Goal: Task Accomplishment & Management: Complete application form

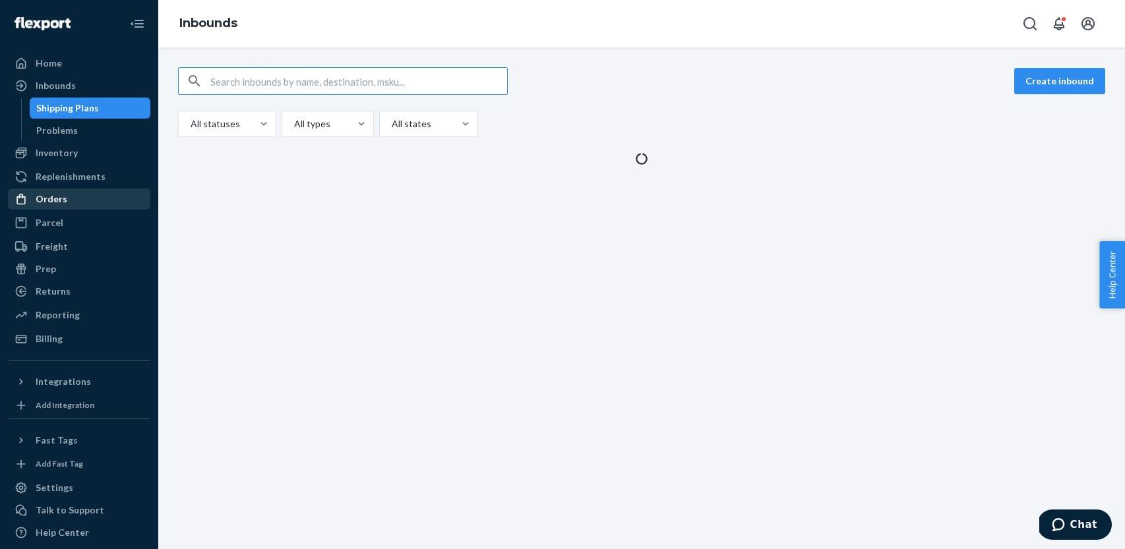
click at [77, 200] on div "Orders" at bounding box center [79, 199] width 140 height 18
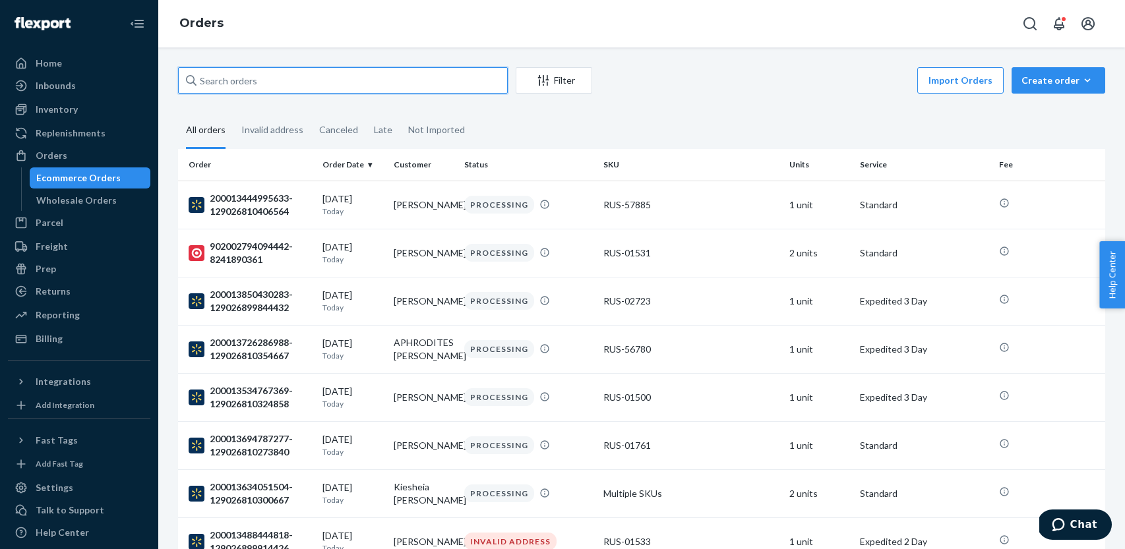
click at [245, 80] on input "text" at bounding box center [343, 80] width 330 height 26
paste input "1432014"
type input "1432014"
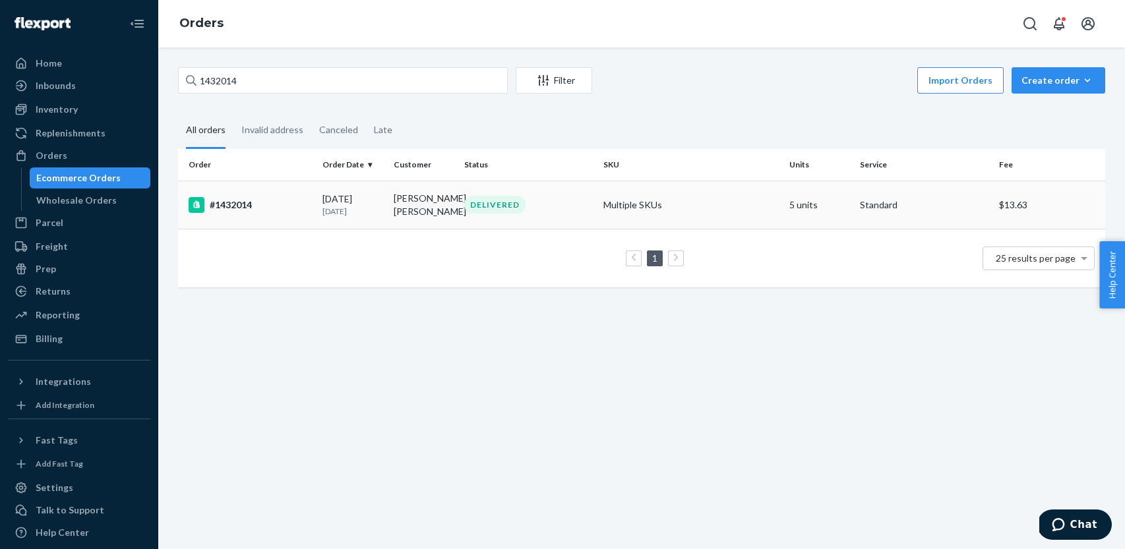
click at [271, 201] on div "#1432014" at bounding box center [250, 205] width 123 height 16
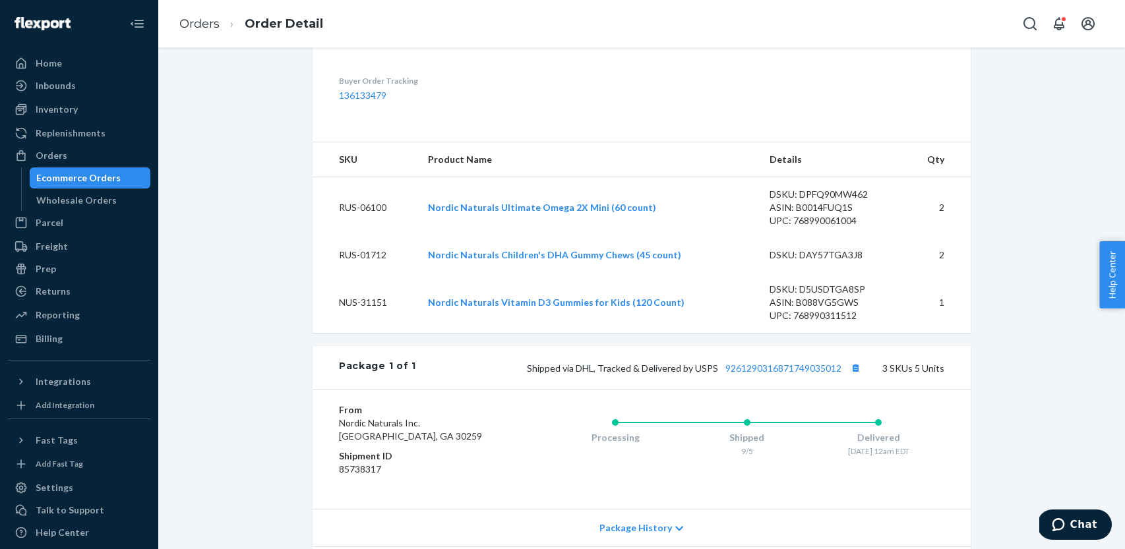
scroll to position [389, 0]
click at [69, 177] on div "Ecommerce Orders" at bounding box center [78, 177] width 84 height 13
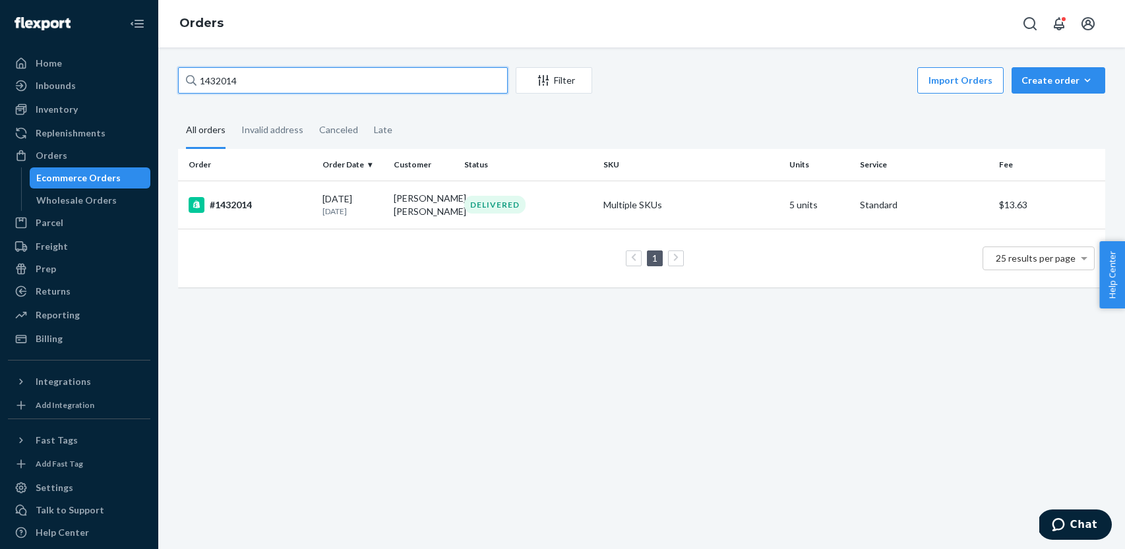
click at [152, 70] on div "Home Inbounds Shipping Plans Problems Inventory Products Replenishments Orders …" at bounding box center [562, 274] width 1125 height 549
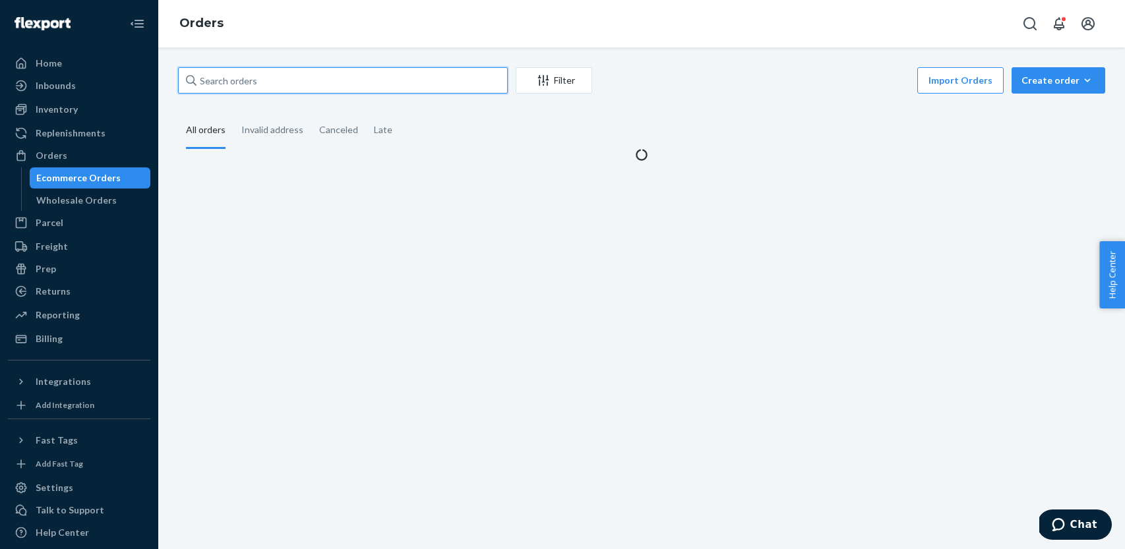
paste input "1432046"
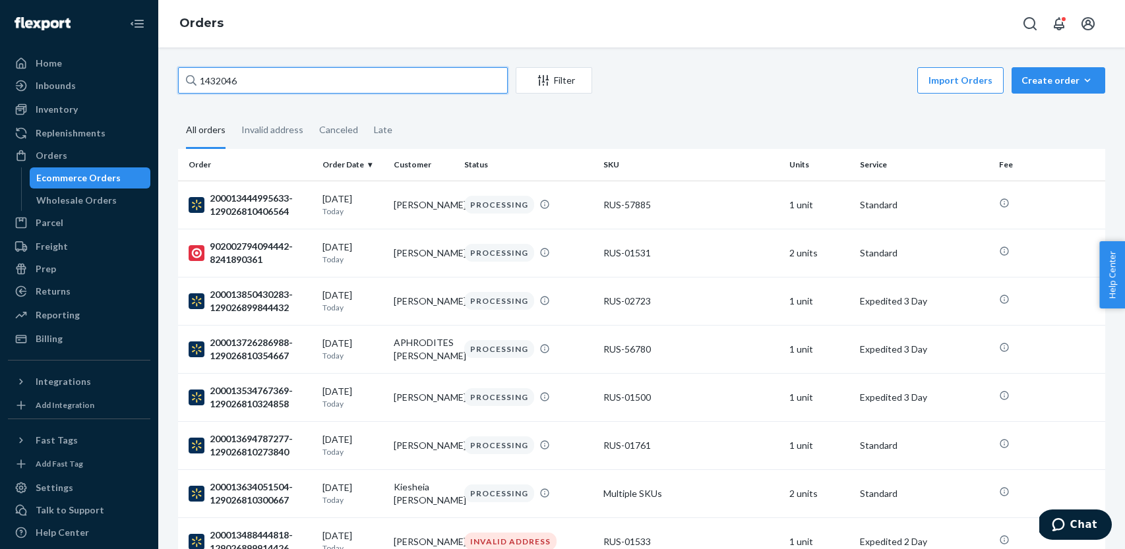
type input "1432046"
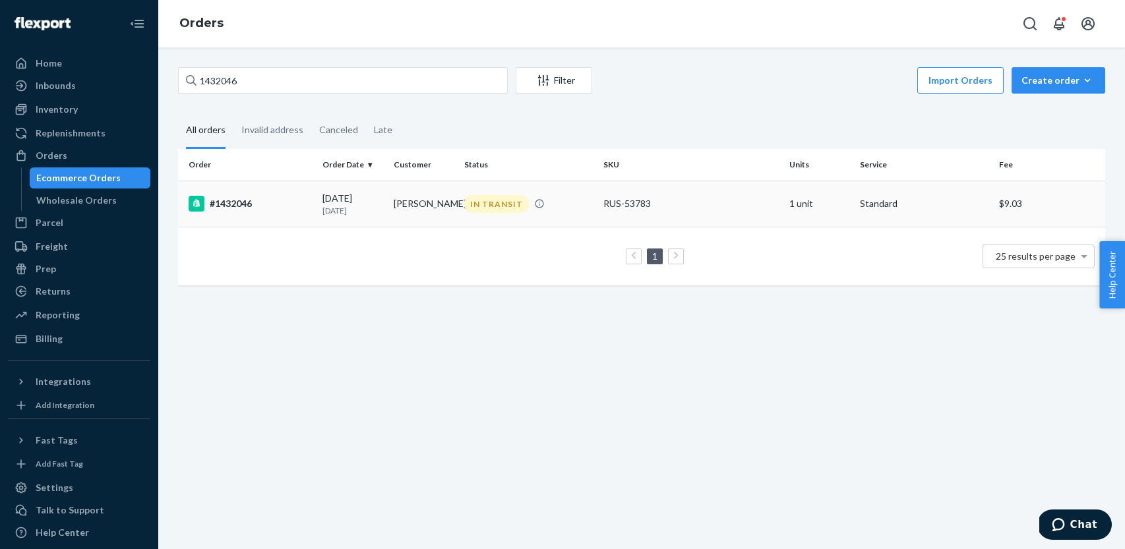
click at [276, 198] on div "#1432046" at bounding box center [250, 204] width 123 height 16
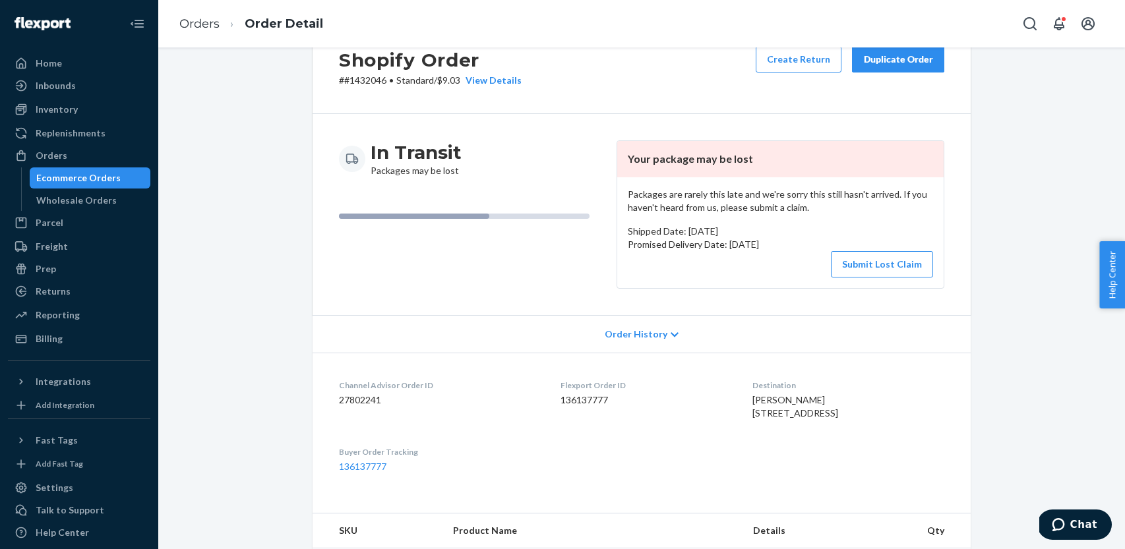
scroll to position [45, 0]
click at [865, 262] on button "Submit Lost Claim" at bounding box center [882, 266] width 102 height 26
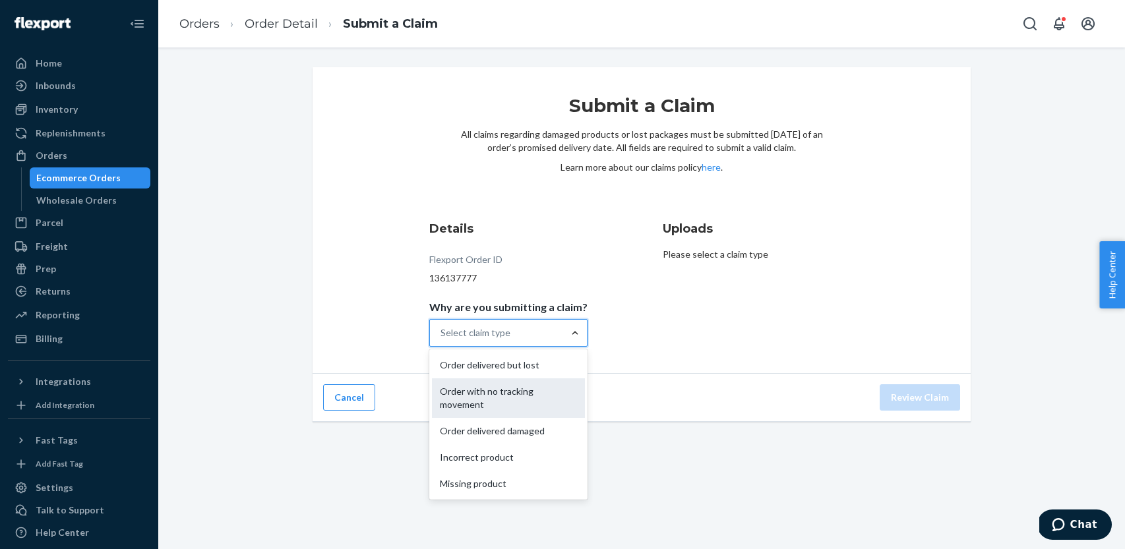
click at [545, 388] on div "Order with no tracking movement" at bounding box center [508, 398] width 153 height 40
click at [442, 339] on input "Why are you submitting a claim? option Order with no tracking movement focused,…" at bounding box center [440, 332] width 1 height 13
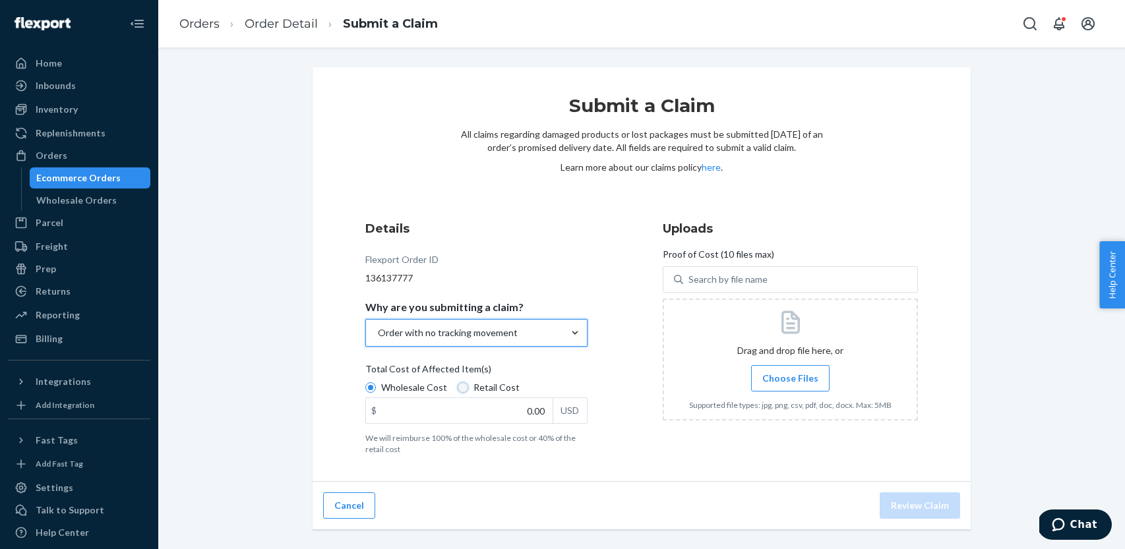
click at [462, 391] on input "Retail Cost" at bounding box center [462, 387] width 11 height 11
radio input "true"
radio input "false"
click at [515, 405] on input "0.00" at bounding box center [459, 410] width 187 height 25
type input "31.95"
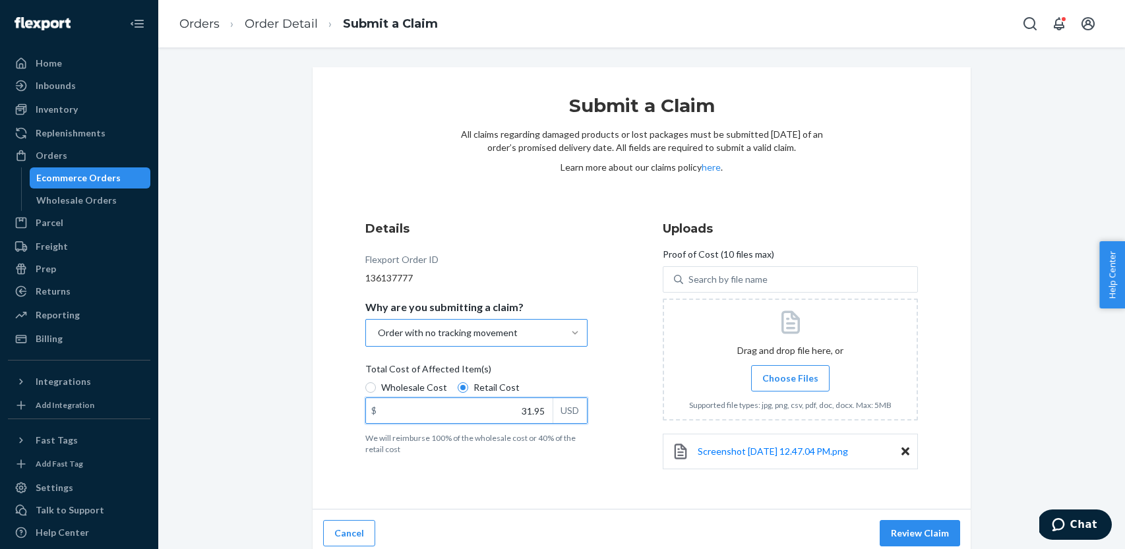
scroll to position [9, 0]
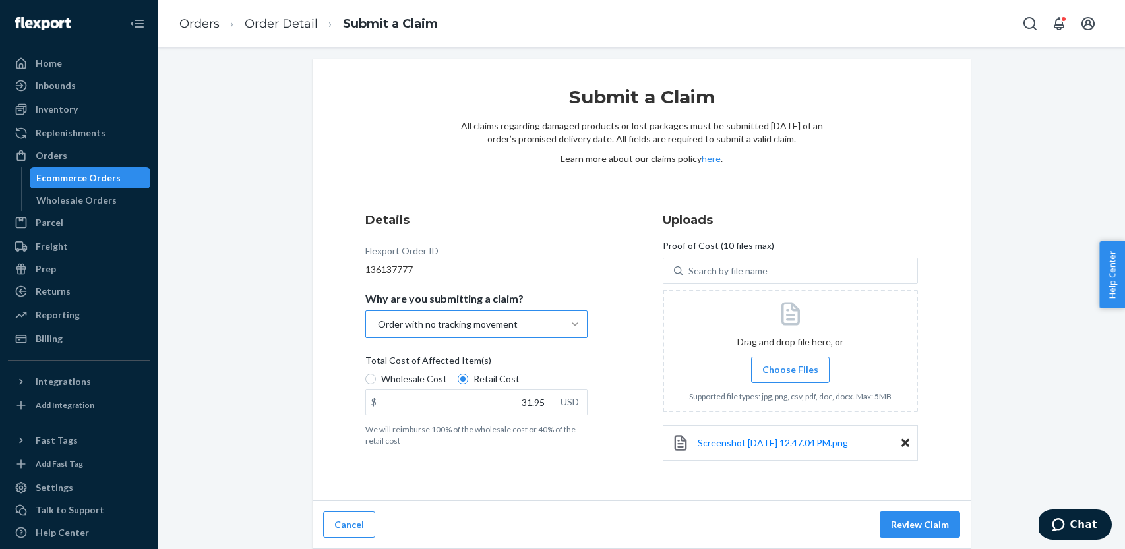
click at [906, 518] on button "Review Claim" at bounding box center [919, 525] width 80 height 26
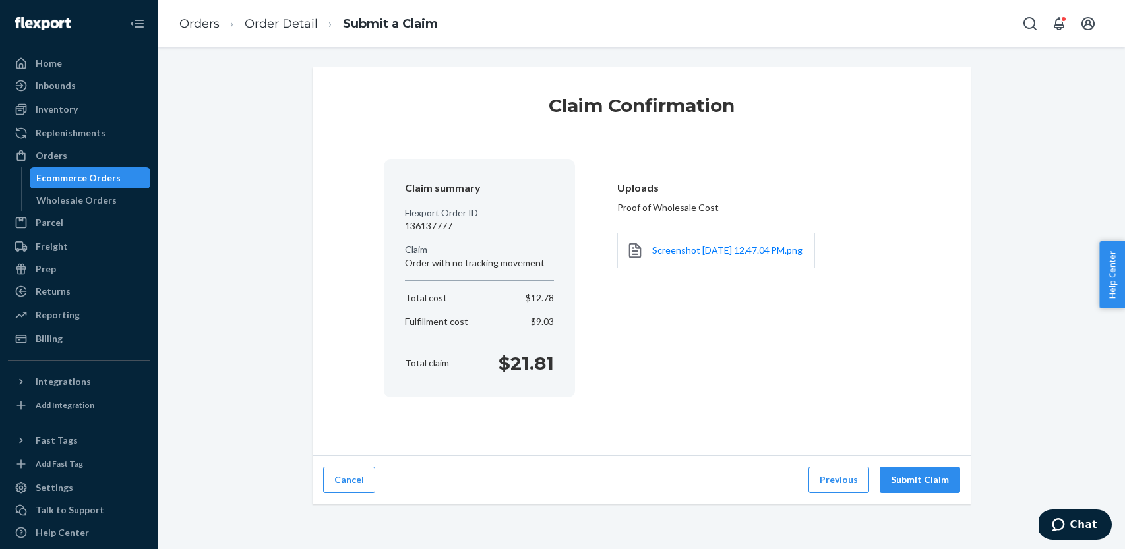
scroll to position [0, 0]
click at [920, 479] on button "Submit Claim" at bounding box center [919, 480] width 80 height 26
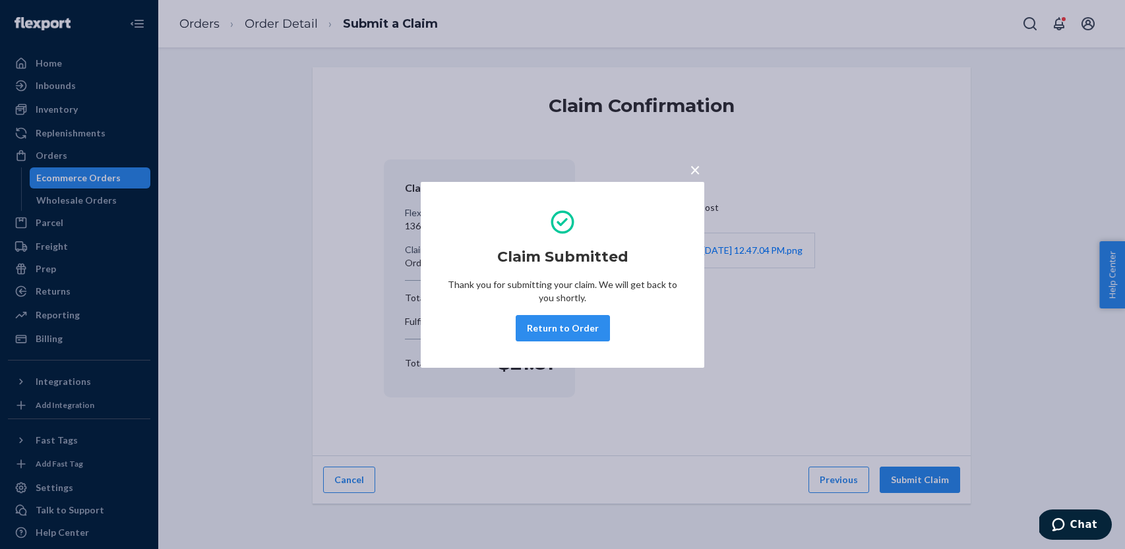
drag, startPoint x: 564, startPoint y: 327, endPoint x: 523, endPoint y: 327, distance: 40.2
click at [563, 327] on button "Return to Order" at bounding box center [562, 328] width 94 height 26
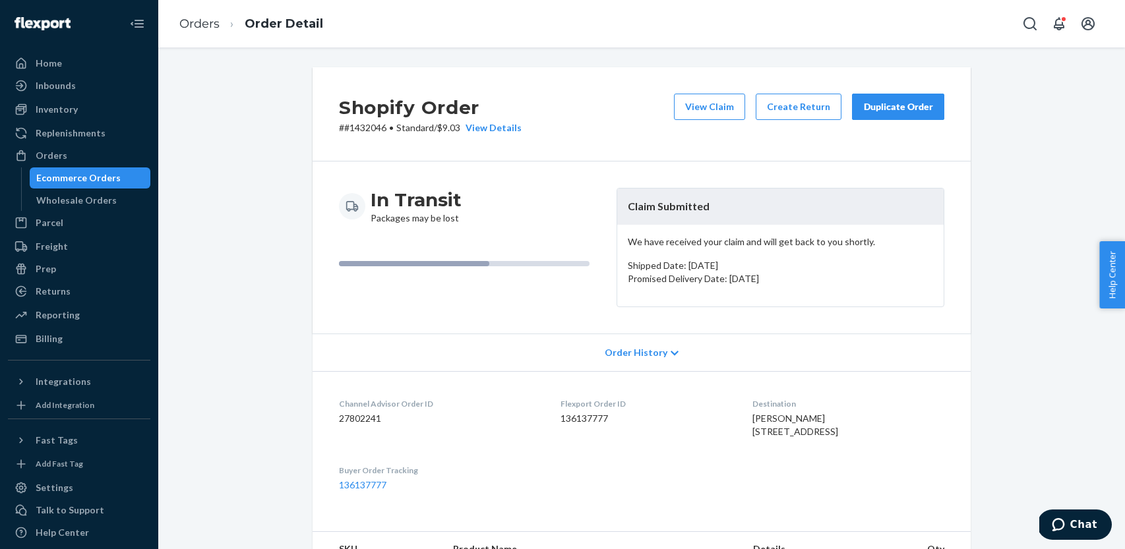
drag, startPoint x: 53, startPoint y: 155, endPoint x: 161, endPoint y: 141, distance: 108.3
click at [53, 155] on div "Orders" at bounding box center [52, 155] width 32 height 13
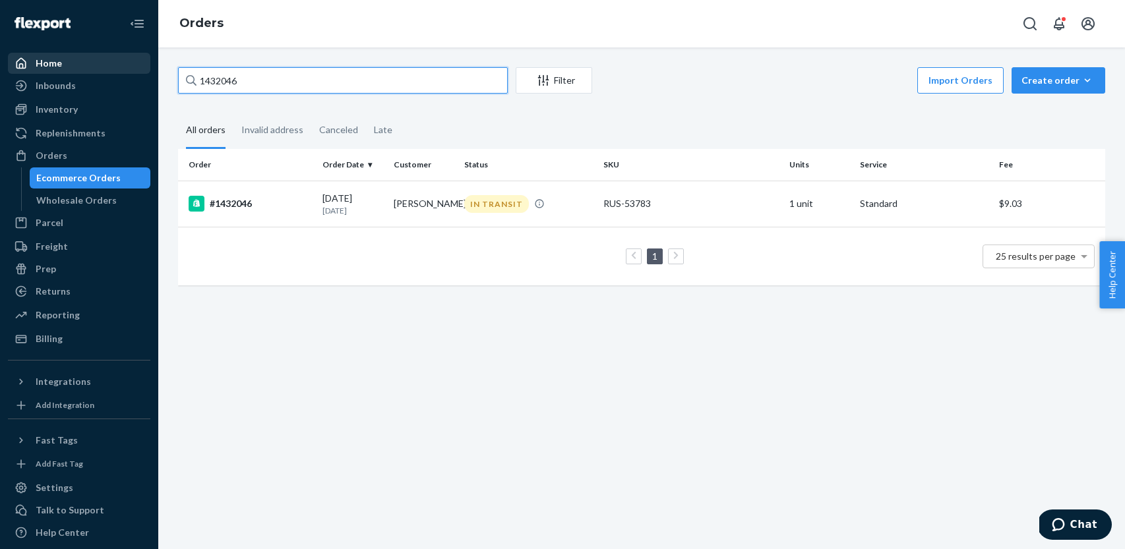
drag, startPoint x: 292, startPoint y: 86, endPoint x: 128, endPoint y: 72, distance: 164.7
click at [128, 72] on div "Home Inbounds Shipping Plans Problems Inventory Products Replenishments Orders …" at bounding box center [562, 274] width 1125 height 549
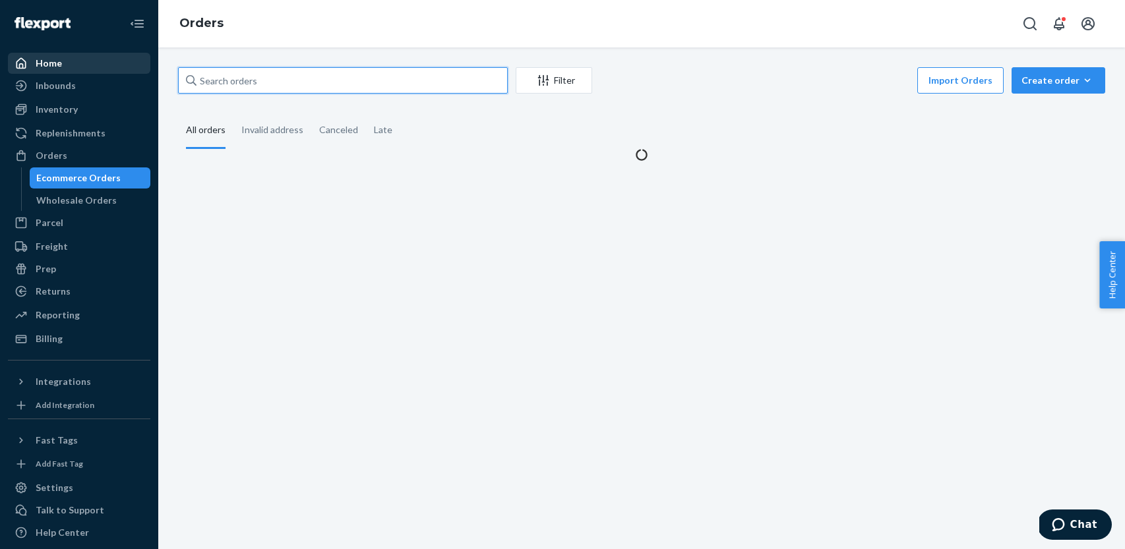
paste input "1437220"
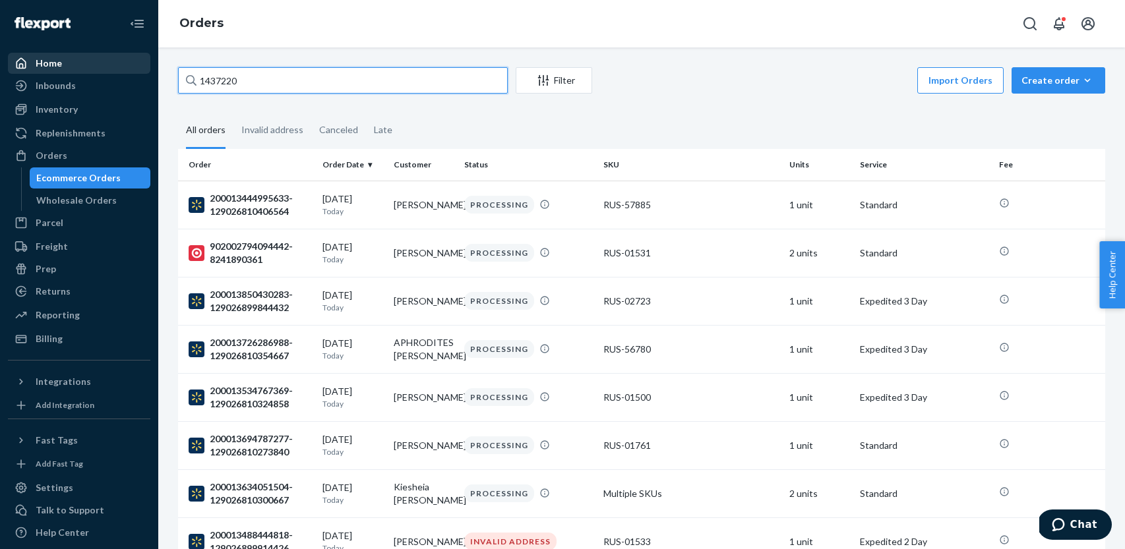
type input "1437220"
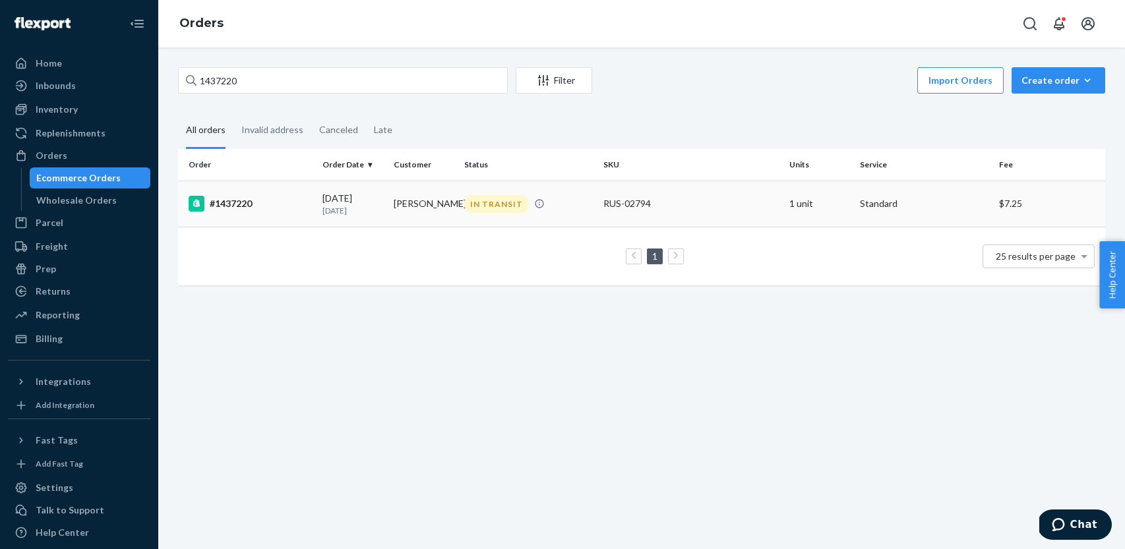
click at [276, 203] on div "#1437220" at bounding box center [250, 204] width 123 height 16
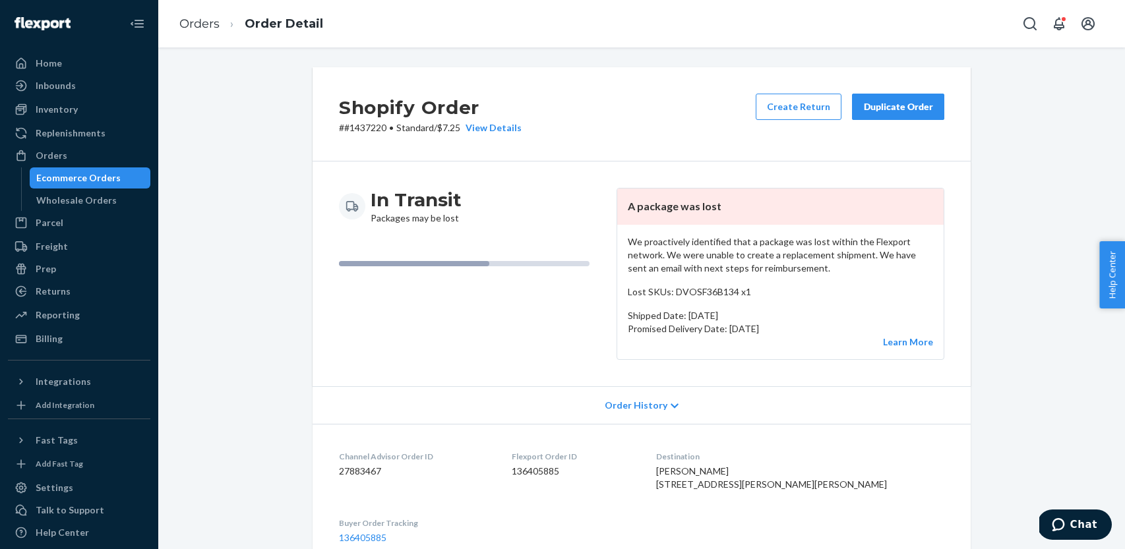
click at [80, 175] on div "Ecommerce Orders" at bounding box center [78, 177] width 84 height 13
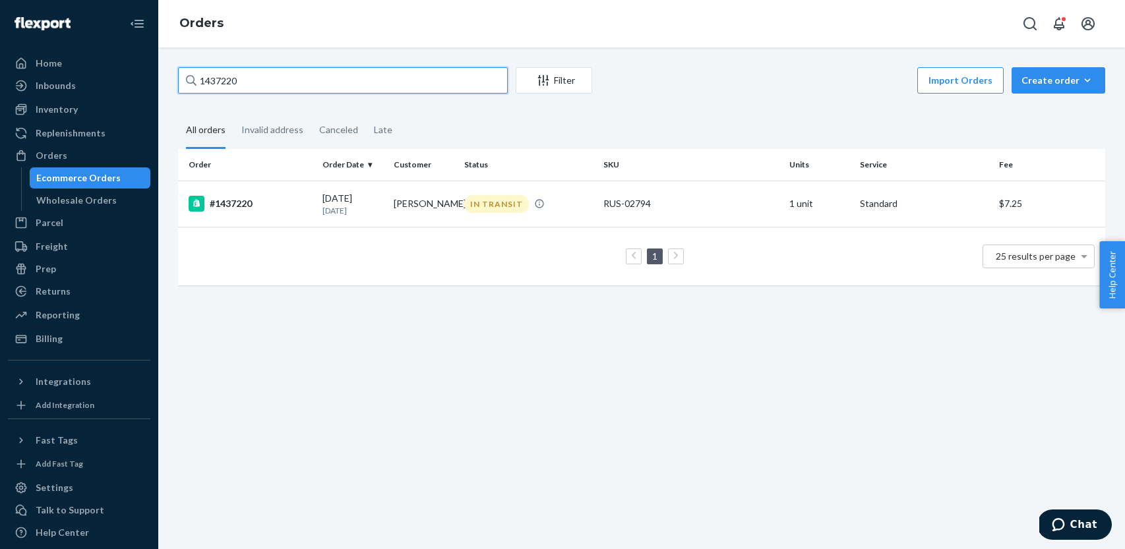
drag, startPoint x: 265, startPoint y: 86, endPoint x: 160, endPoint y: 81, distance: 104.9
click at [160, 81] on div "1437220 Filter Import Orders Create order Ecommerce order Removal order All ord…" at bounding box center [641, 298] width 966 height 502
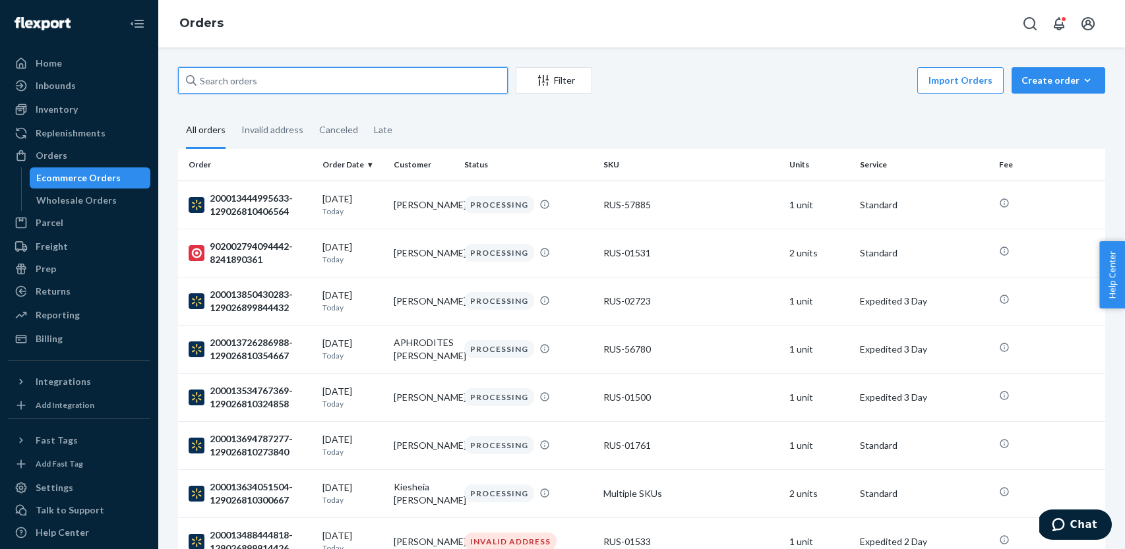
paste input "1445894"
type input "1445894"
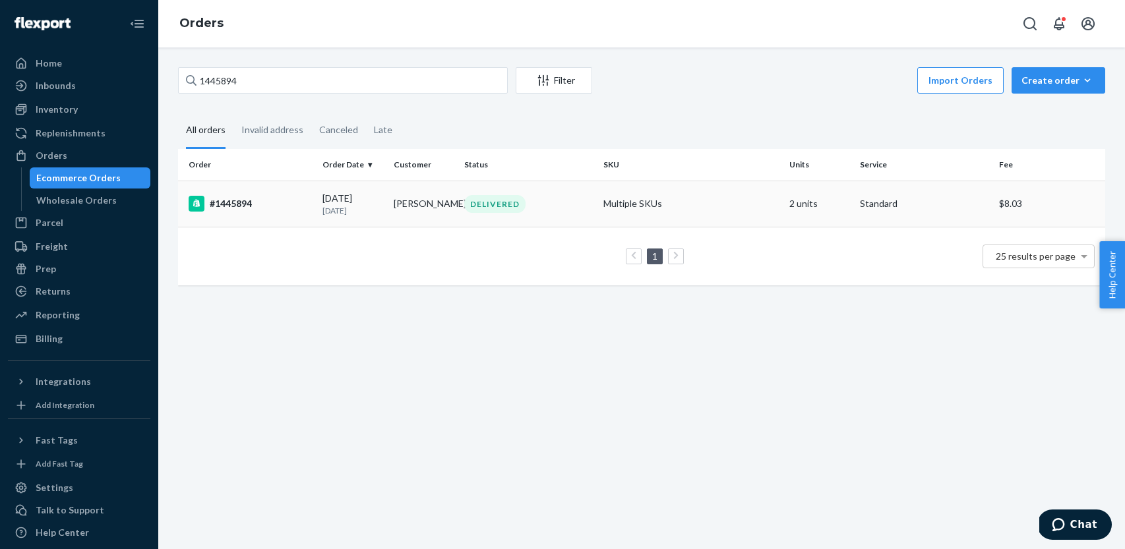
click at [270, 199] on div "#1445894" at bounding box center [250, 204] width 123 height 16
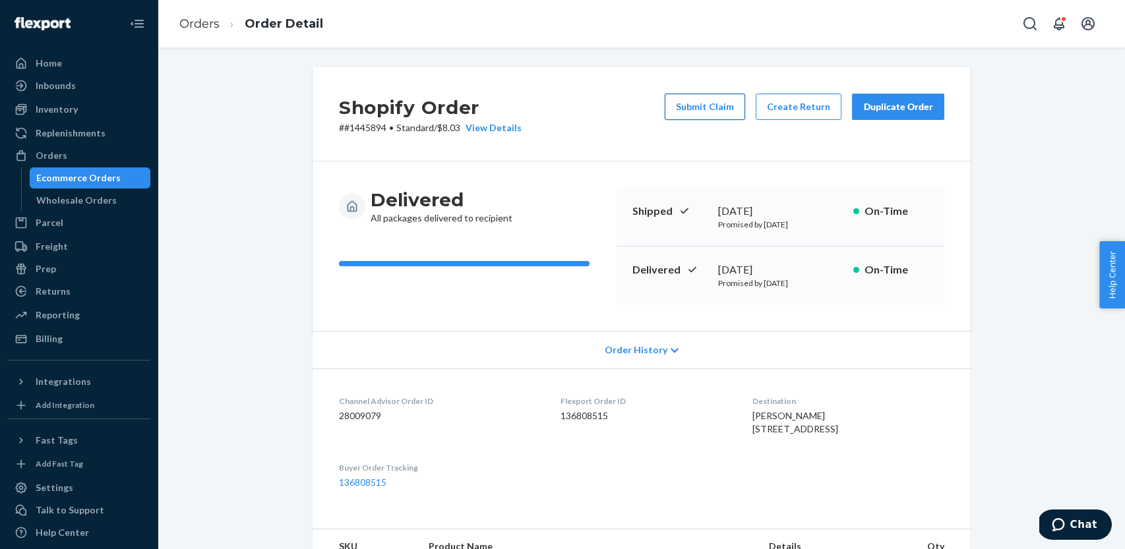
click at [701, 109] on button "Submit Claim" at bounding box center [704, 107] width 80 height 26
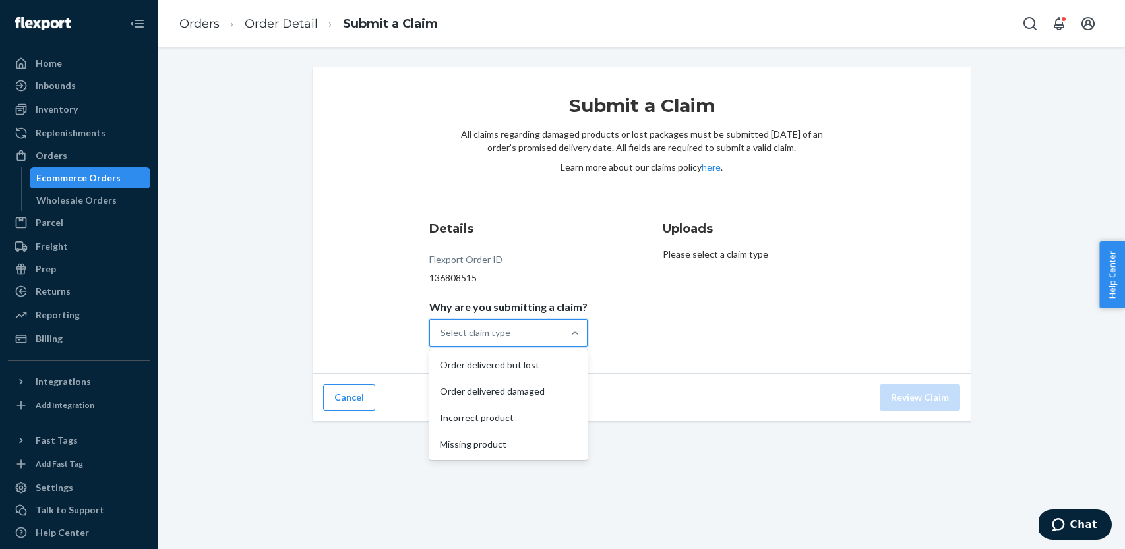
click at [556, 324] on div "Select claim type" at bounding box center [496, 333] width 133 height 26
click at [442, 326] on input "Why are you submitting a claim? option Order delivered but lost focused, 1 of 4…" at bounding box center [440, 332] width 1 height 13
click at [533, 441] on div "Missing product" at bounding box center [508, 444] width 153 height 26
click at [442, 339] on input "Why are you submitting a claim? option Missing product focused, 4 of 4. 4 resul…" at bounding box center [440, 332] width 1 height 13
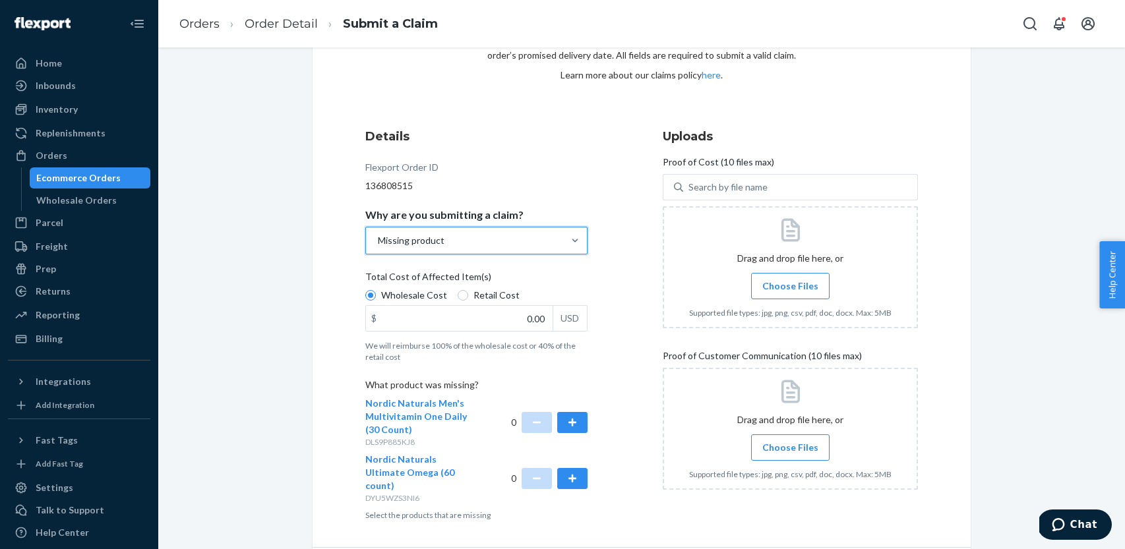
scroll to position [93, 0]
click at [570, 423] on button "button" at bounding box center [572, 421] width 30 height 21
drag, startPoint x: 459, startPoint y: 292, endPoint x: 463, endPoint y: 301, distance: 10.0
click at [459, 293] on input "Retail Cost" at bounding box center [462, 294] width 11 height 11
radio input "true"
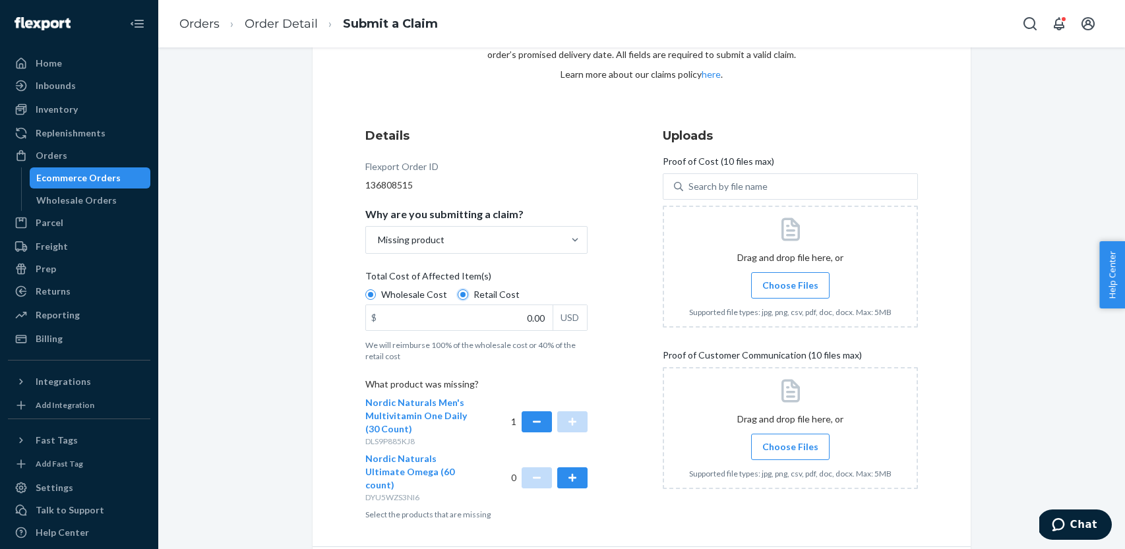
radio input "false"
click at [505, 322] on input "0.00" at bounding box center [459, 317] width 187 height 25
type input "26.95"
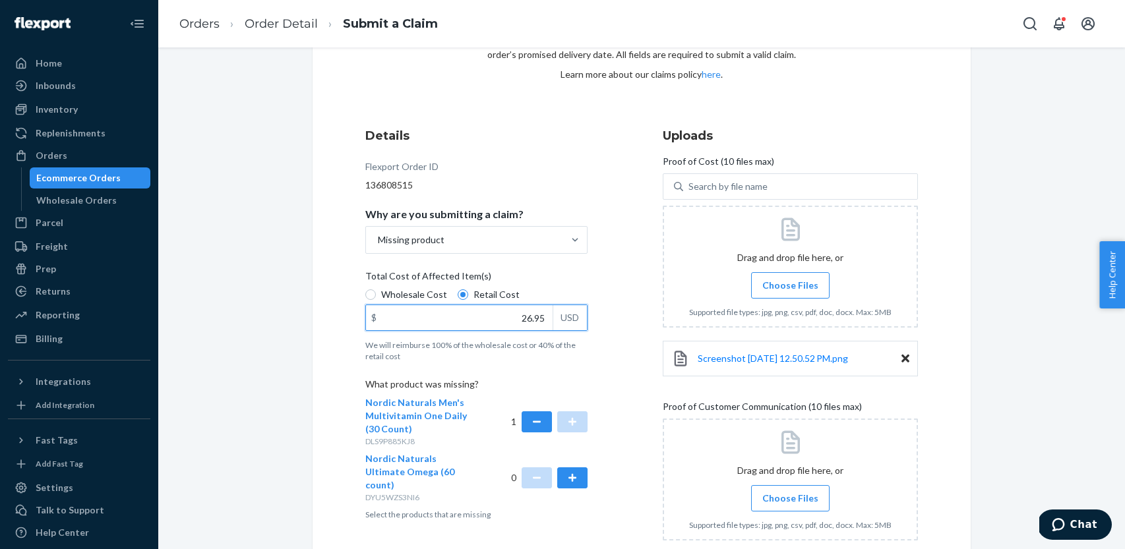
scroll to position [170, 0]
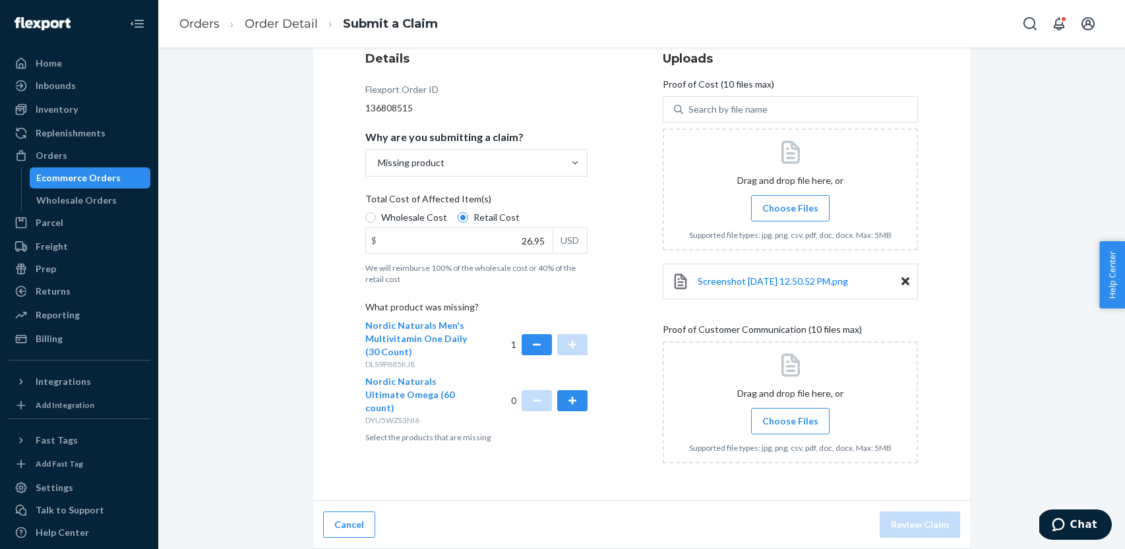
click at [792, 420] on span "Choose Files" at bounding box center [790, 421] width 56 height 13
click at [790, 420] on input "Choose Files" at bounding box center [790, 421] width 1 height 15
click at [775, 421] on span "Choose Files" at bounding box center [790, 421] width 56 height 13
click at [790, 421] on input "Choose Files" at bounding box center [790, 421] width 1 height 15
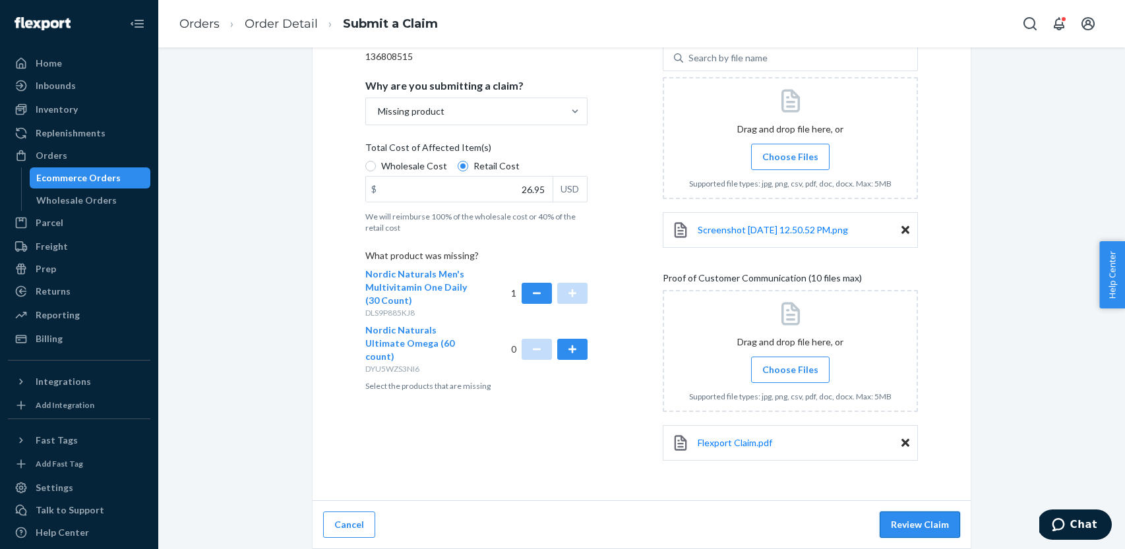
click at [921, 527] on button "Review Claim" at bounding box center [919, 525] width 80 height 26
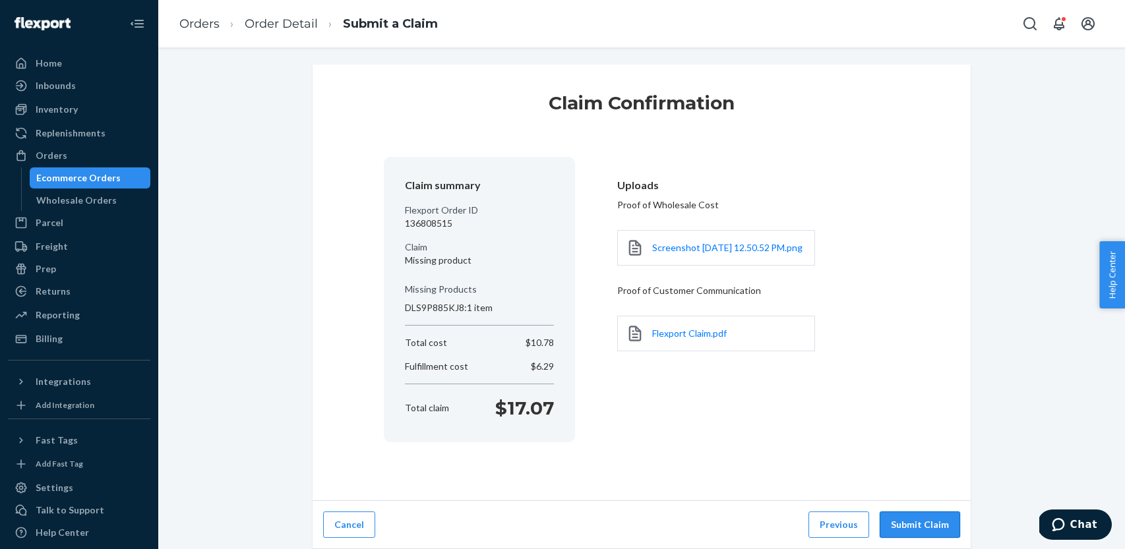
click at [912, 525] on button "Submit Claim" at bounding box center [919, 525] width 80 height 26
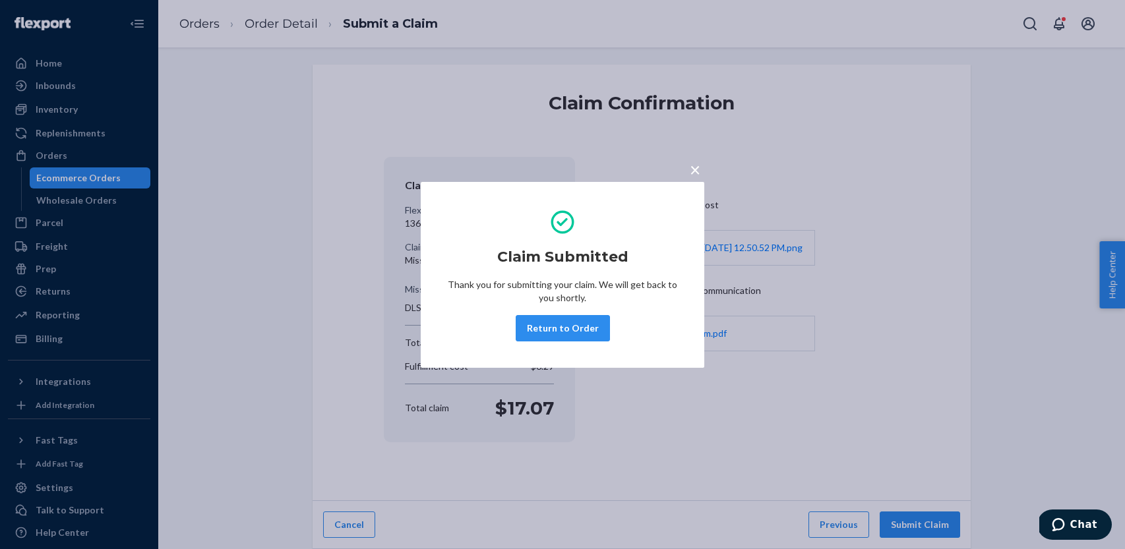
click at [573, 328] on button "Return to Order" at bounding box center [562, 328] width 94 height 26
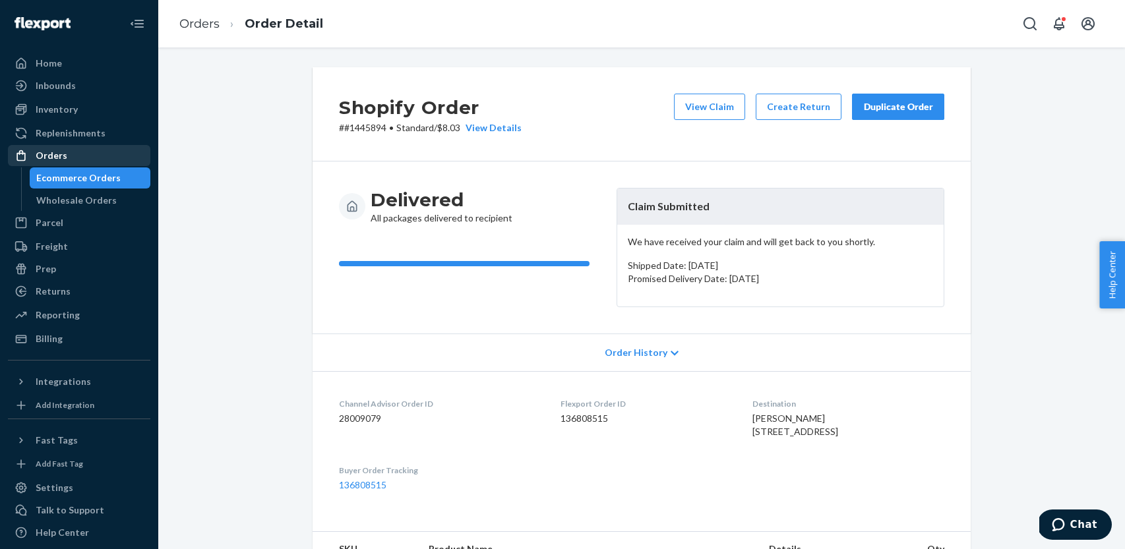
click at [55, 158] on div "Orders" at bounding box center [52, 155] width 32 height 13
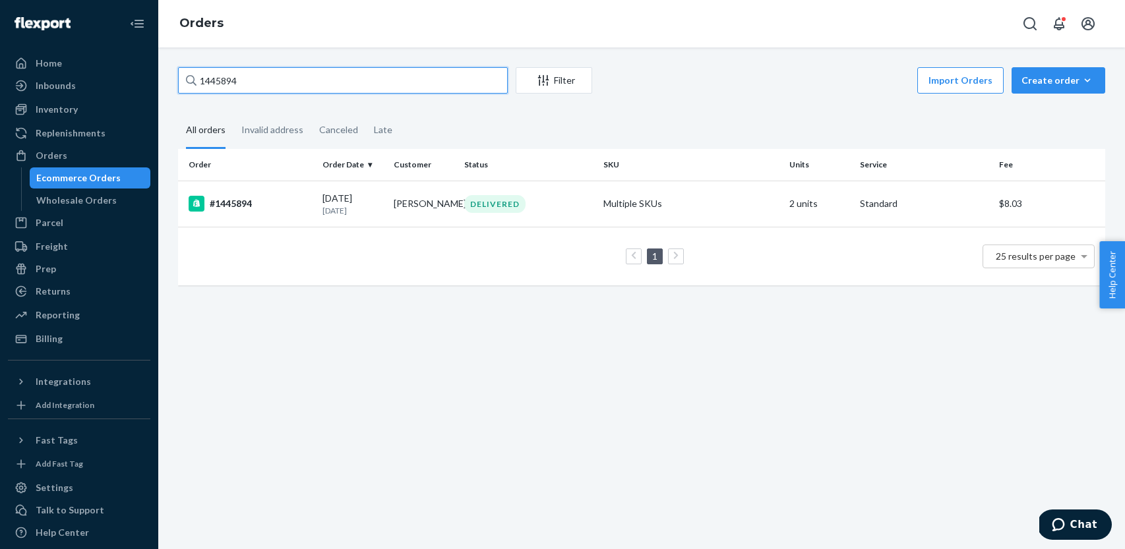
click at [152, 73] on div "Home Inbounds Shipping Plans Problems Inventory Products Replenishments Orders …" at bounding box center [562, 274] width 1125 height 549
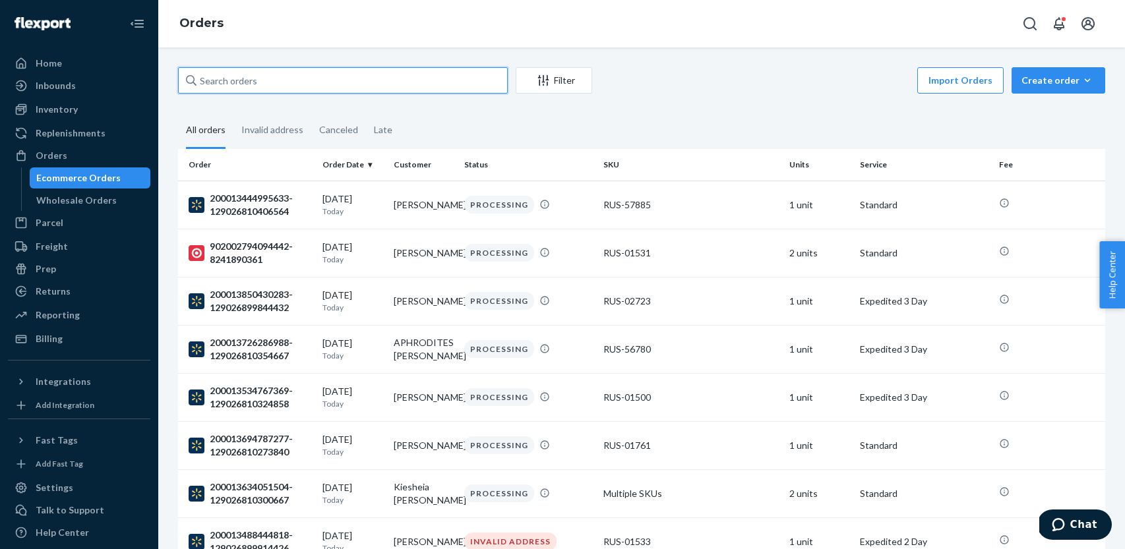
paste input "1439609"
type input "1439609"
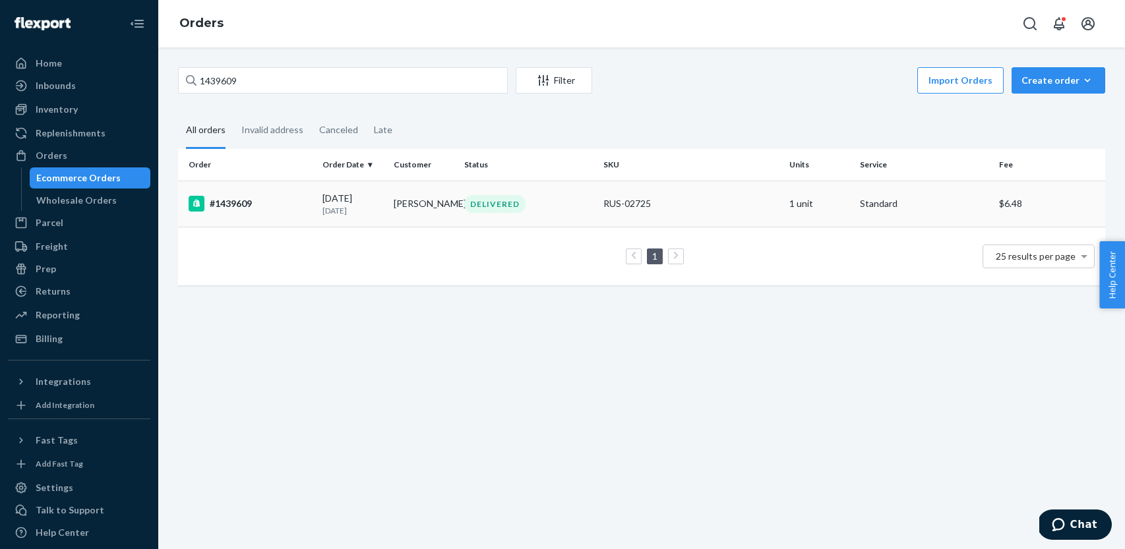
click at [278, 214] on td "#1439609" at bounding box center [247, 204] width 139 height 46
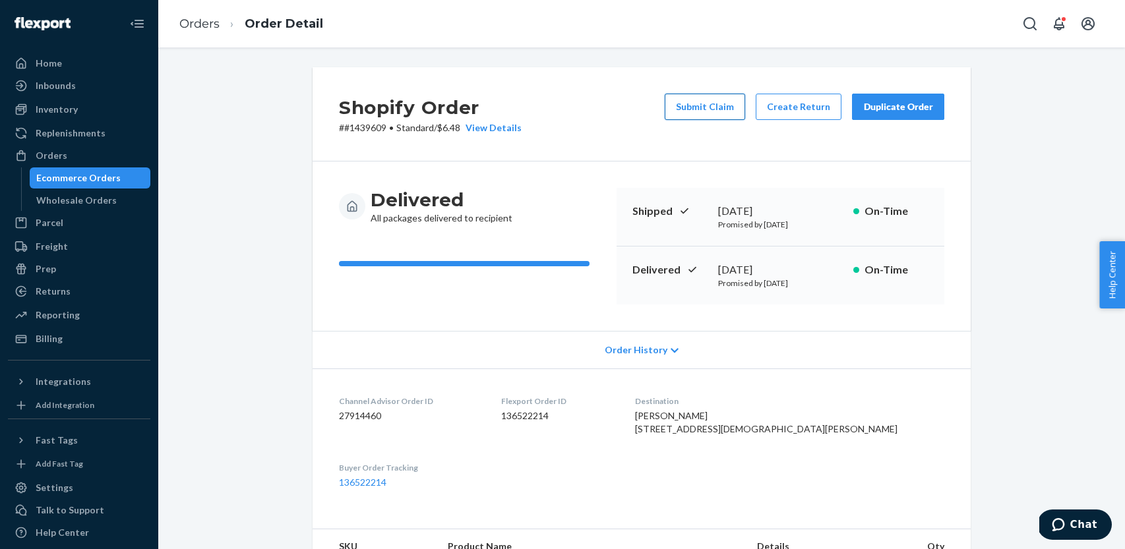
click at [708, 107] on button "Submit Claim" at bounding box center [704, 107] width 80 height 26
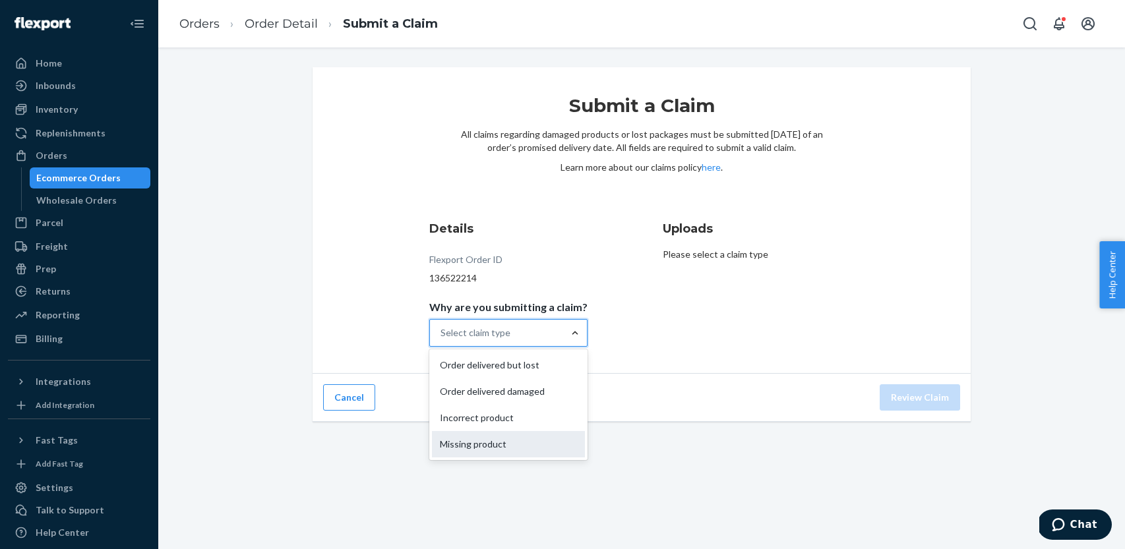
click at [517, 448] on div "Missing product" at bounding box center [508, 444] width 153 height 26
click at [442, 339] on input "Why are you submitting a claim? option Missing product focused, 4 of 4. 4 resul…" at bounding box center [440, 332] width 1 height 13
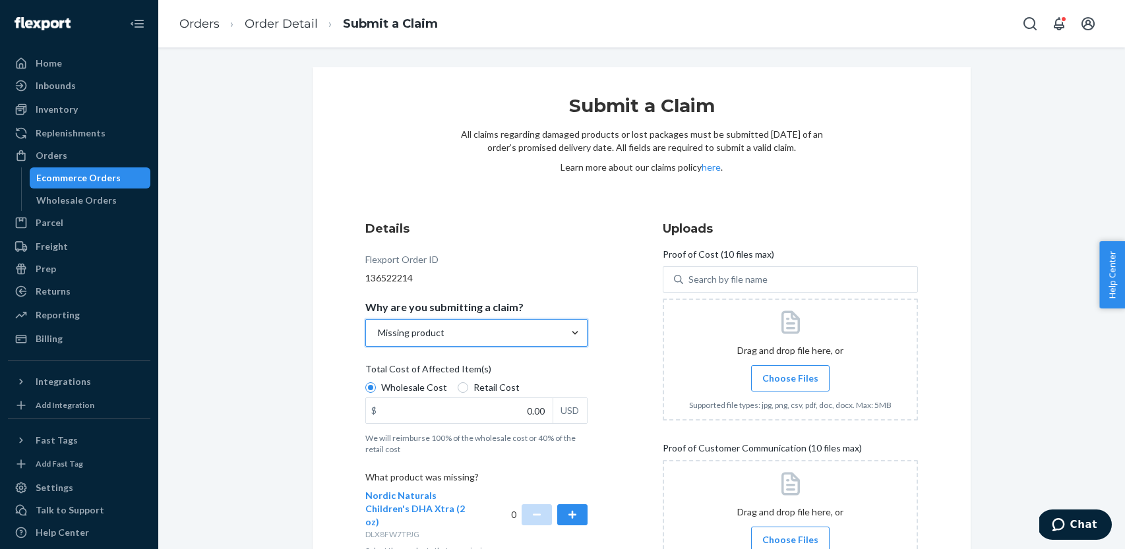
scroll to position [32, 0]
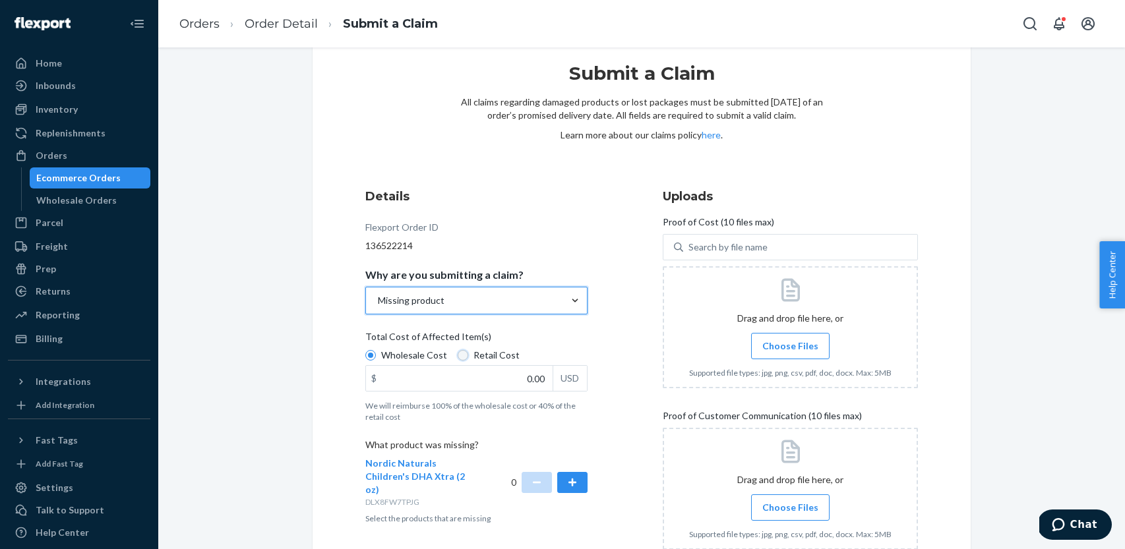
click at [463, 357] on input "Retail Cost" at bounding box center [462, 355] width 11 height 11
radio input "true"
radio input "false"
click at [578, 479] on button "button" at bounding box center [572, 482] width 30 height 21
click at [527, 386] on input "0.00" at bounding box center [459, 378] width 187 height 25
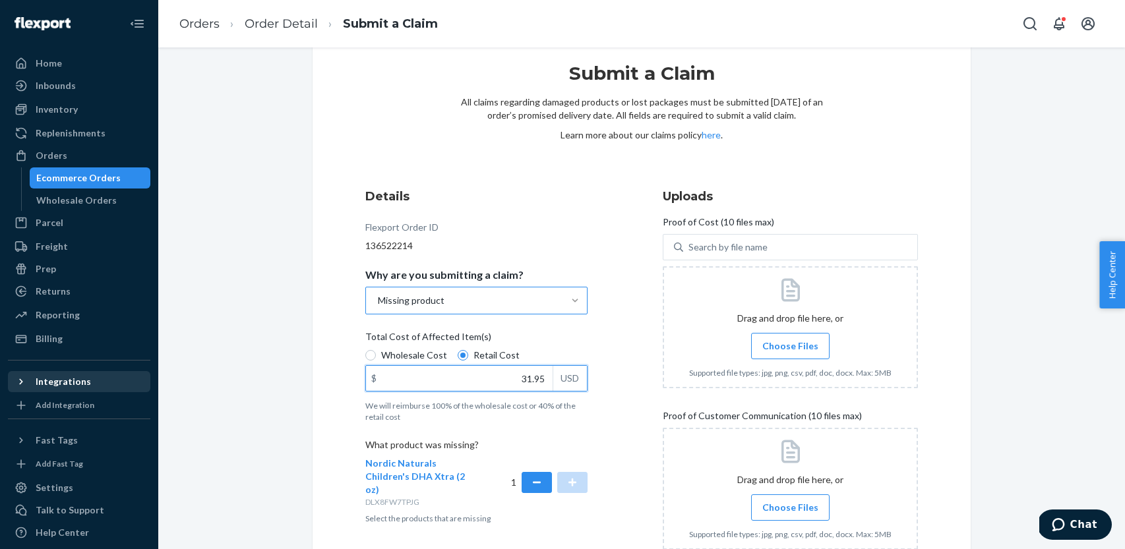
type input "31.95"
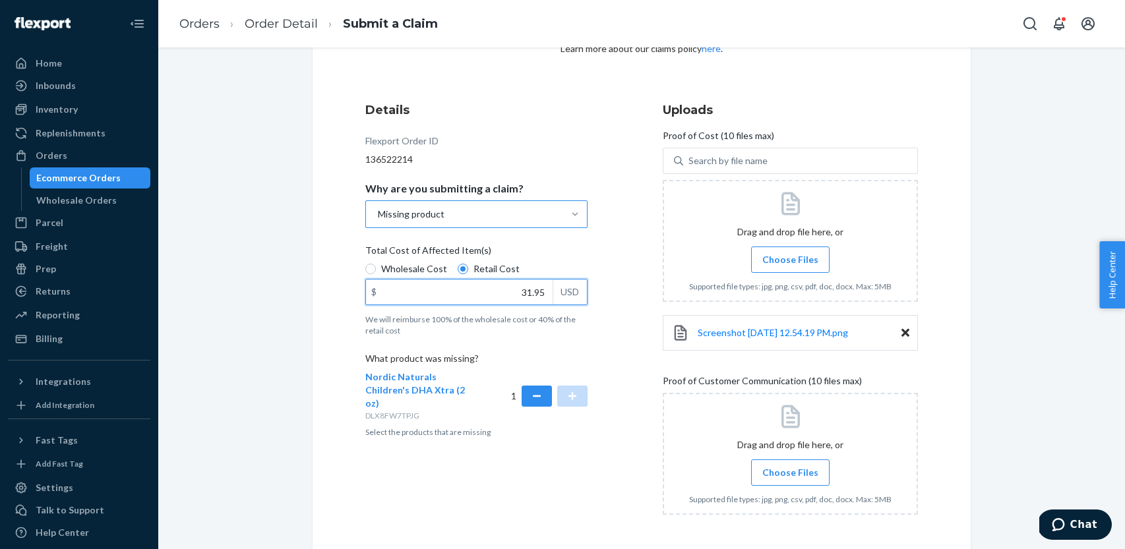
scroll to position [151, 0]
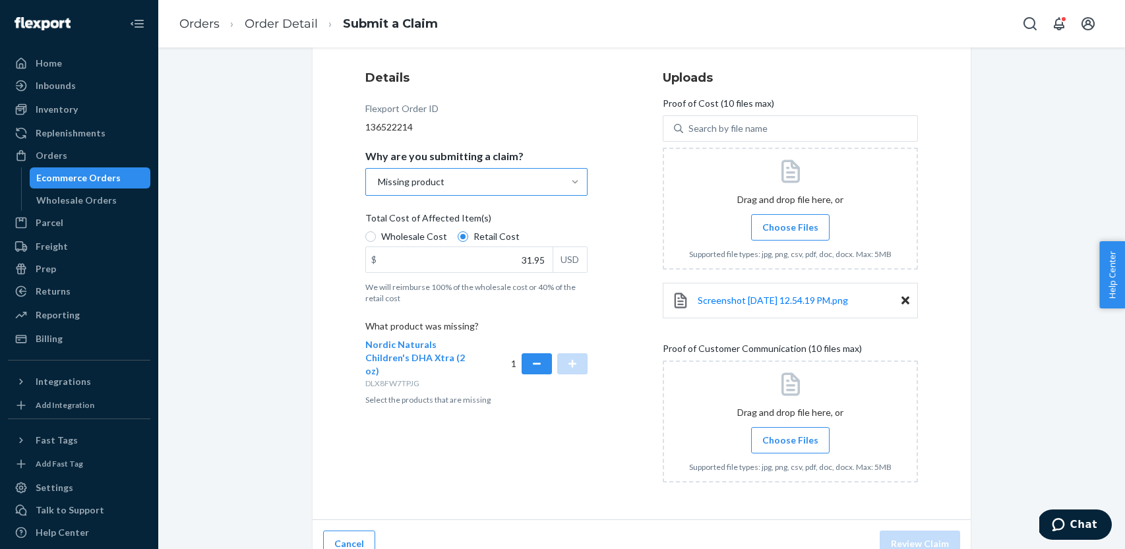
click at [784, 442] on span "Choose Files" at bounding box center [790, 440] width 56 height 13
click at [790, 442] on input "Choose Files" at bounding box center [790, 440] width 1 height 15
click at [774, 440] on span "Choose Files" at bounding box center [790, 440] width 56 height 13
click at [790, 440] on input "Choose Files" at bounding box center [790, 440] width 1 height 15
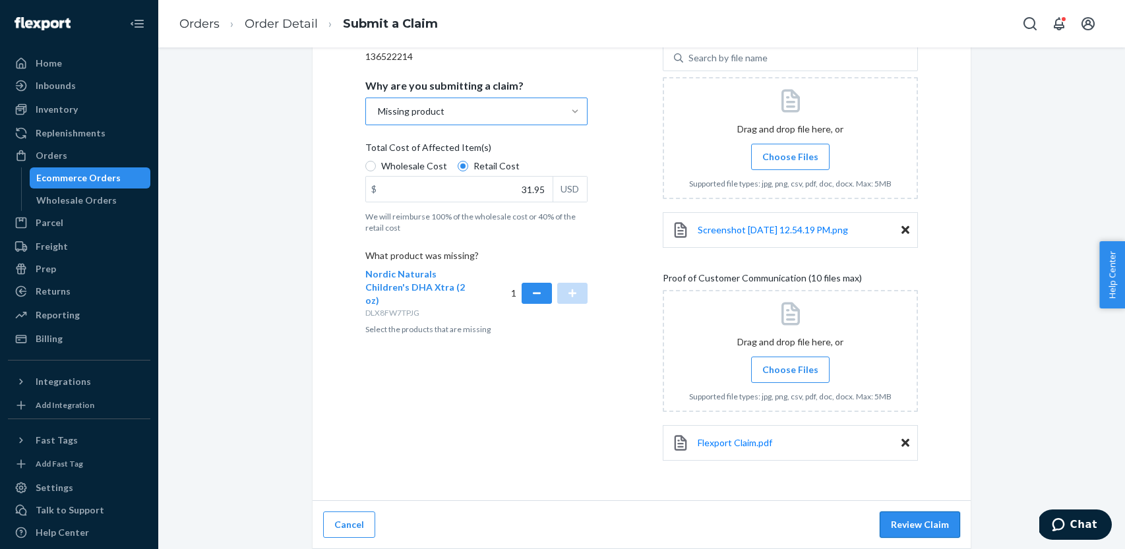
click at [903, 526] on button "Review Claim" at bounding box center [919, 525] width 80 height 26
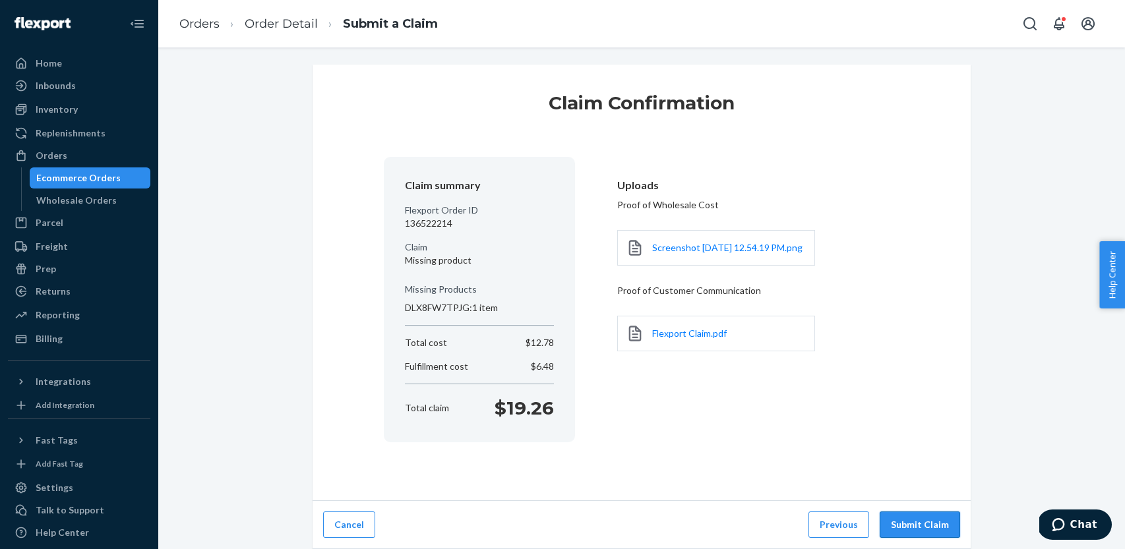
scroll to position [3, 0]
click at [920, 523] on button "Submit Claim" at bounding box center [919, 525] width 80 height 26
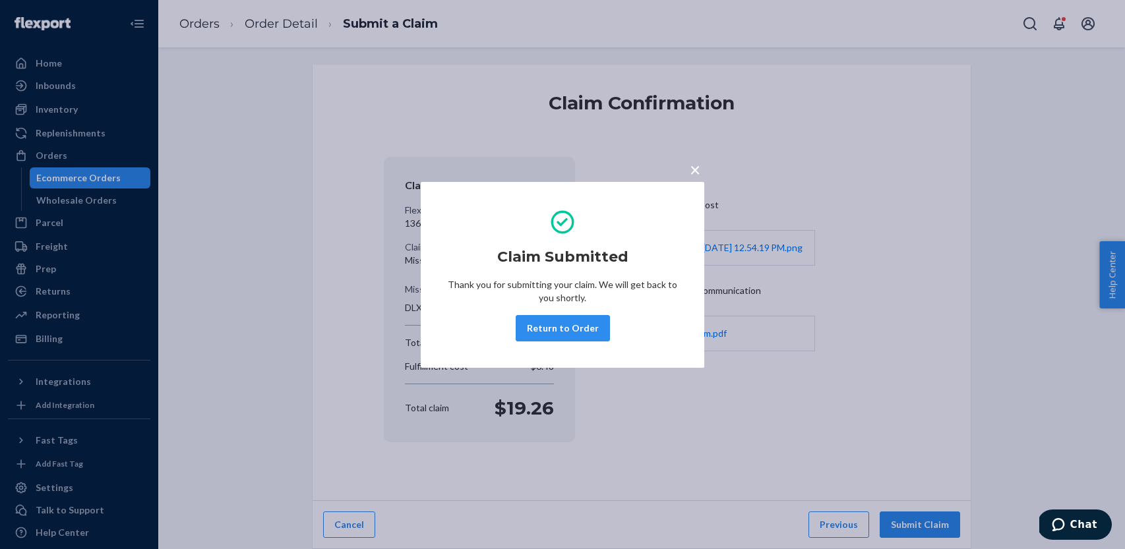
click at [548, 328] on button "Return to Order" at bounding box center [562, 328] width 94 height 26
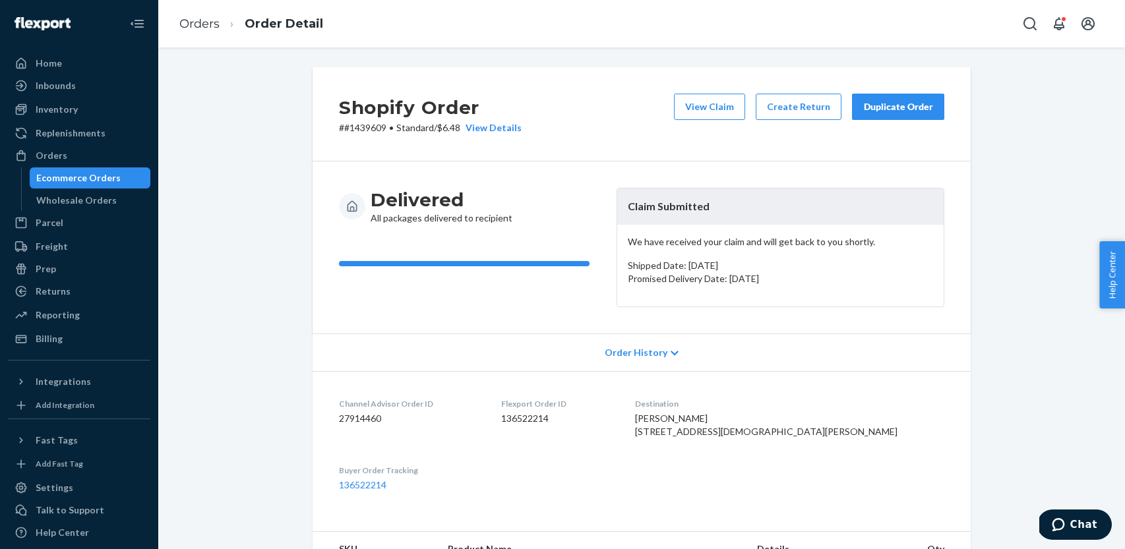
click at [44, 174] on div "Ecommerce Orders" at bounding box center [78, 177] width 84 height 13
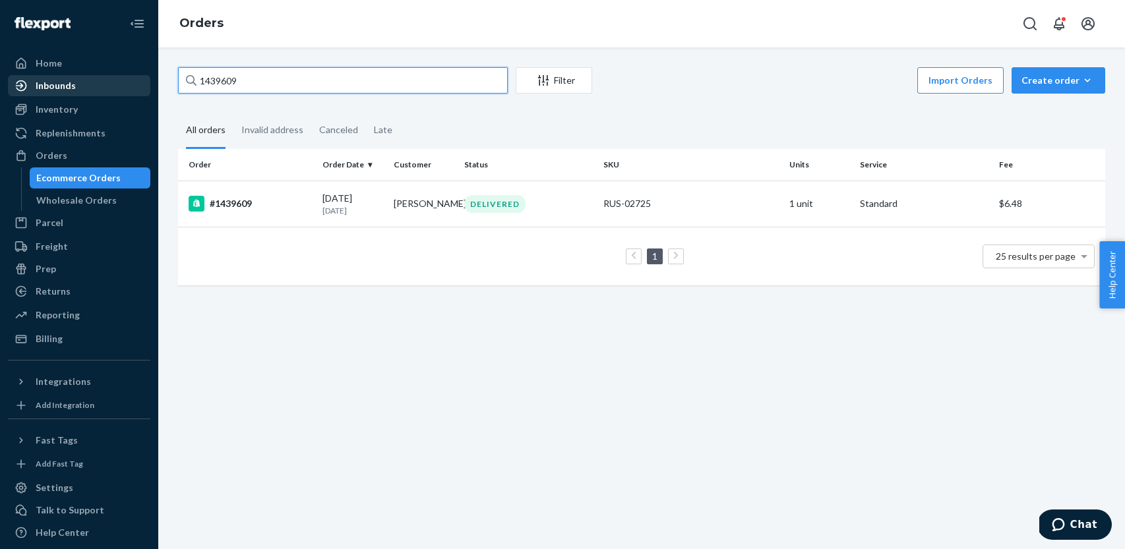
drag, startPoint x: 270, startPoint y: 78, endPoint x: 134, endPoint y: 76, distance: 135.2
click at [134, 76] on div "Home Inbounds Shipping Plans Problems Inventory Products Replenishments Orders …" at bounding box center [562, 274] width 1125 height 549
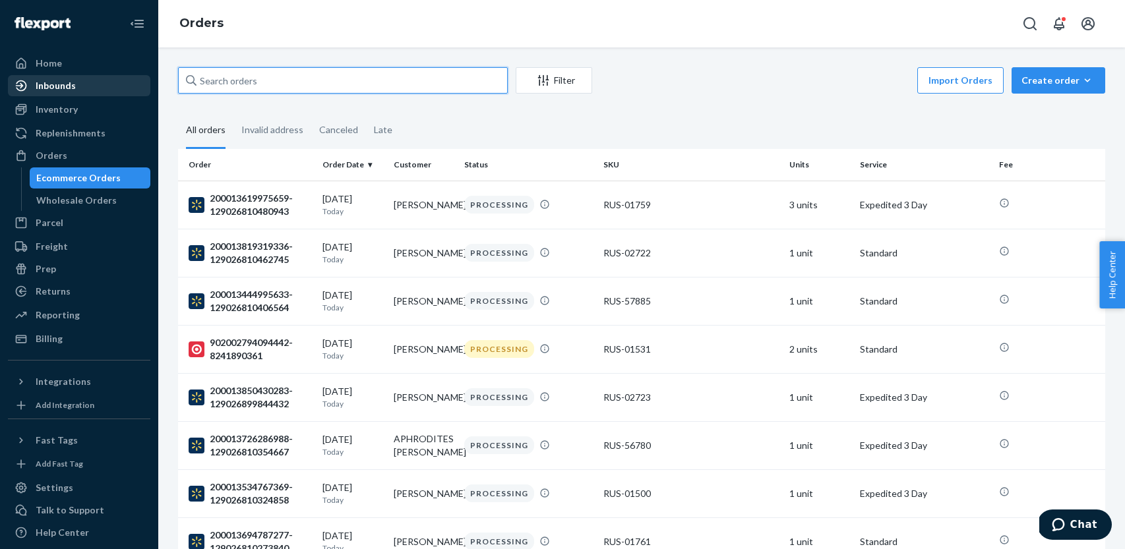
paste input "1432014"
type input "1432014"
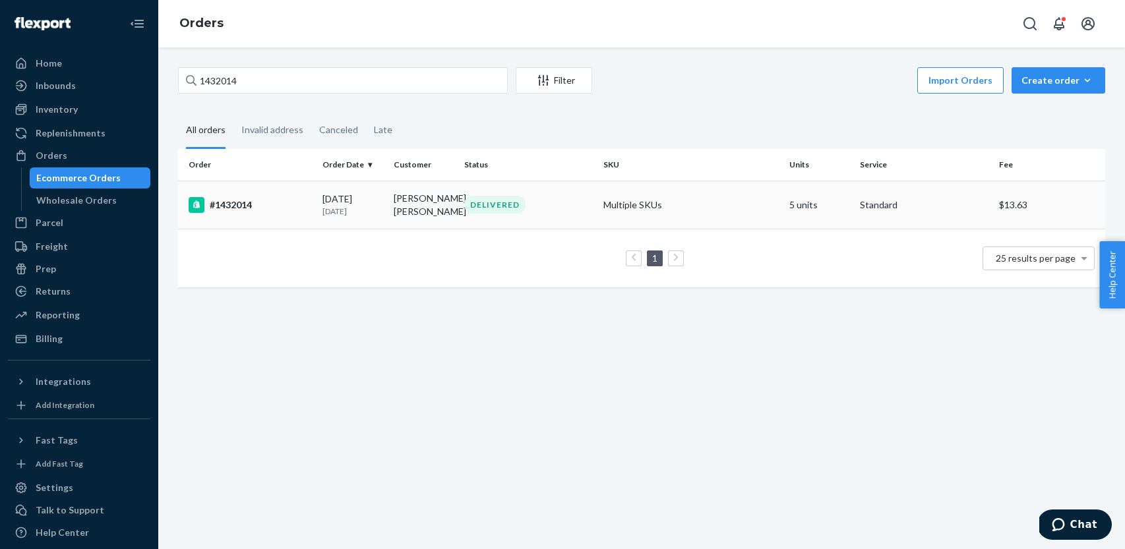
click at [287, 201] on div "#1432014" at bounding box center [250, 205] width 123 height 16
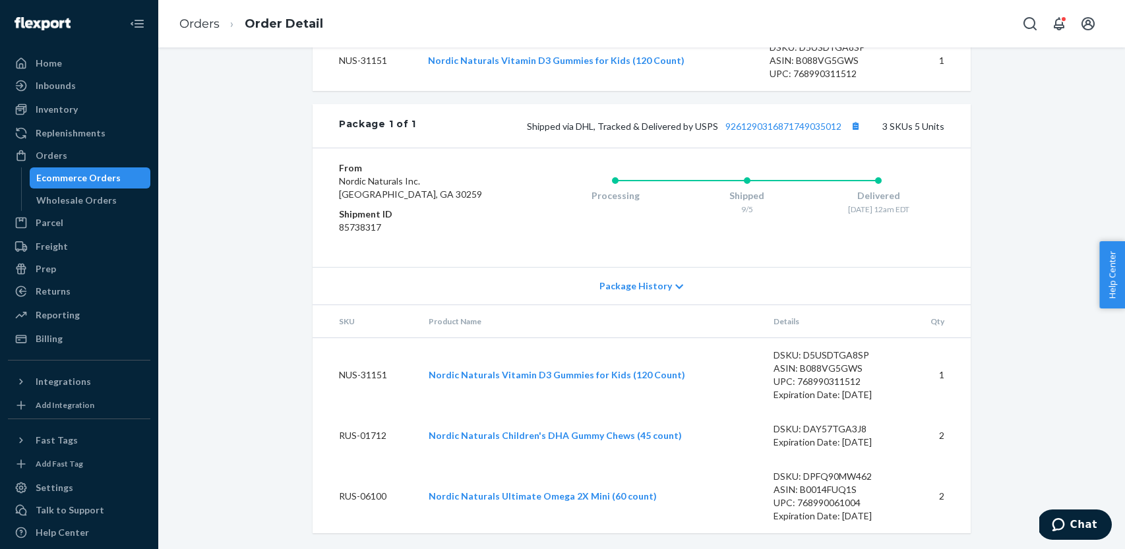
scroll to position [682, 0]
click at [55, 154] on div "Orders" at bounding box center [52, 155] width 32 height 13
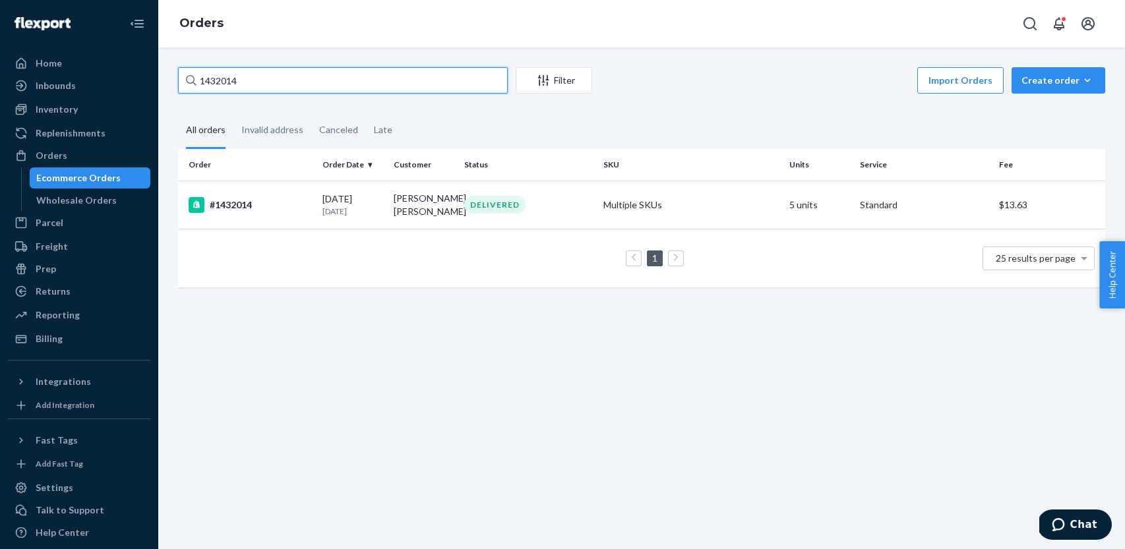
drag, startPoint x: 189, startPoint y: 77, endPoint x: 156, endPoint y: 73, distance: 33.9
click at [156, 73] on div "Home Inbounds Shipping Plans Problems Inventory Products Replenishments Orders …" at bounding box center [562, 274] width 1125 height 549
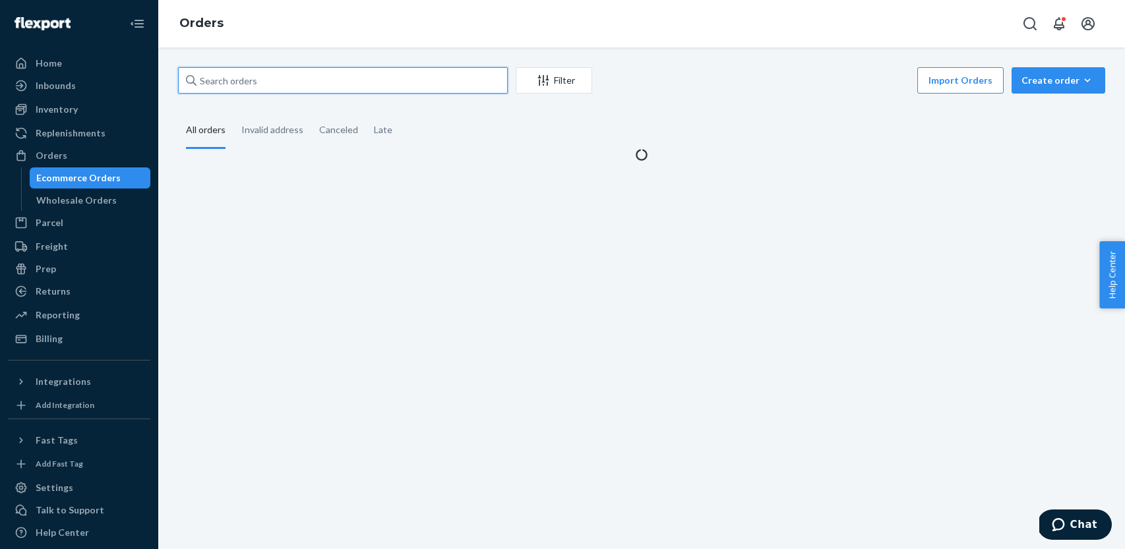
paste input "200013500270776"
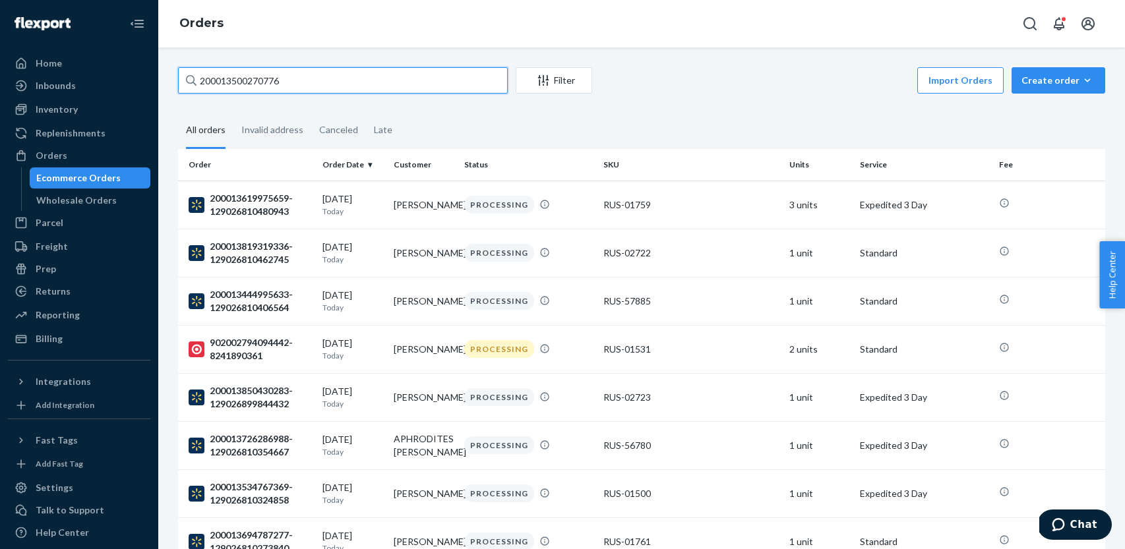
type input "200013500270776"
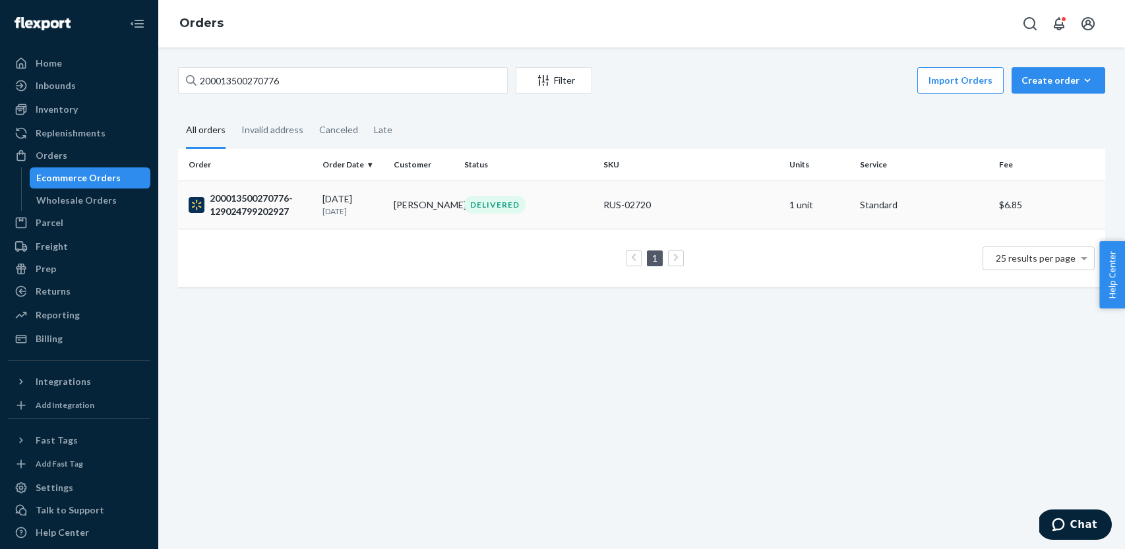
click at [557, 212] on div "DELIVERED" at bounding box center [528, 205] width 134 height 18
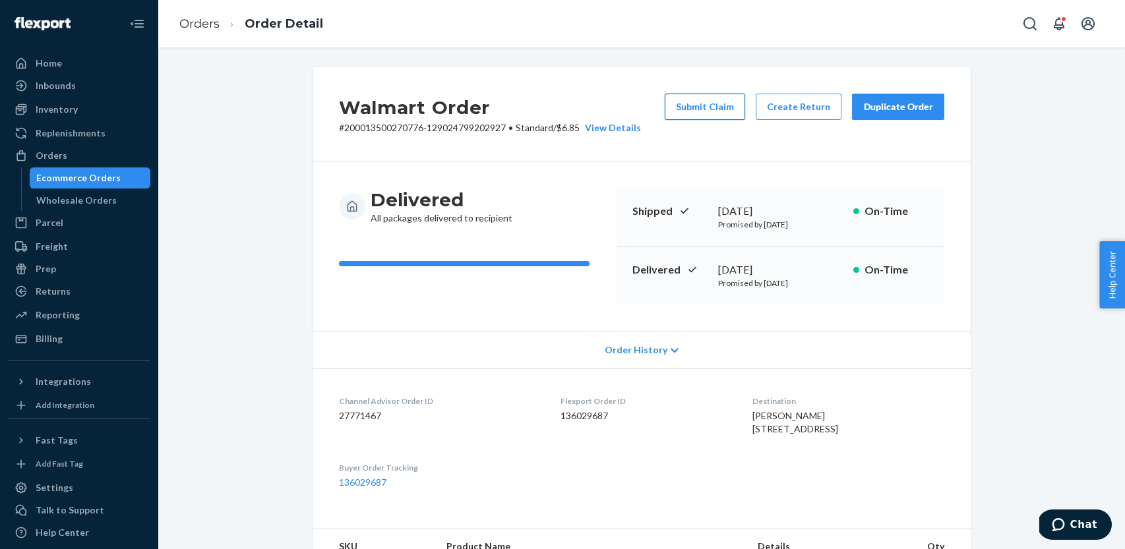
click at [699, 108] on button "Submit Claim" at bounding box center [704, 107] width 80 height 26
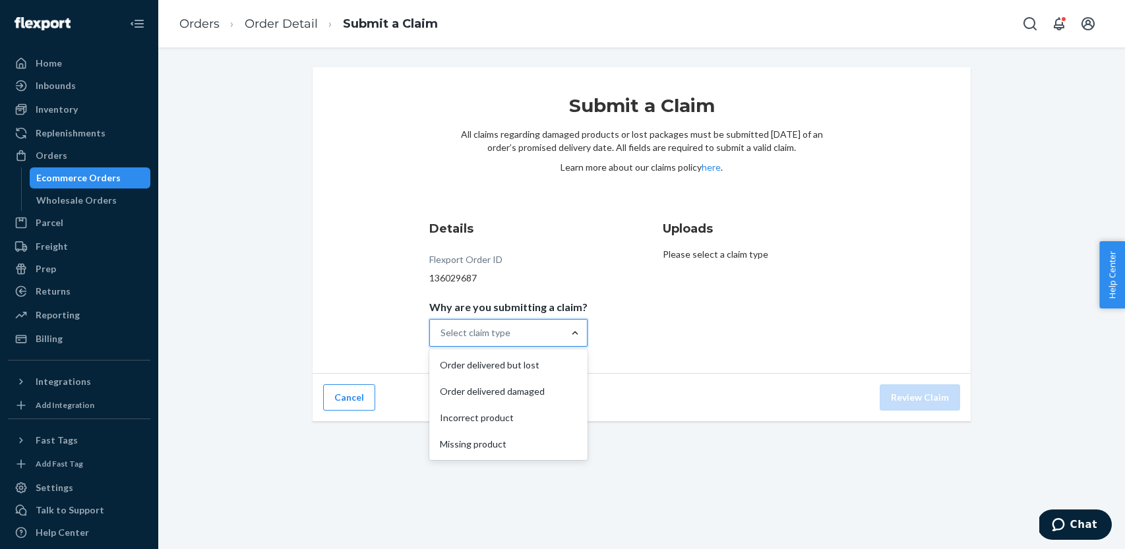
click at [564, 359] on div "Order delivered but lost" at bounding box center [508, 365] width 153 height 26
click at [442, 339] on input "Why are you submitting a claim? option Order delivered but lost focused, 1 of 4…" at bounding box center [440, 332] width 1 height 13
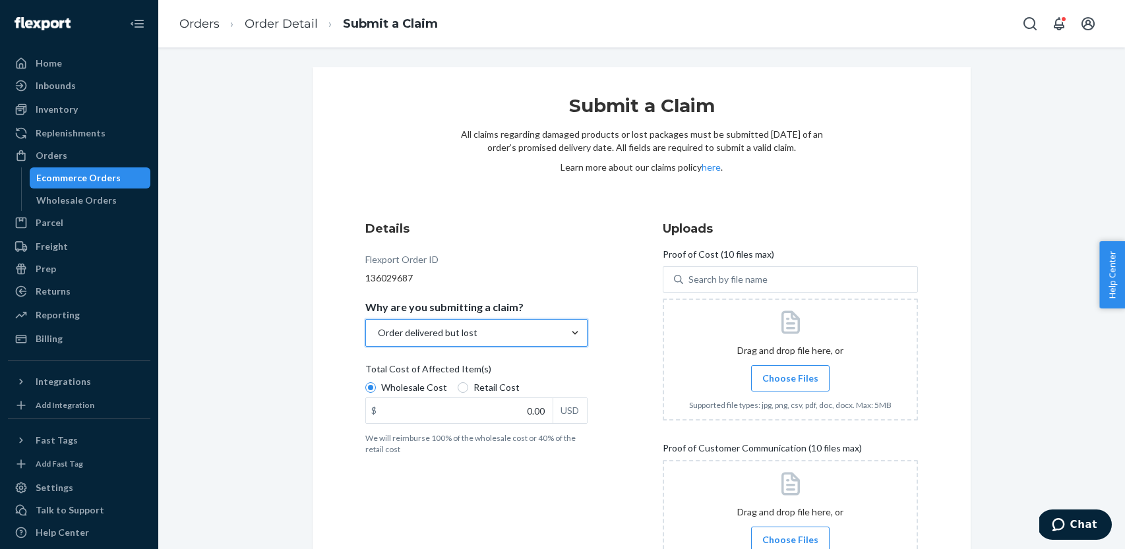
scroll to position [54, 0]
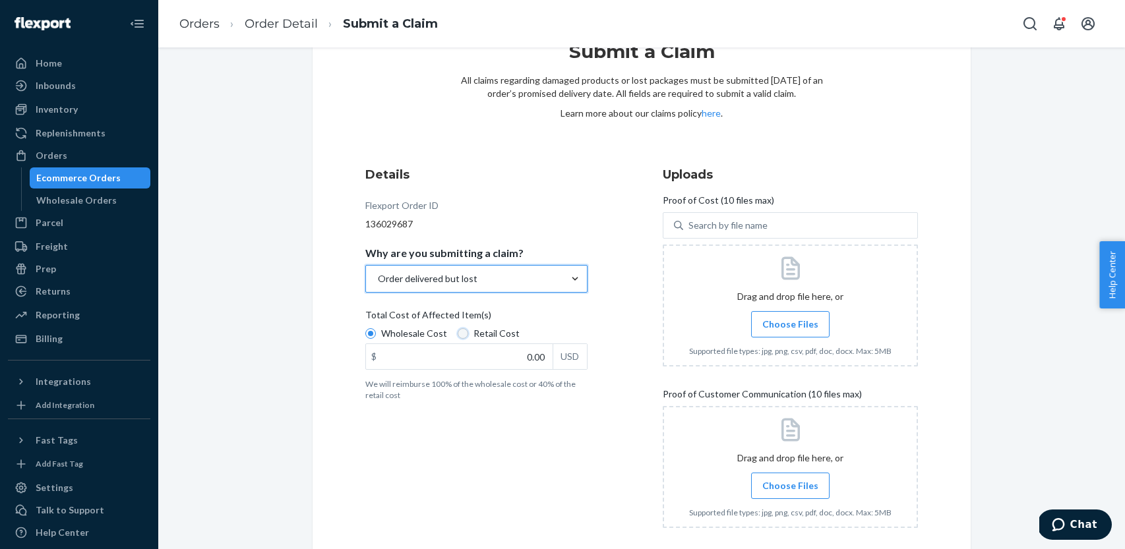
click at [463, 334] on input "Retail Cost" at bounding box center [462, 333] width 11 height 11
radio input "true"
radio input "false"
click at [494, 357] on input "0.00" at bounding box center [459, 356] width 187 height 25
type input "48.95"
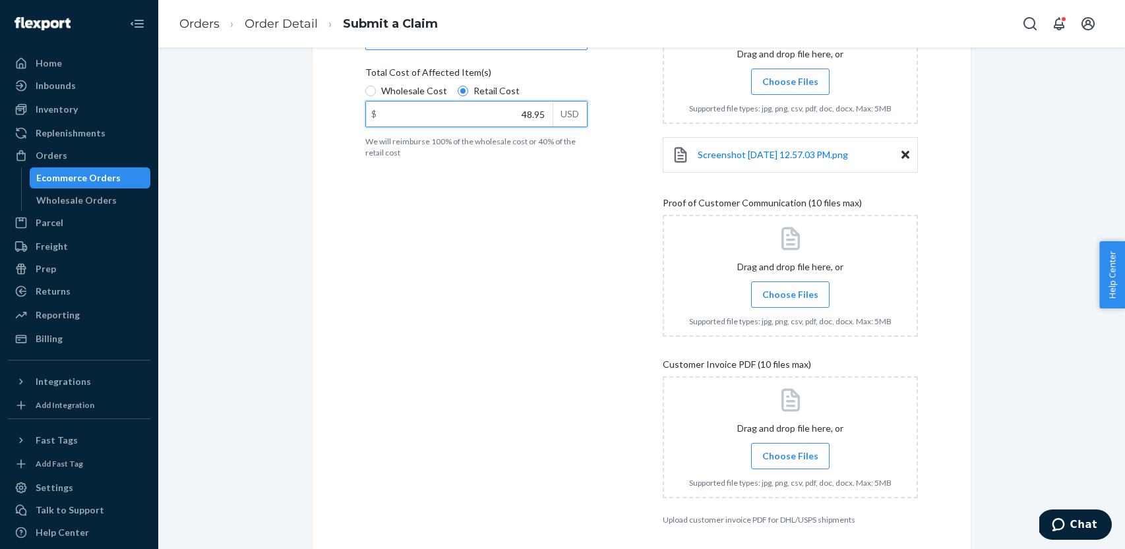
scroll to position [348, 0]
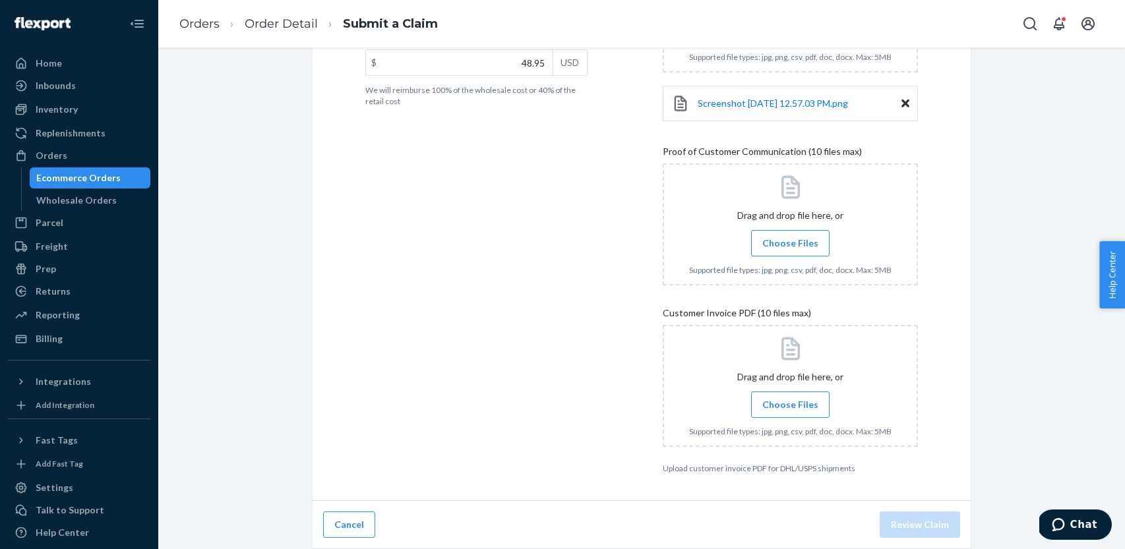
click at [794, 243] on span "Choose Files" at bounding box center [790, 243] width 56 height 13
click at [790, 243] on input "Choose Files" at bounding box center [790, 243] width 1 height 15
click at [784, 243] on span "Choose Files" at bounding box center [790, 243] width 56 height 13
click at [790, 243] on input "Choose Files" at bounding box center [790, 243] width 1 height 15
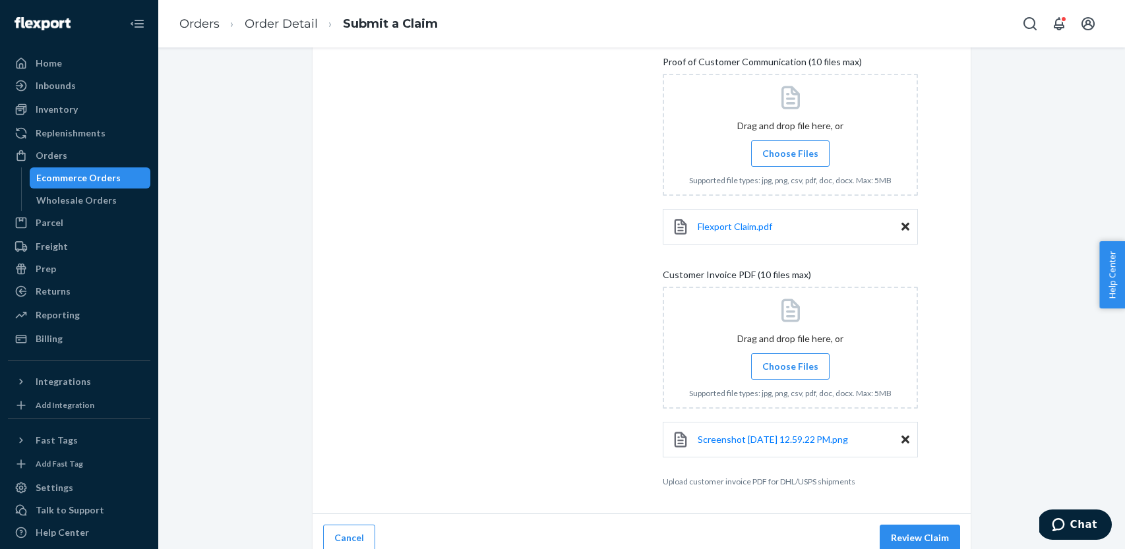
scroll to position [451, 0]
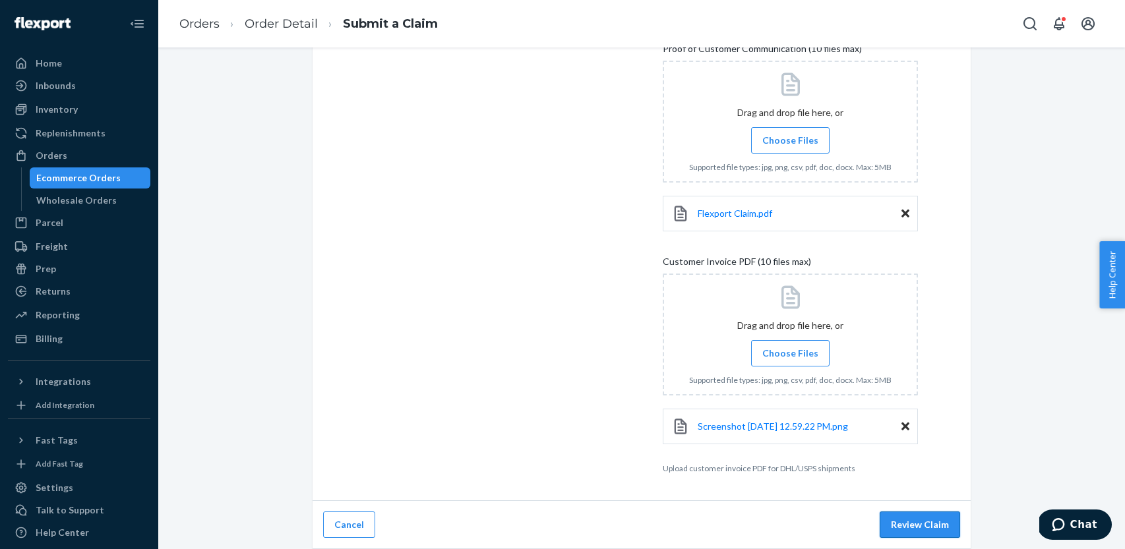
click at [912, 523] on button "Review Claim" at bounding box center [919, 525] width 80 height 26
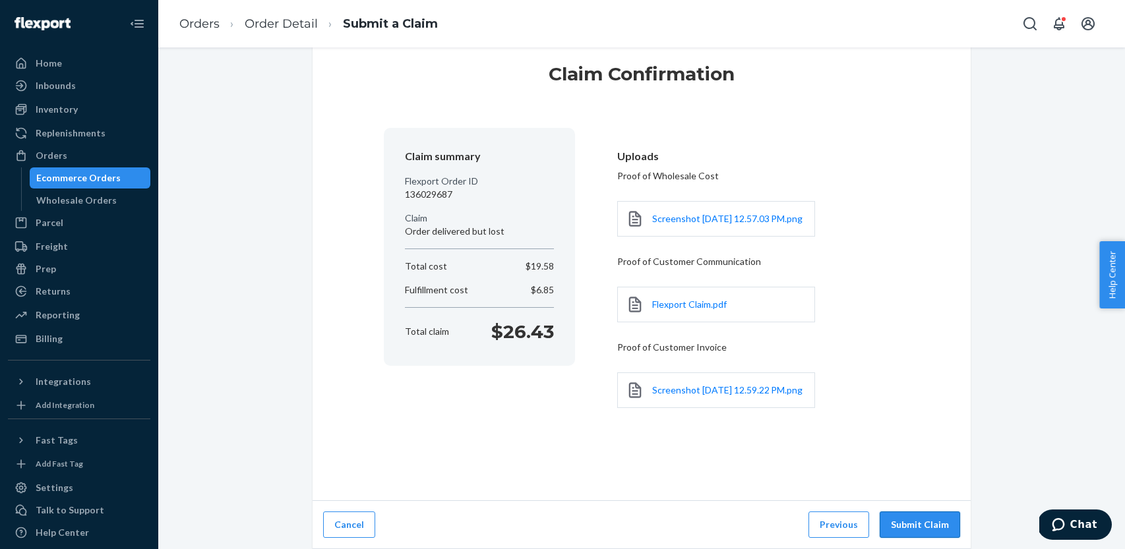
click at [918, 522] on button "Submit Claim" at bounding box center [919, 525] width 80 height 26
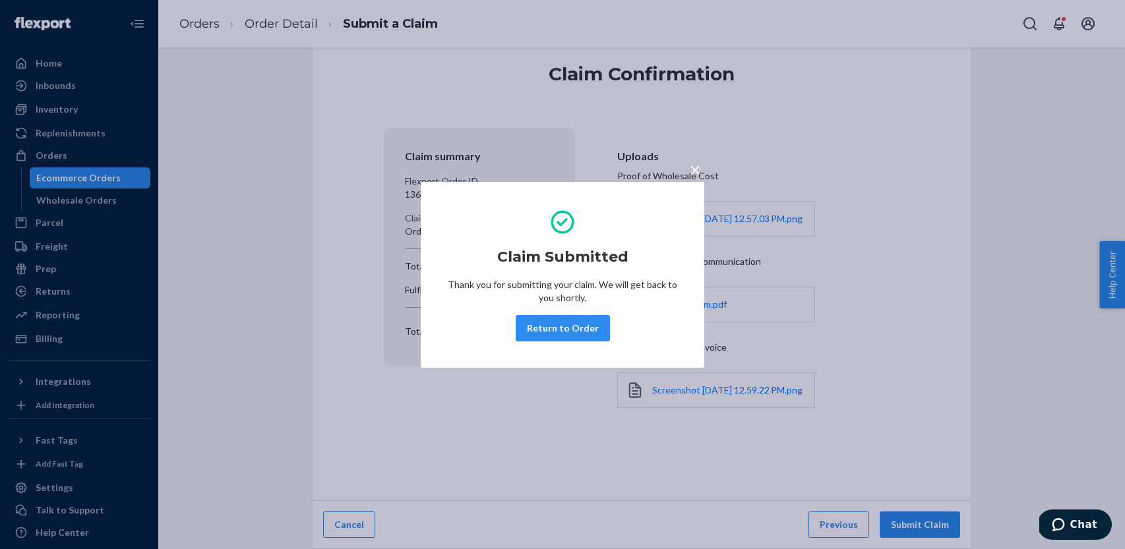
drag, startPoint x: 582, startPoint y: 330, endPoint x: 562, endPoint y: 331, distance: 19.8
click at [582, 330] on button "Return to Order" at bounding box center [562, 328] width 94 height 26
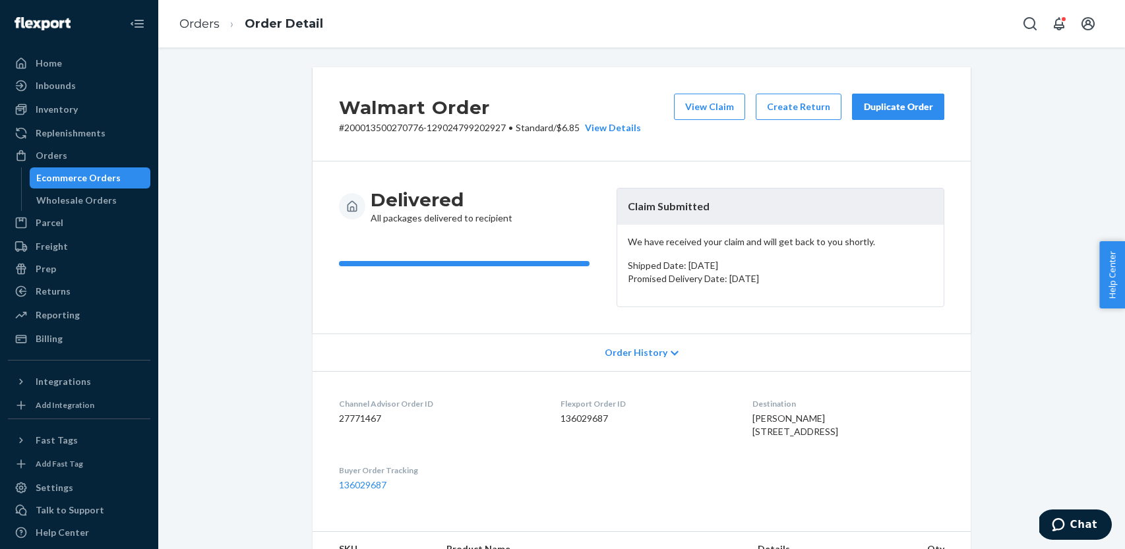
click at [90, 178] on div "Ecommerce Orders" at bounding box center [78, 177] width 84 height 13
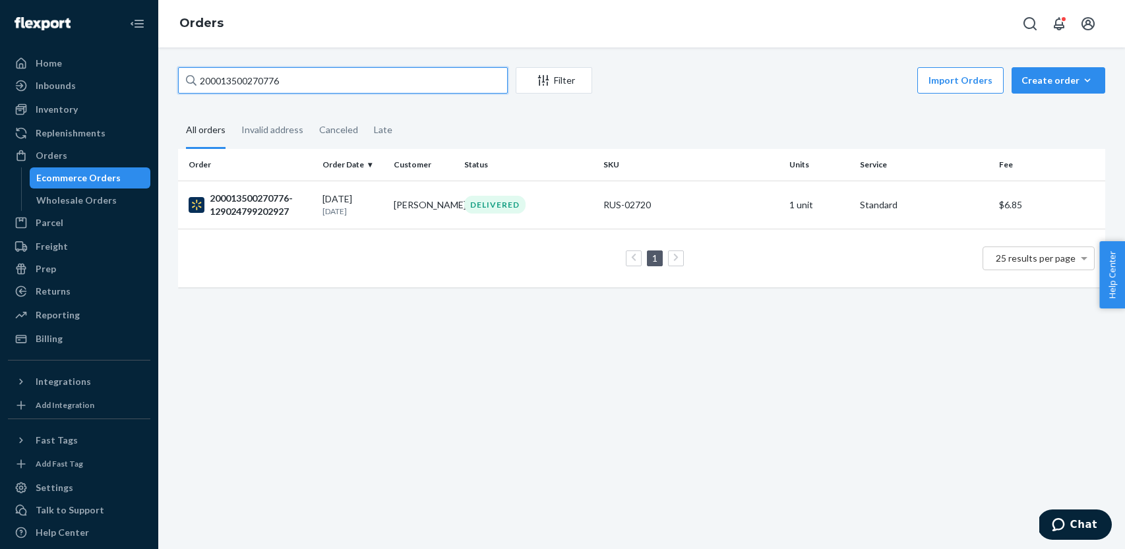
drag, startPoint x: 321, startPoint y: 82, endPoint x: 179, endPoint y: 80, distance: 142.4
click at [179, 80] on input "200013500270776" at bounding box center [343, 80] width 330 height 26
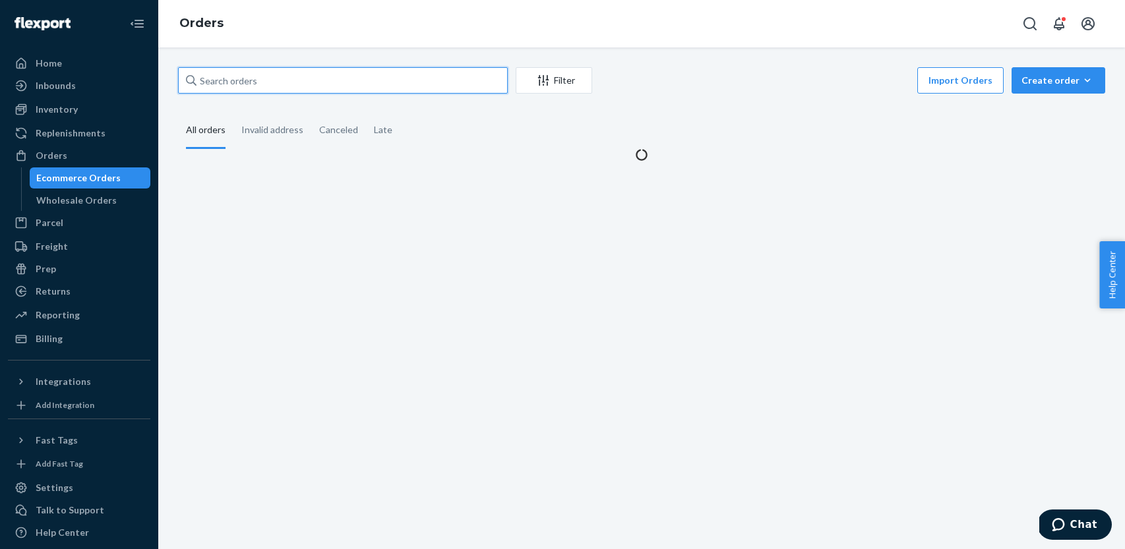
paste input "200013747626917"
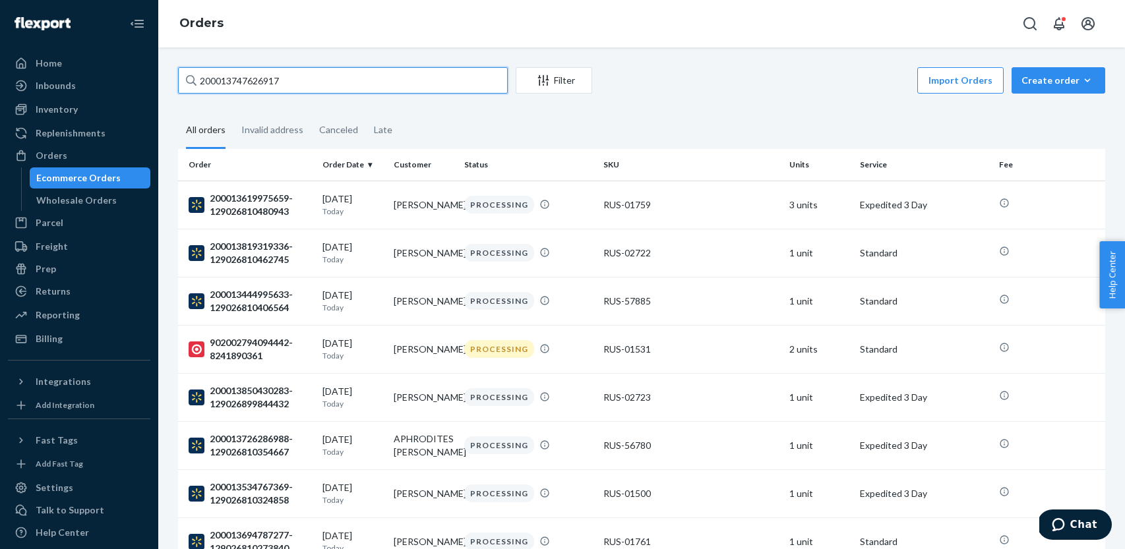
type input "200013747626917"
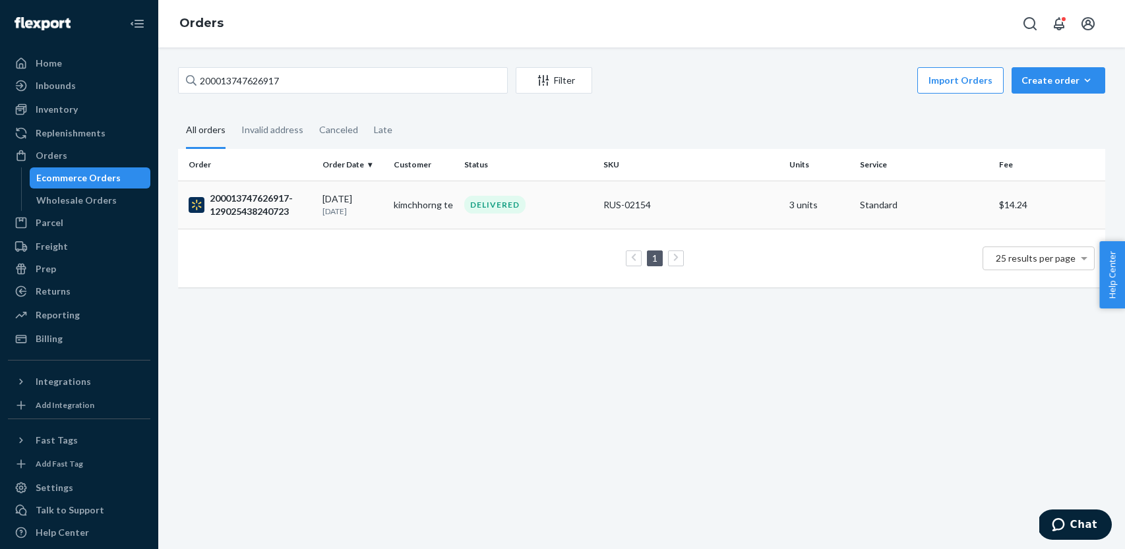
click at [555, 202] on div "DELIVERED" at bounding box center [528, 205] width 134 height 18
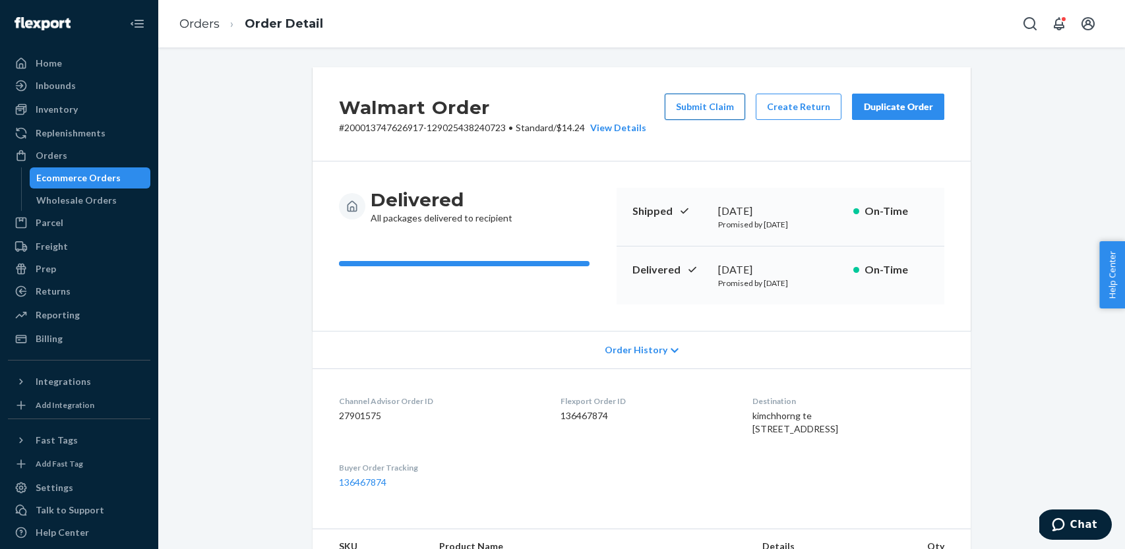
click at [720, 108] on button "Submit Claim" at bounding box center [704, 107] width 80 height 26
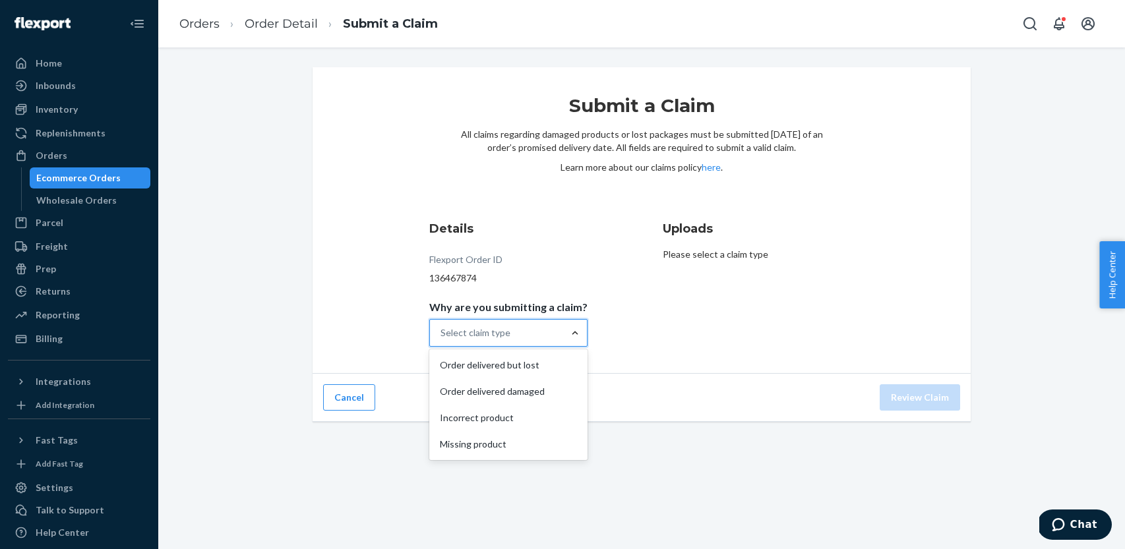
click at [564, 330] on div at bounding box center [575, 332] width 24 height 13
click at [442, 330] on input "Why are you submitting a claim? option Order delivered but lost focused, 1 of 4…" at bounding box center [440, 332] width 1 height 13
click at [553, 362] on div "Order delivered but lost" at bounding box center [508, 365] width 153 height 26
click at [442, 339] on input "Why are you submitting a claim? option Order delivered but lost focused, 1 of 4…" at bounding box center [440, 332] width 1 height 13
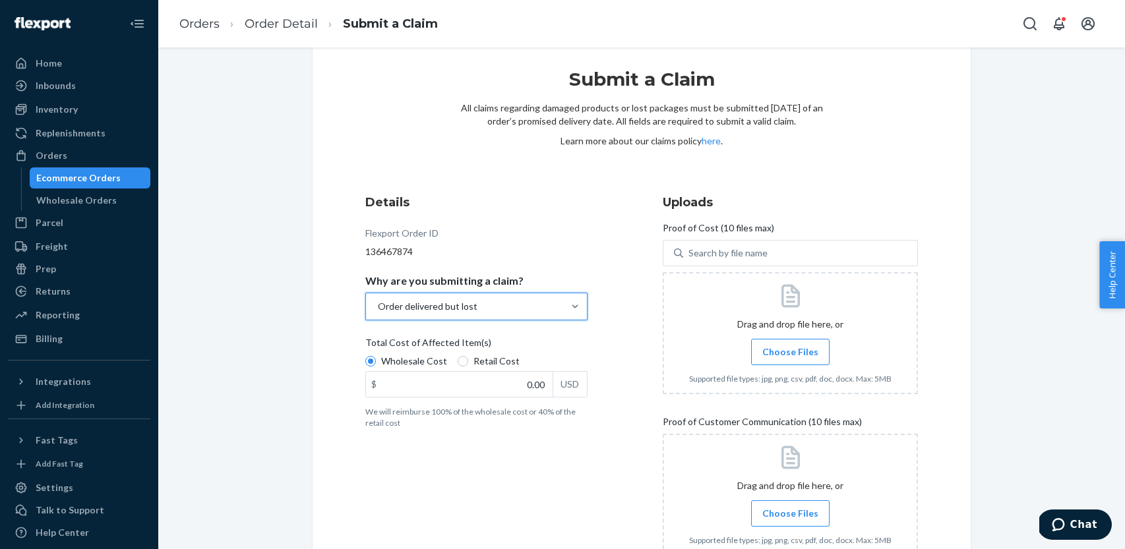
scroll to position [28, 0]
drag, startPoint x: 463, startPoint y: 359, endPoint x: 471, endPoint y: 369, distance: 12.3
click at [463, 359] on input "Retail Cost" at bounding box center [462, 359] width 11 height 11
radio input "true"
radio input "false"
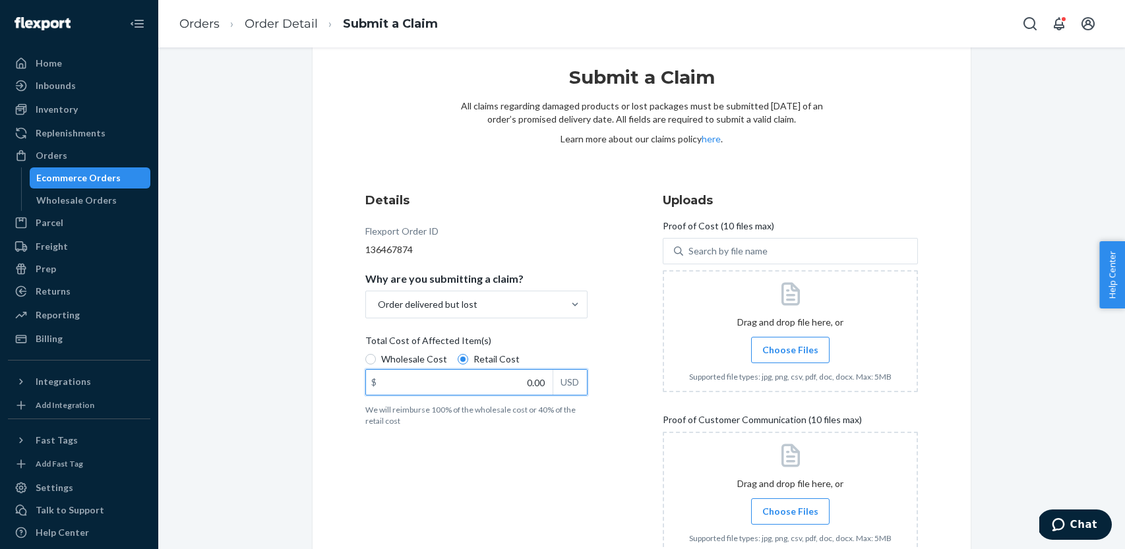
click at [527, 381] on input "0.00" at bounding box center [459, 382] width 187 height 25
type input "141.95"
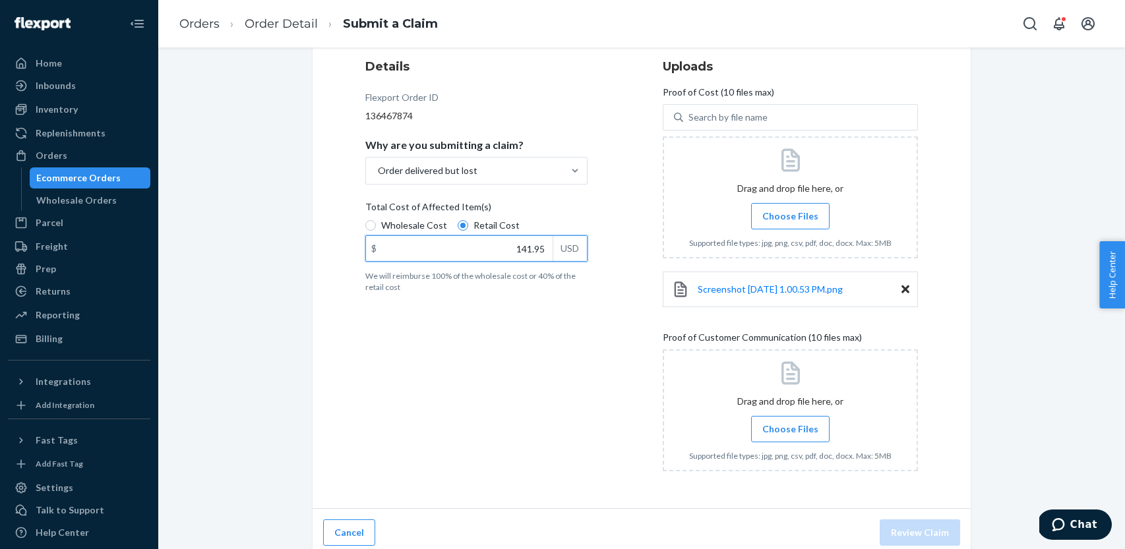
scroll to position [170, 0]
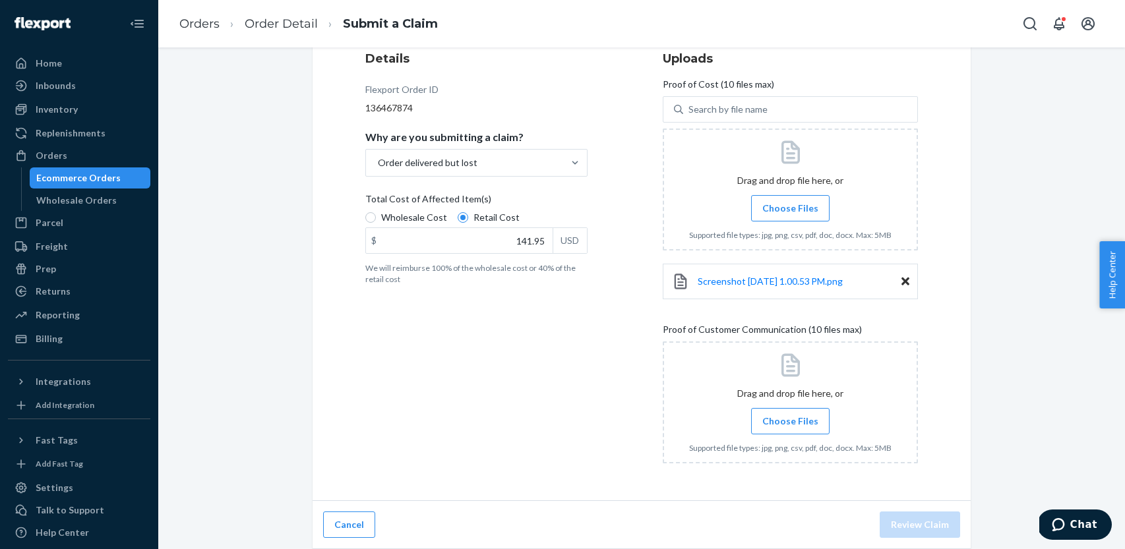
click at [784, 421] on span "Choose Files" at bounding box center [790, 421] width 56 height 13
click at [790, 421] on input "Choose Files" at bounding box center [790, 421] width 1 height 15
click at [770, 422] on span "Choose Files" at bounding box center [790, 421] width 56 height 13
click at [790, 422] on input "Choose Files" at bounding box center [790, 421] width 1 height 15
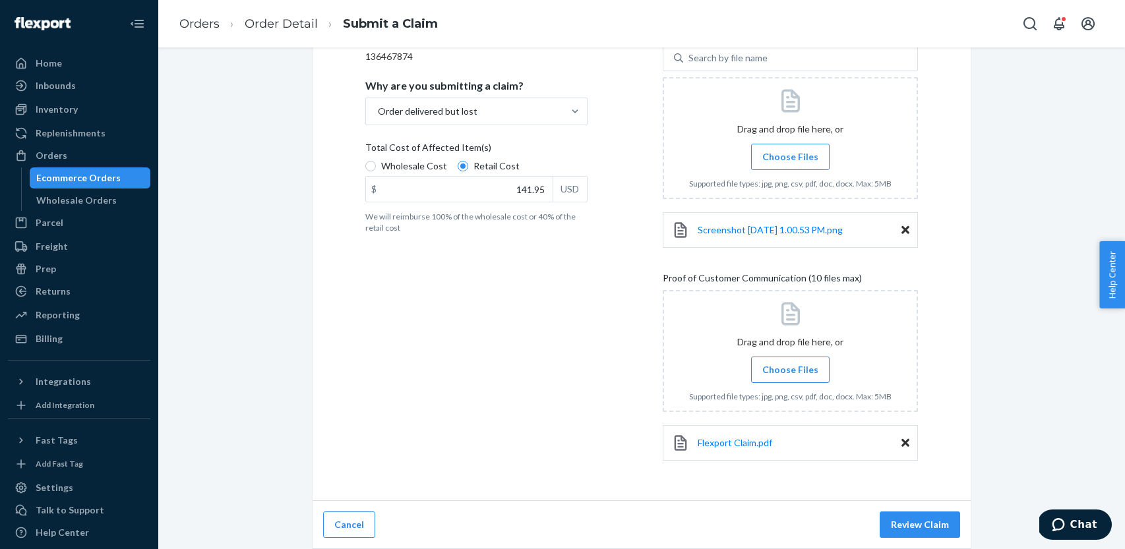
click at [920, 527] on button "Review Claim" at bounding box center [919, 525] width 80 height 26
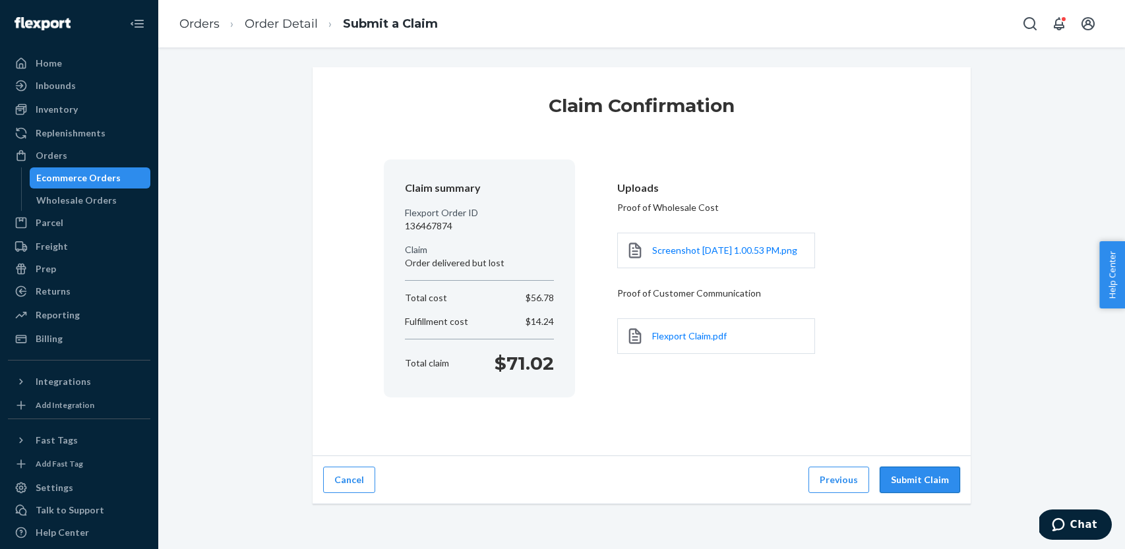
click at [925, 476] on button "Submit Claim" at bounding box center [919, 480] width 80 height 26
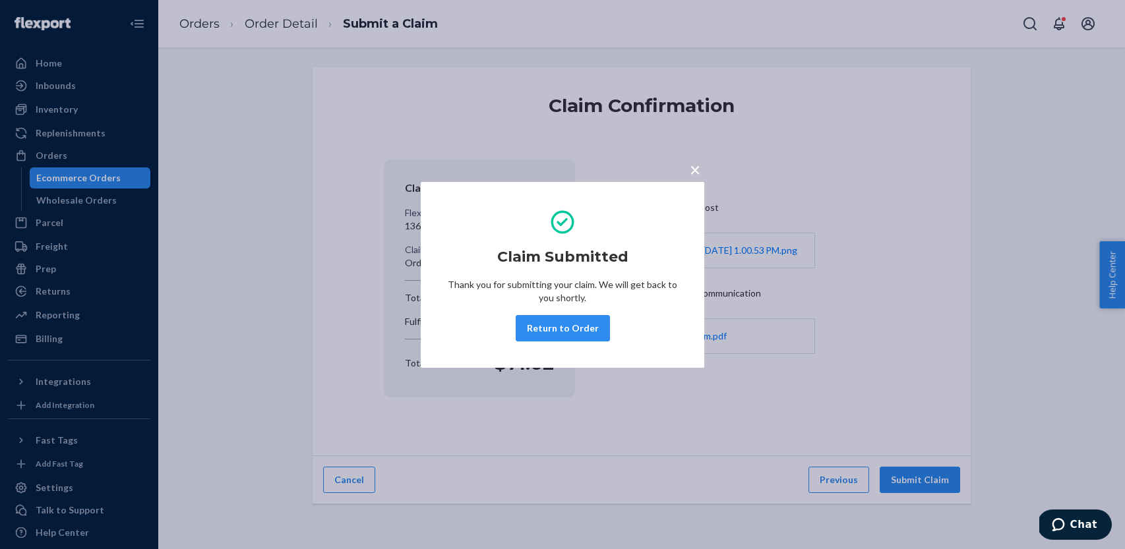
click at [566, 336] on button "Return to Order" at bounding box center [562, 328] width 94 height 26
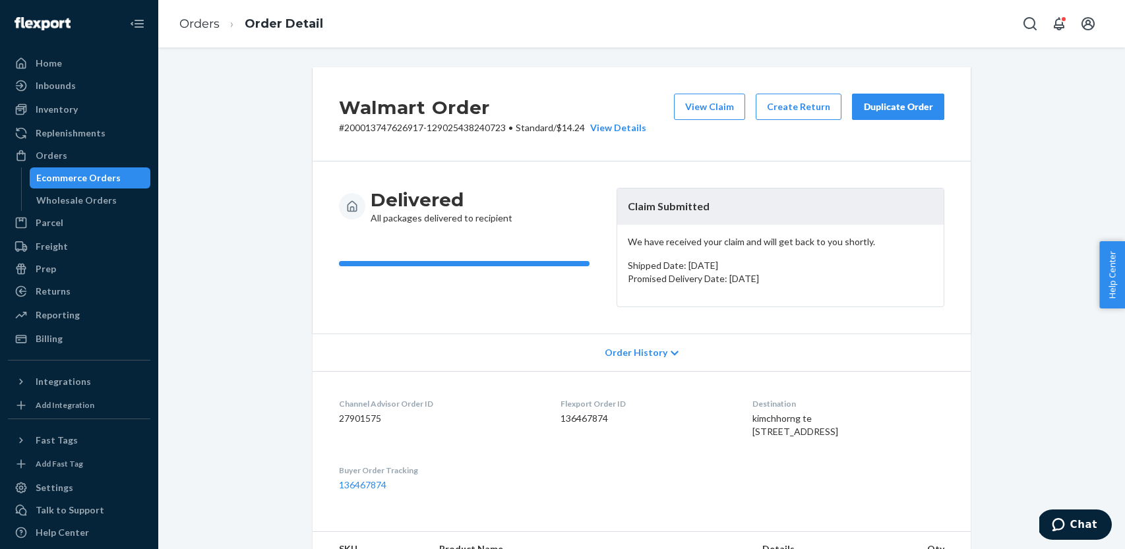
click at [91, 175] on div "Ecommerce Orders" at bounding box center [78, 177] width 84 height 13
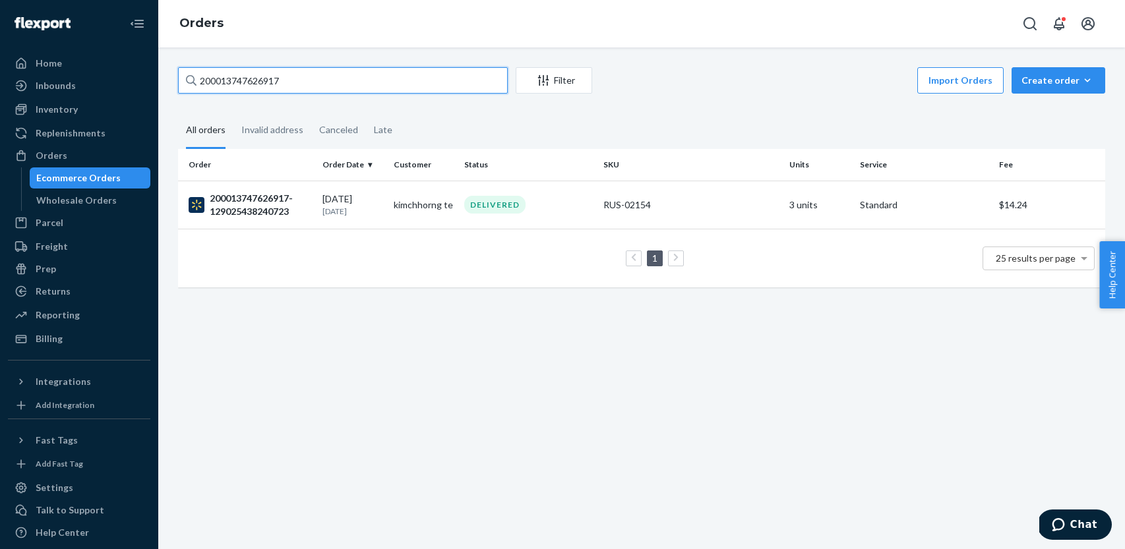
drag, startPoint x: 301, startPoint y: 78, endPoint x: 170, endPoint y: 70, distance: 130.8
click at [174, 71] on div "200013747626917 Filter Import Orders Create order Ecommerce order Removal order…" at bounding box center [641, 183] width 947 height 233
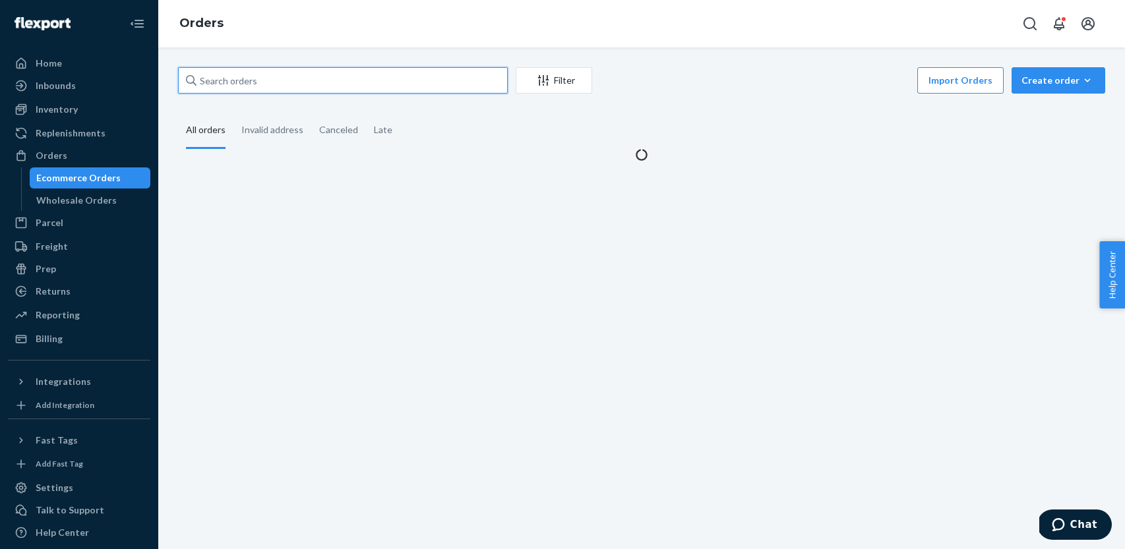
paste input "1432014"
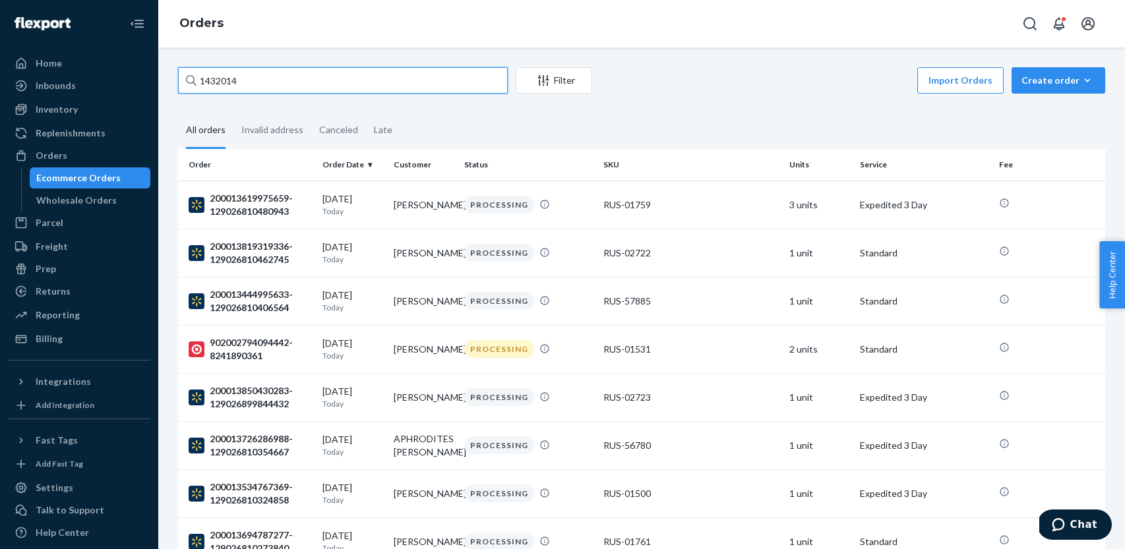
type input "1432014"
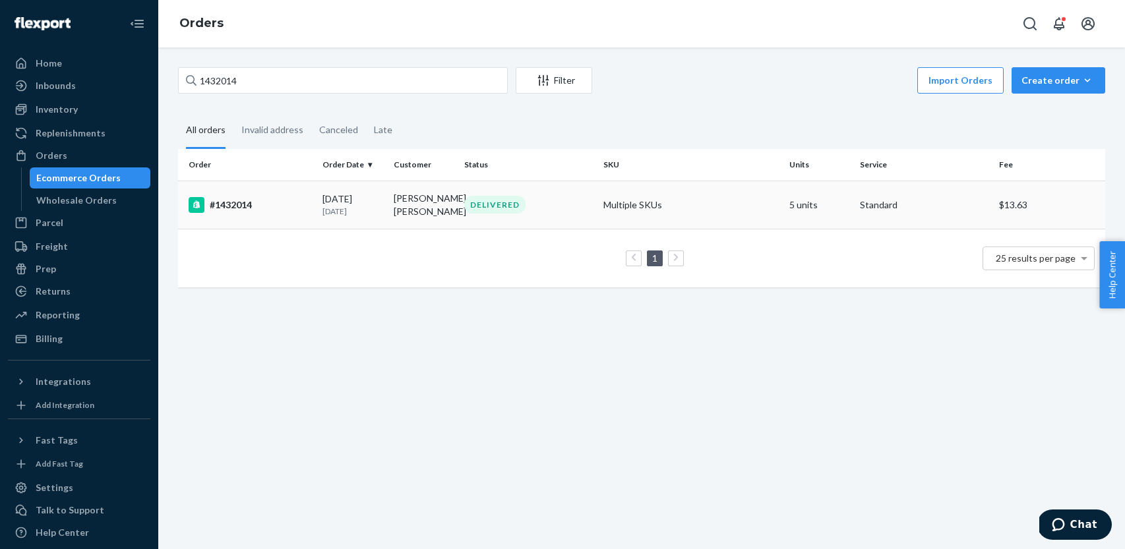
click at [276, 201] on div "#1432014" at bounding box center [250, 205] width 123 height 16
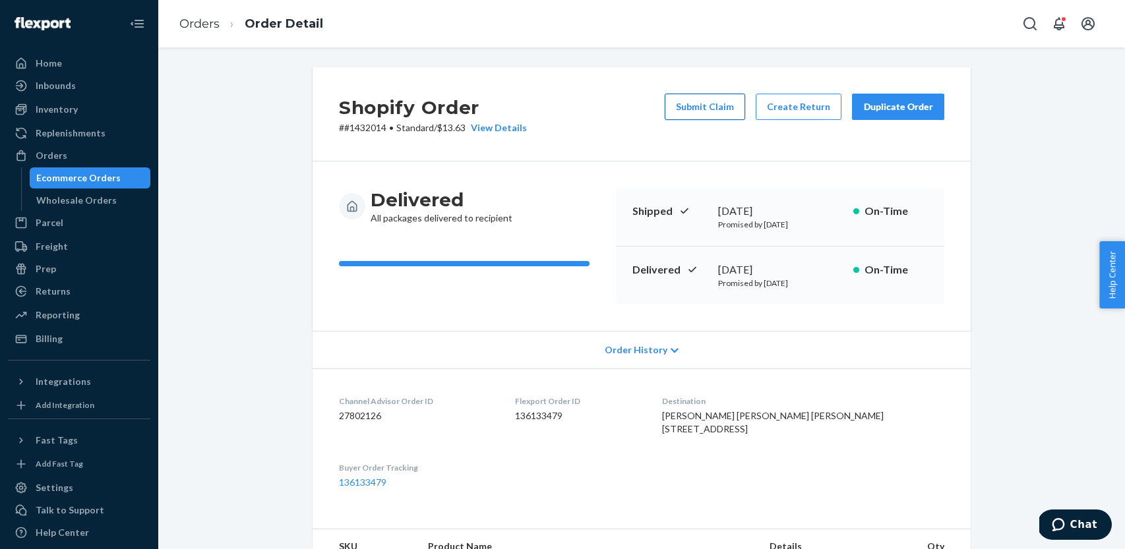
click at [703, 102] on button "Submit Claim" at bounding box center [704, 107] width 80 height 26
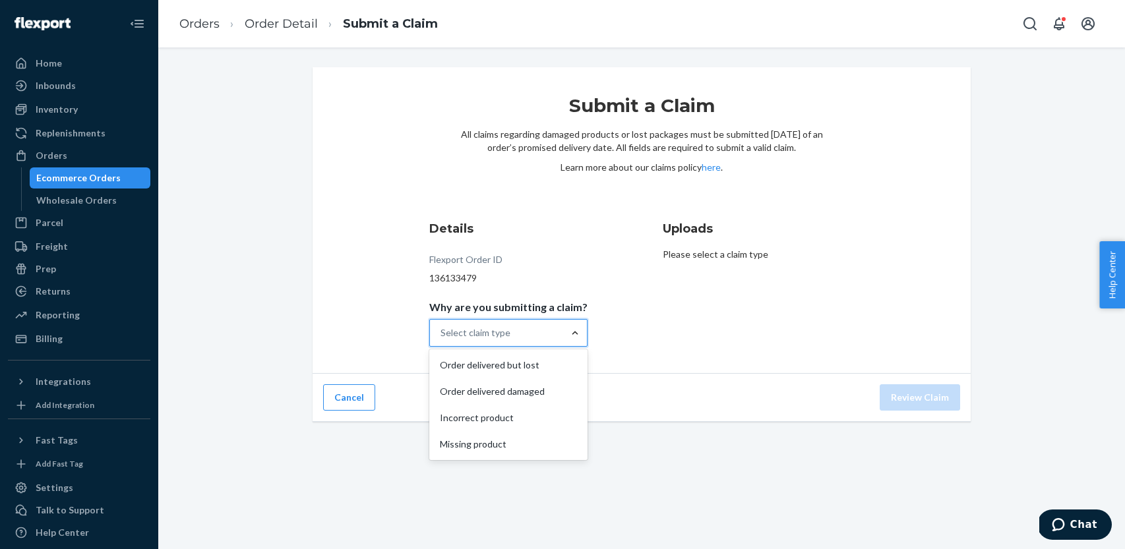
click at [565, 329] on div at bounding box center [575, 332] width 24 height 13
click at [442, 329] on input "Why are you submitting a claim? option Order delivered but lost focused, 1 of 4…" at bounding box center [440, 332] width 1 height 13
click at [550, 361] on div "Order delivered but lost" at bounding box center [508, 365] width 153 height 26
click at [442, 339] on input "Why are you submitting a claim? option Order delivered but lost focused, 1 of 4…" at bounding box center [440, 332] width 1 height 13
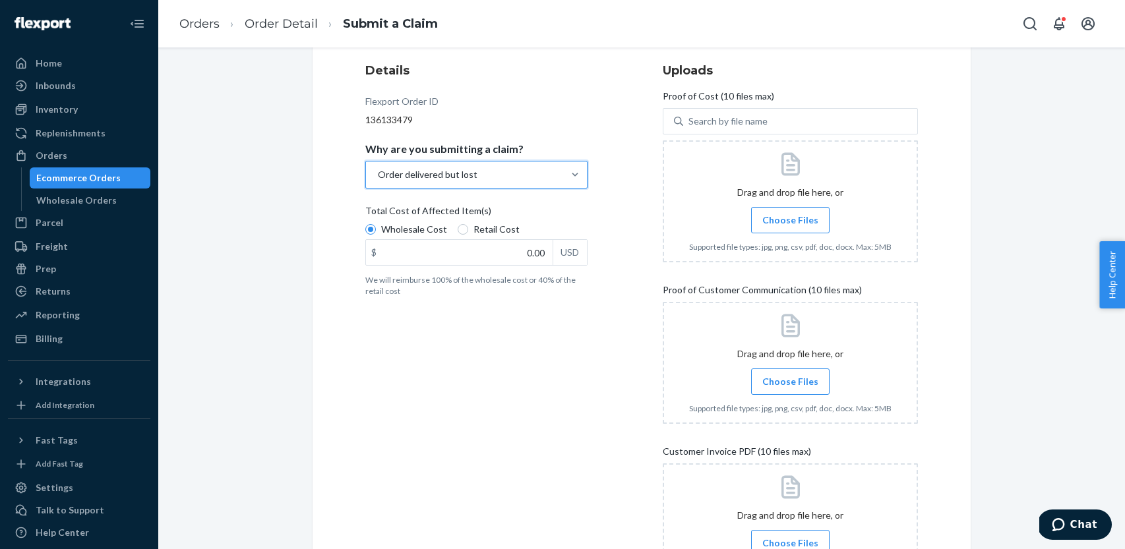
scroll to position [162, 0]
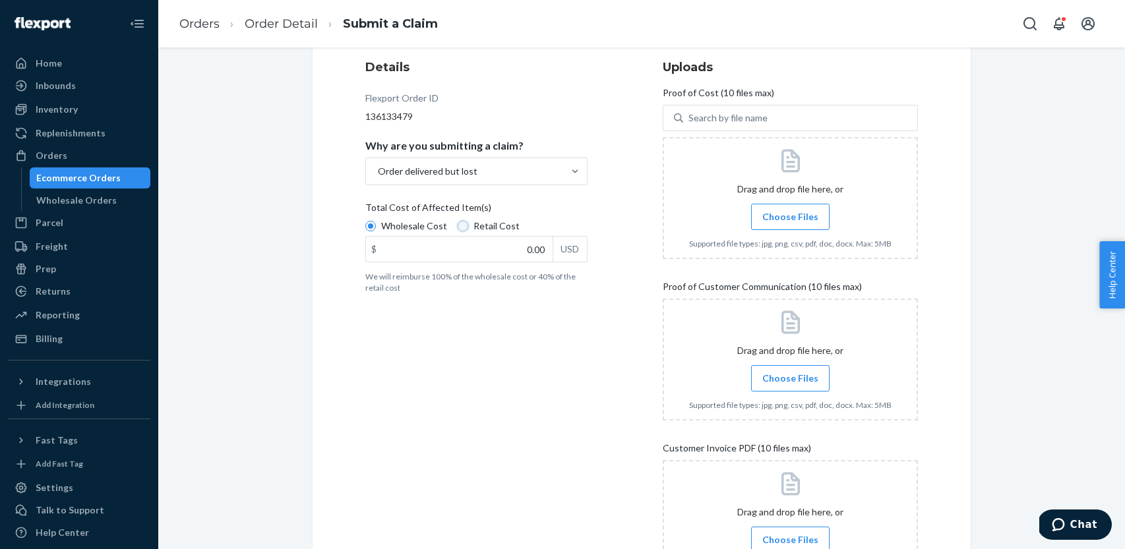
click at [460, 225] on input "Retail Cost" at bounding box center [462, 226] width 11 height 11
radio input "true"
radio input "false"
click at [475, 250] on input "0.00" at bounding box center [459, 249] width 187 height 25
type input "152.25"
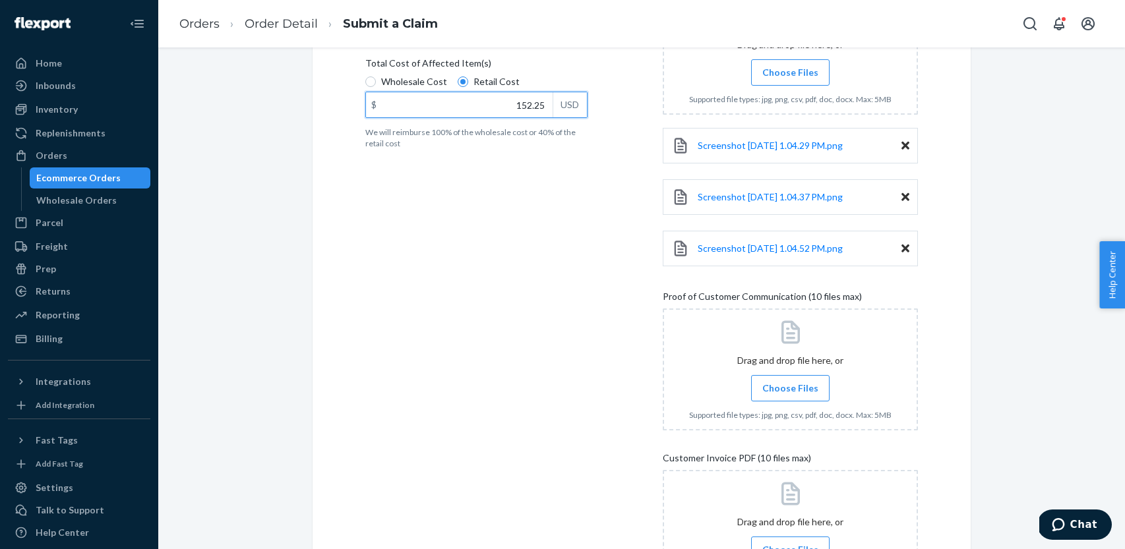
scroll to position [451, 0]
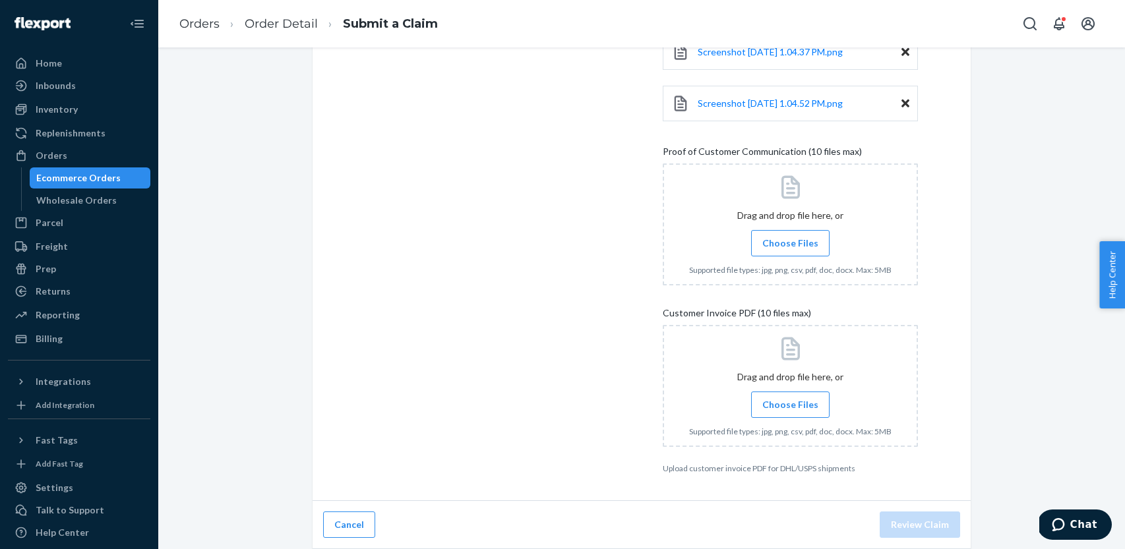
click at [790, 243] on input "Choose Files" at bounding box center [790, 243] width 1 height 15
click at [774, 239] on span "Choose Files" at bounding box center [790, 243] width 56 height 13
click at [790, 239] on input "Choose Files" at bounding box center [790, 243] width 1 height 15
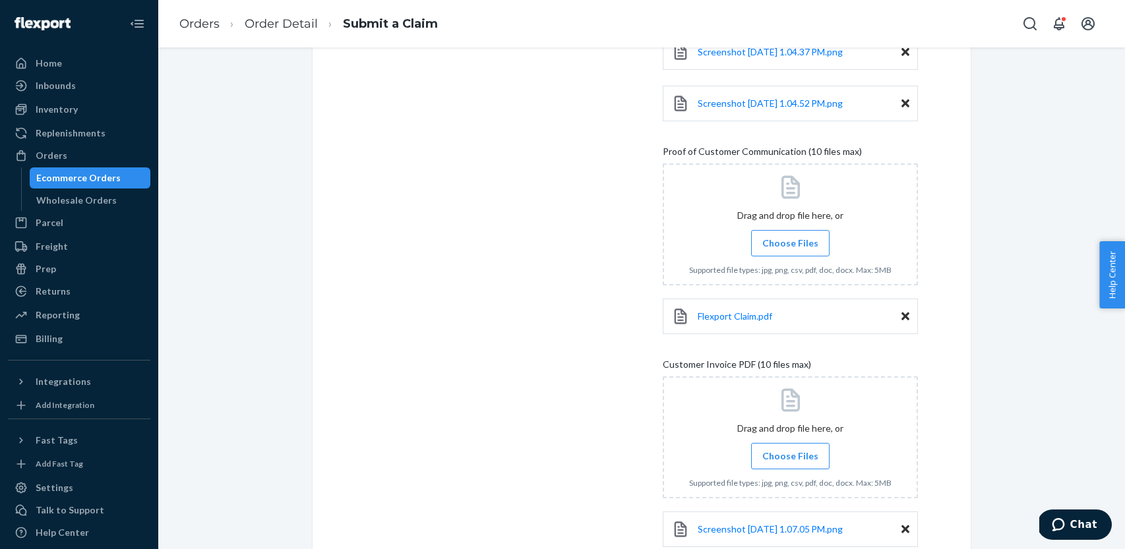
scroll to position [554, 0]
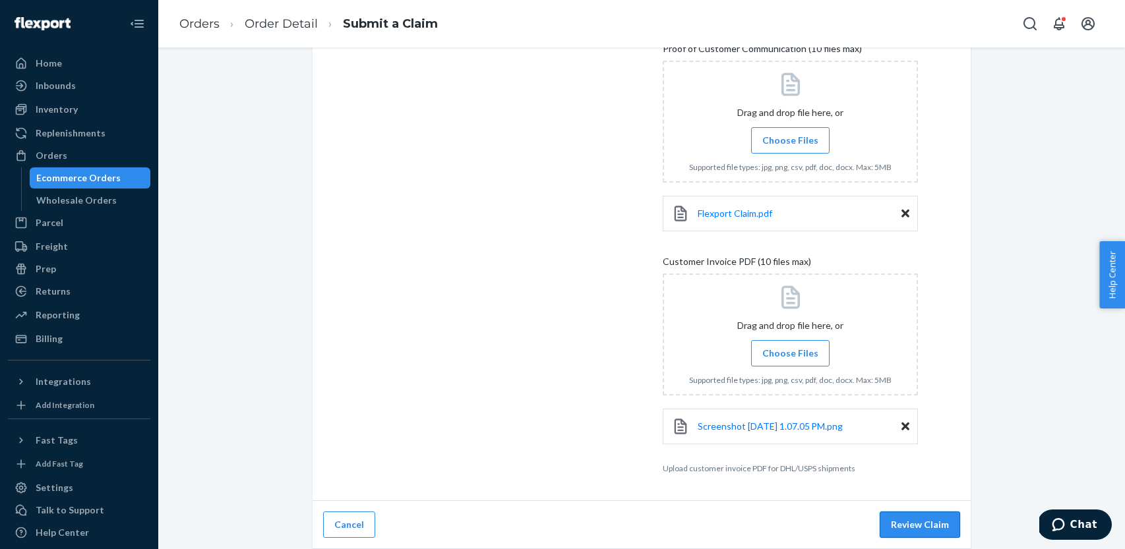
click at [914, 525] on button "Review Claim" at bounding box center [919, 525] width 80 height 26
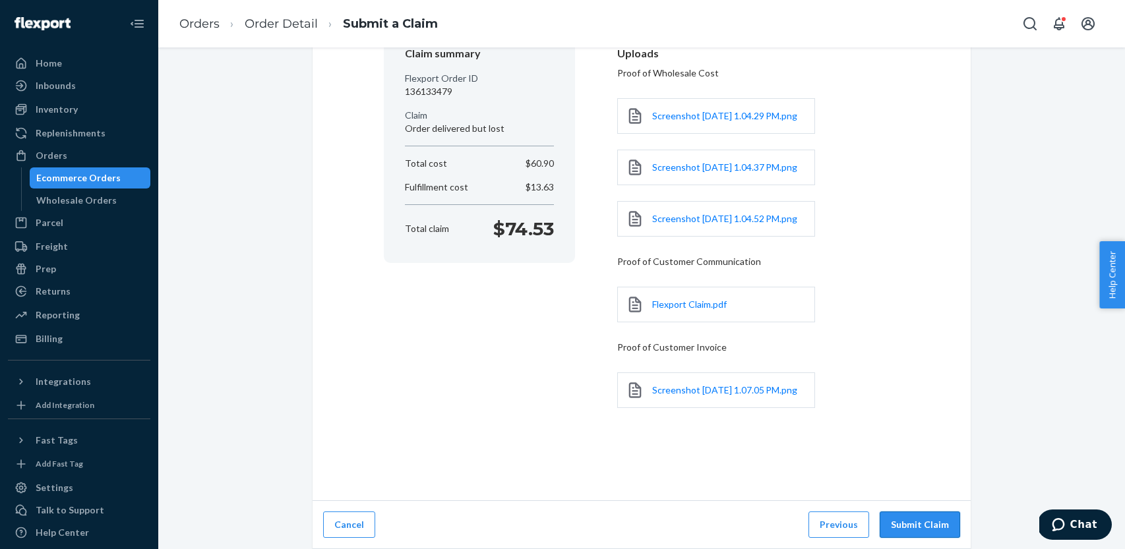
scroll to position [166, 0]
click at [918, 526] on button "Submit Claim" at bounding box center [919, 525] width 80 height 26
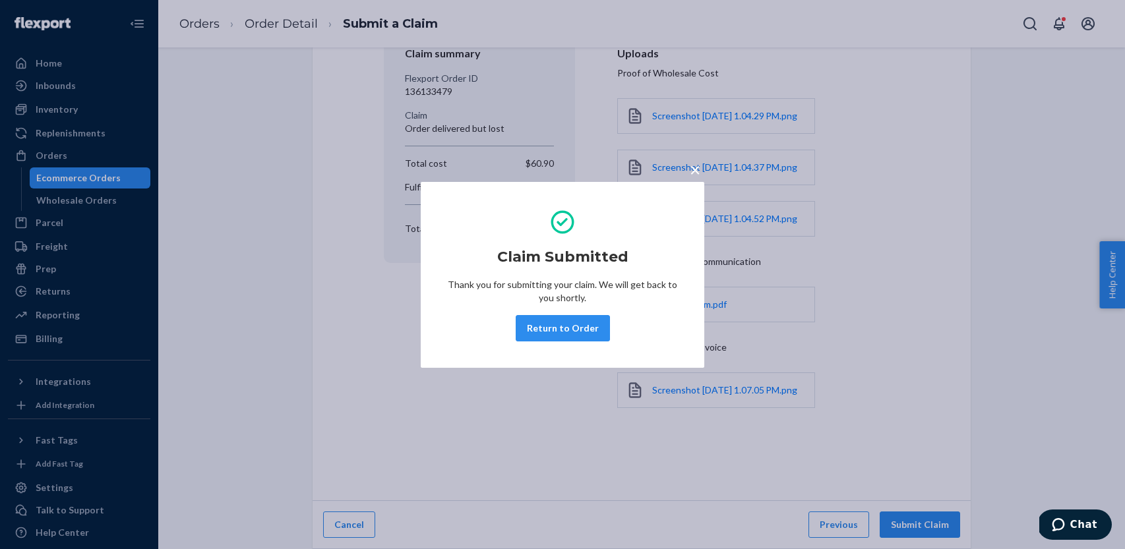
drag, startPoint x: 552, startPoint y: 322, endPoint x: 523, endPoint y: 320, distance: 29.1
click at [552, 322] on button "Return to Order" at bounding box center [562, 328] width 94 height 26
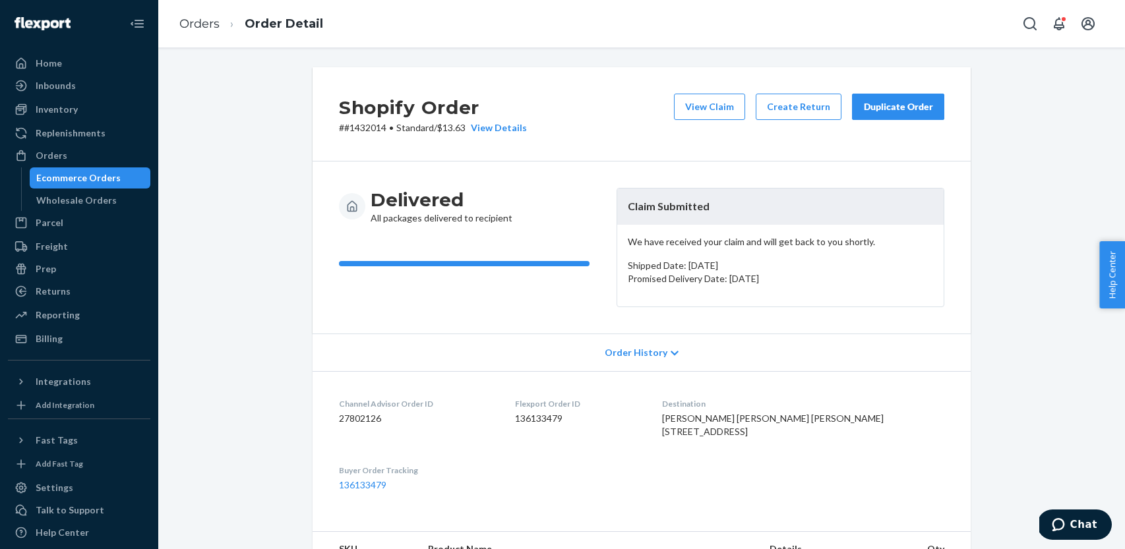
click at [86, 181] on div "Ecommerce Orders" at bounding box center [78, 177] width 84 height 13
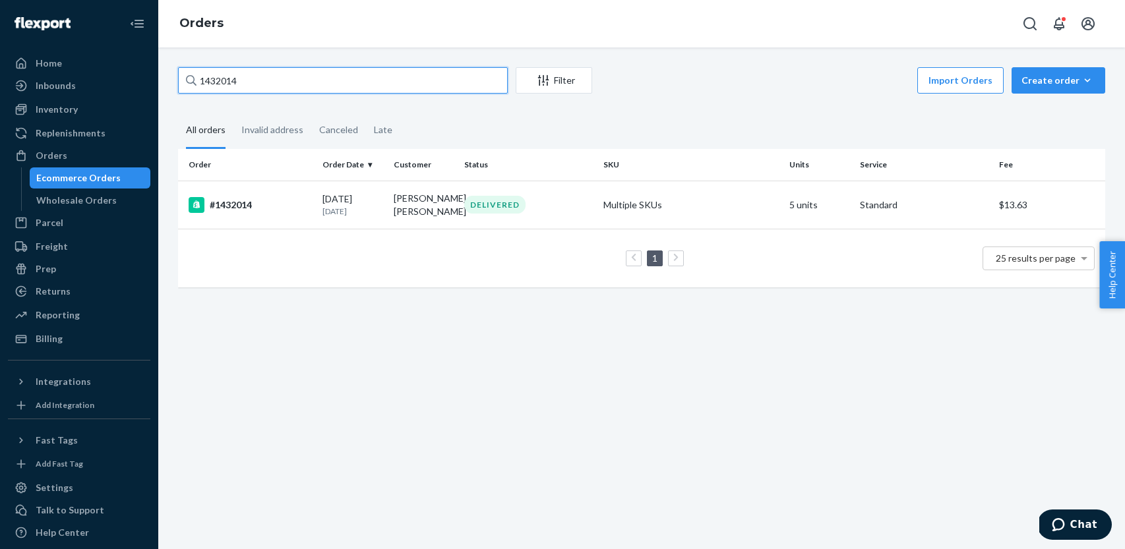
drag, startPoint x: 306, startPoint y: 82, endPoint x: 152, endPoint y: 73, distance: 154.5
click at [152, 73] on div "Home Inbounds Shipping Plans Problems Inventory Products Replenishments Orders …" at bounding box center [562, 274] width 1125 height 549
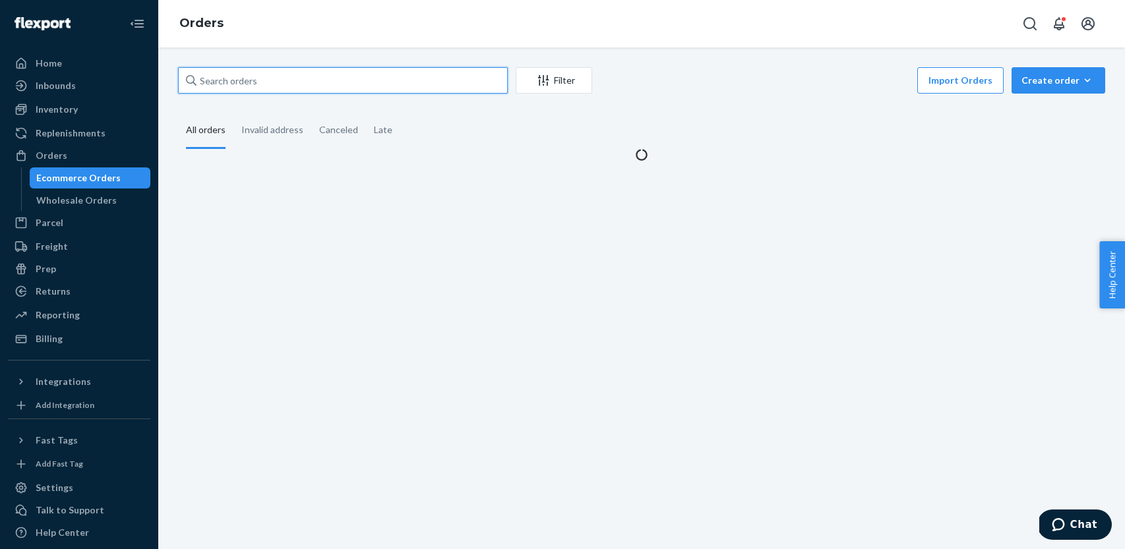
paste input "1436529"
type input "1436529"
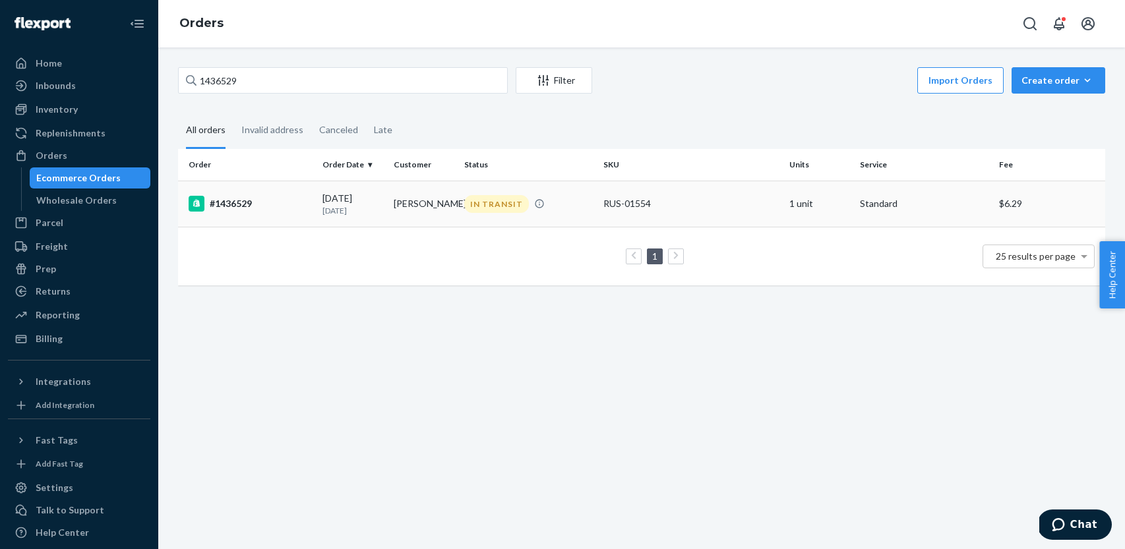
click at [276, 203] on div "#1436529" at bounding box center [250, 204] width 123 height 16
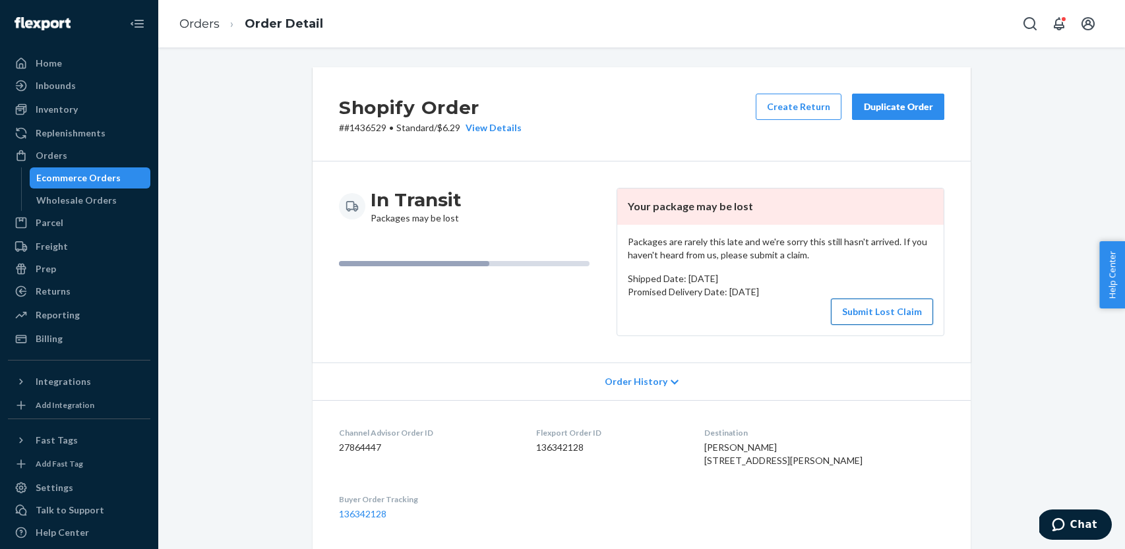
click at [881, 307] on button "Submit Lost Claim" at bounding box center [882, 312] width 102 height 26
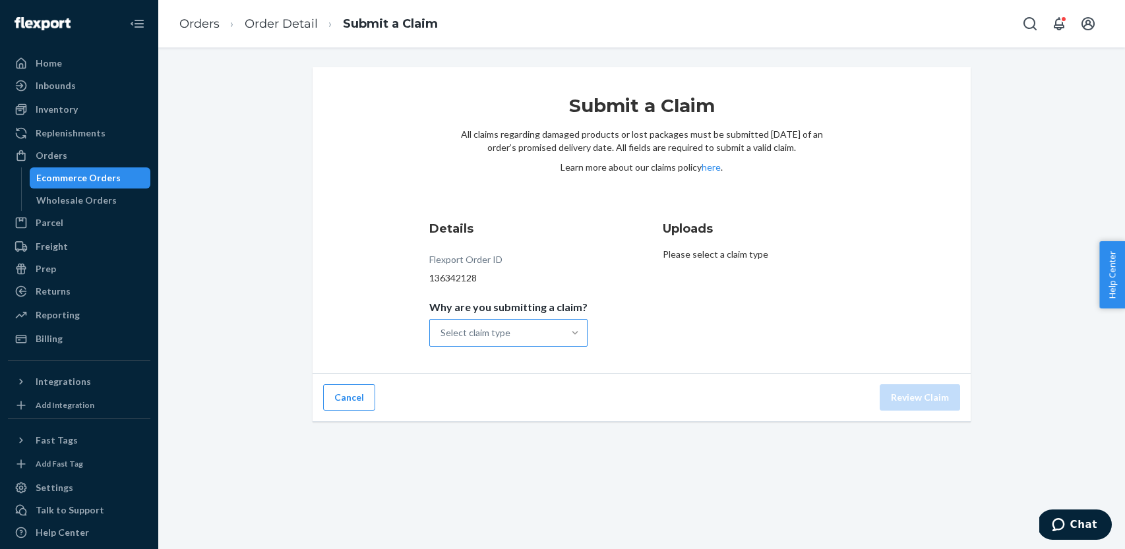
click at [565, 335] on div at bounding box center [575, 332] width 24 height 13
click at [442, 335] on input "Why are you submitting a claim? Select claim type" at bounding box center [440, 332] width 1 height 13
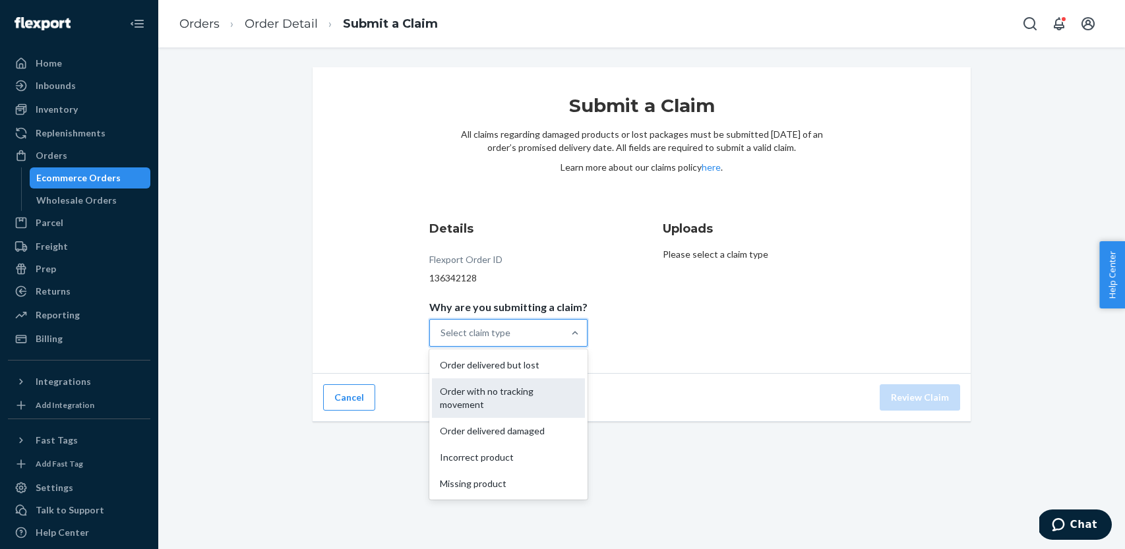
click at [537, 399] on div "Order with no tracking movement" at bounding box center [508, 398] width 153 height 40
click at [442, 339] on input "Why are you submitting a claim? option Order with no tracking movement focused,…" at bounding box center [440, 332] width 1 height 13
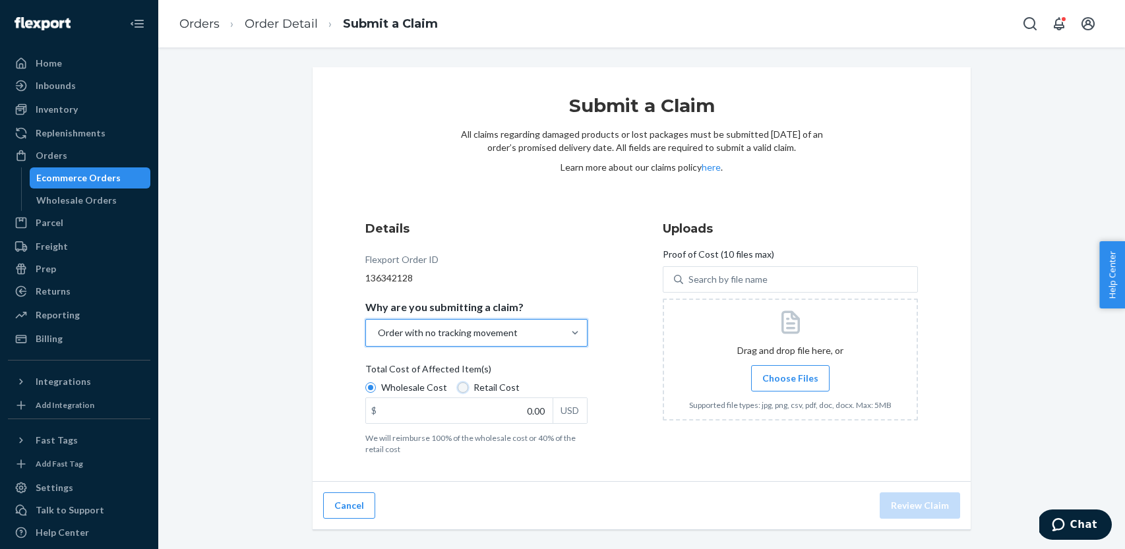
click at [457, 387] on input "Retail Cost" at bounding box center [462, 387] width 11 height 11
radio input "true"
radio input "false"
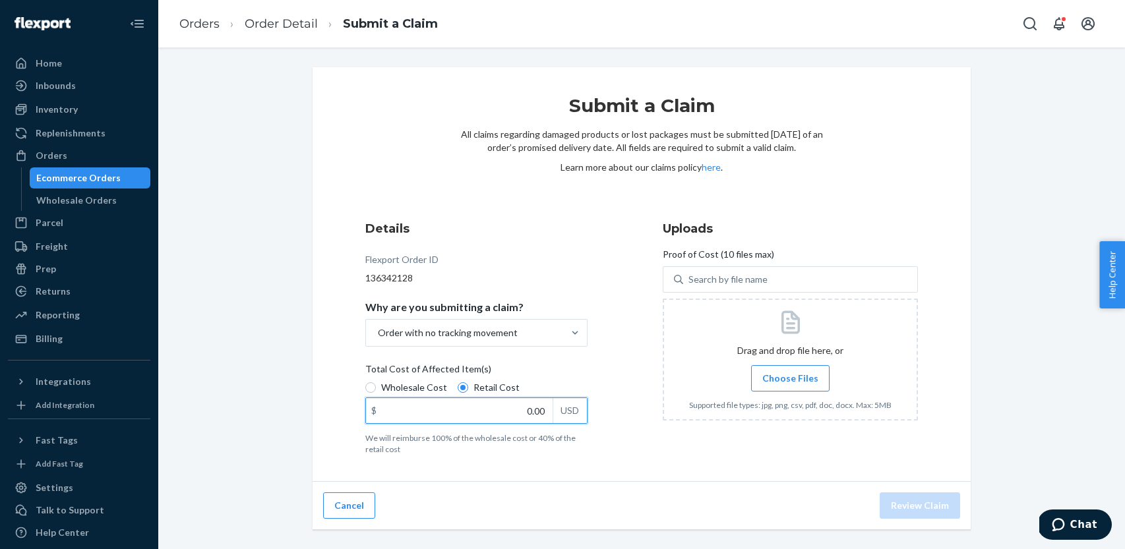
click at [518, 412] on input "0.00" at bounding box center [459, 410] width 187 height 25
type input "26.95"
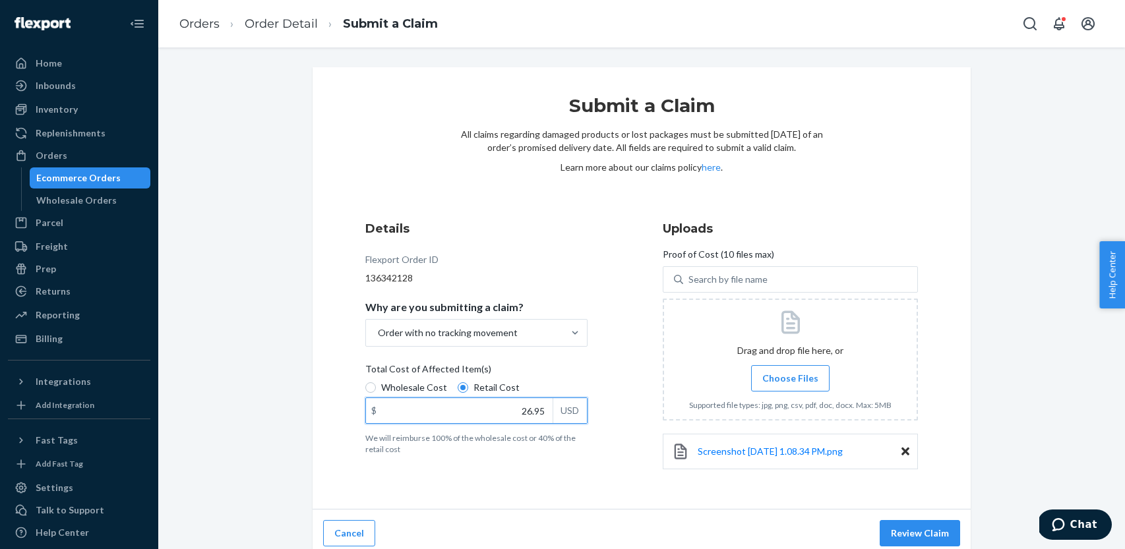
scroll to position [9, 0]
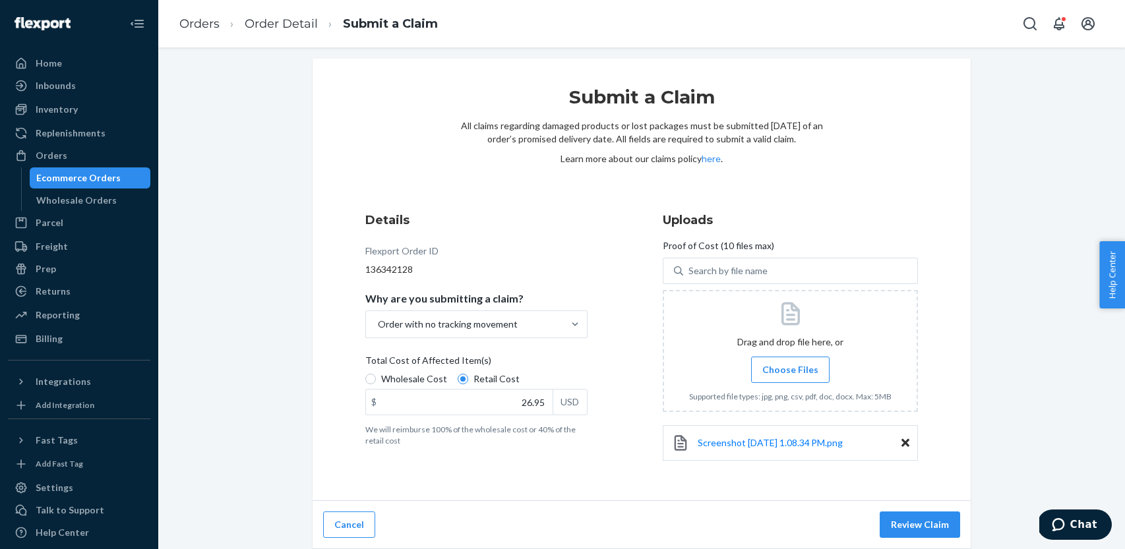
click at [914, 523] on button "Review Claim" at bounding box center [919, 525] width 80 height 26
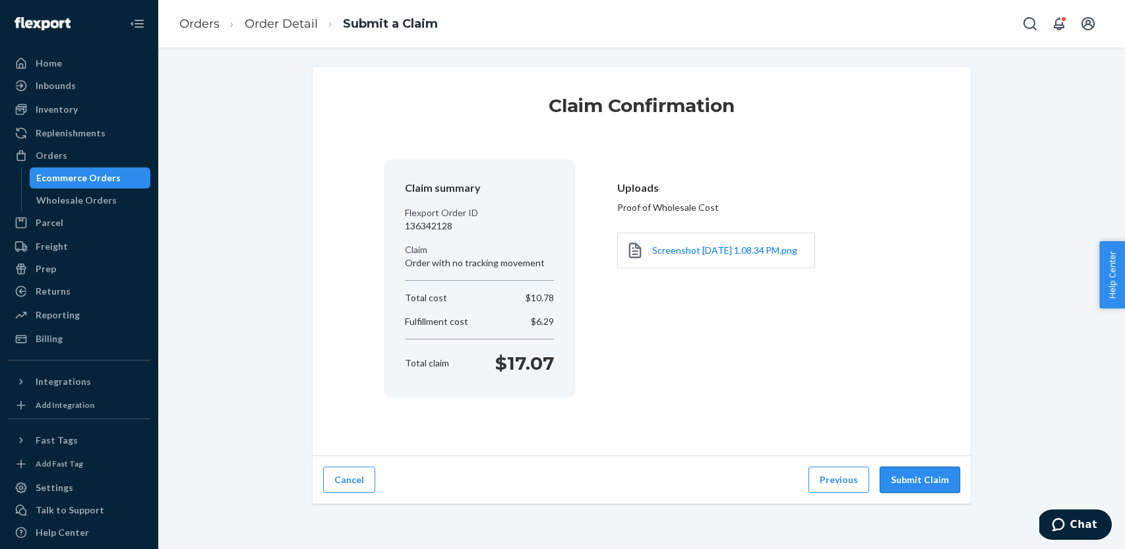
click at [912, 480] on button "Submit Claim" at bounding box center [919, 480] width 80 height 26
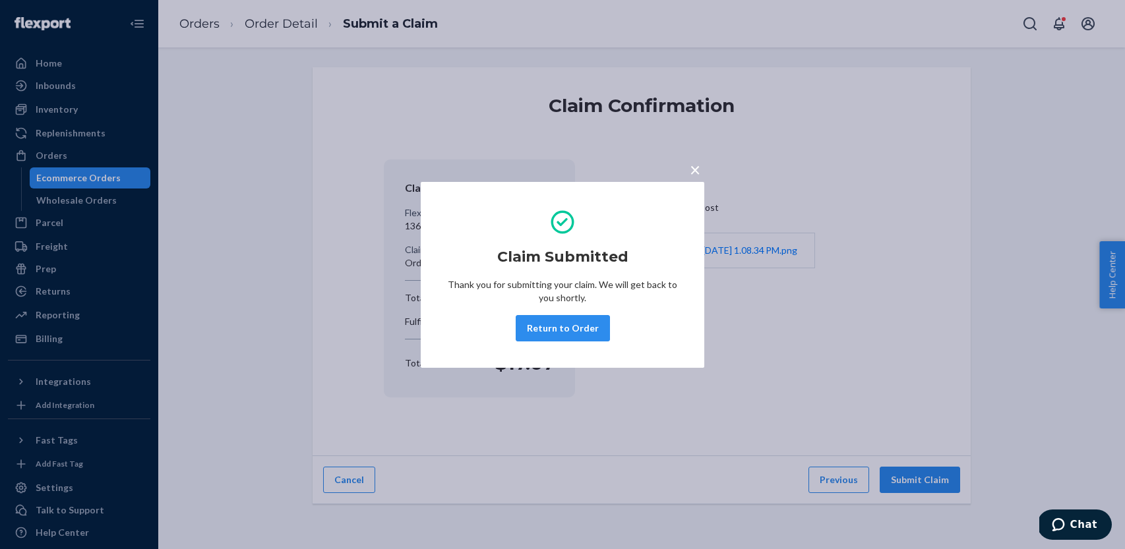
click at [544, 334] on button "Return to Order" at bounding box center [562, 328] width 94 height 26
